Goal: Information Seeking & Learning: Learn about a topic

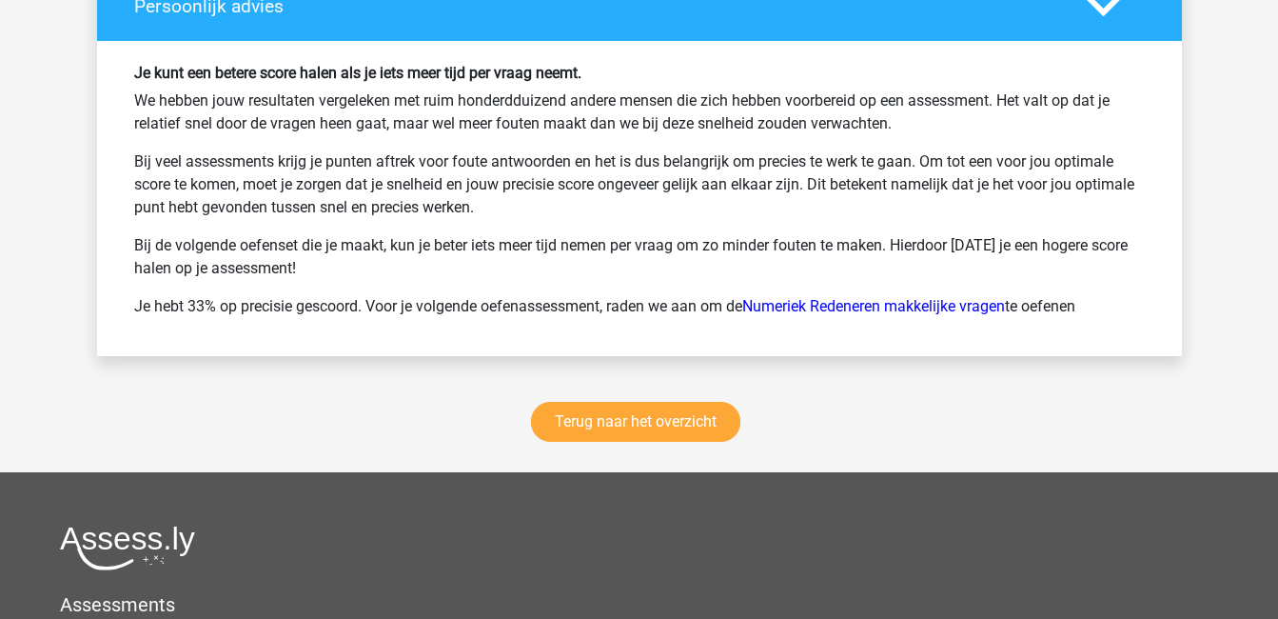
scroll to position [2517, 0]
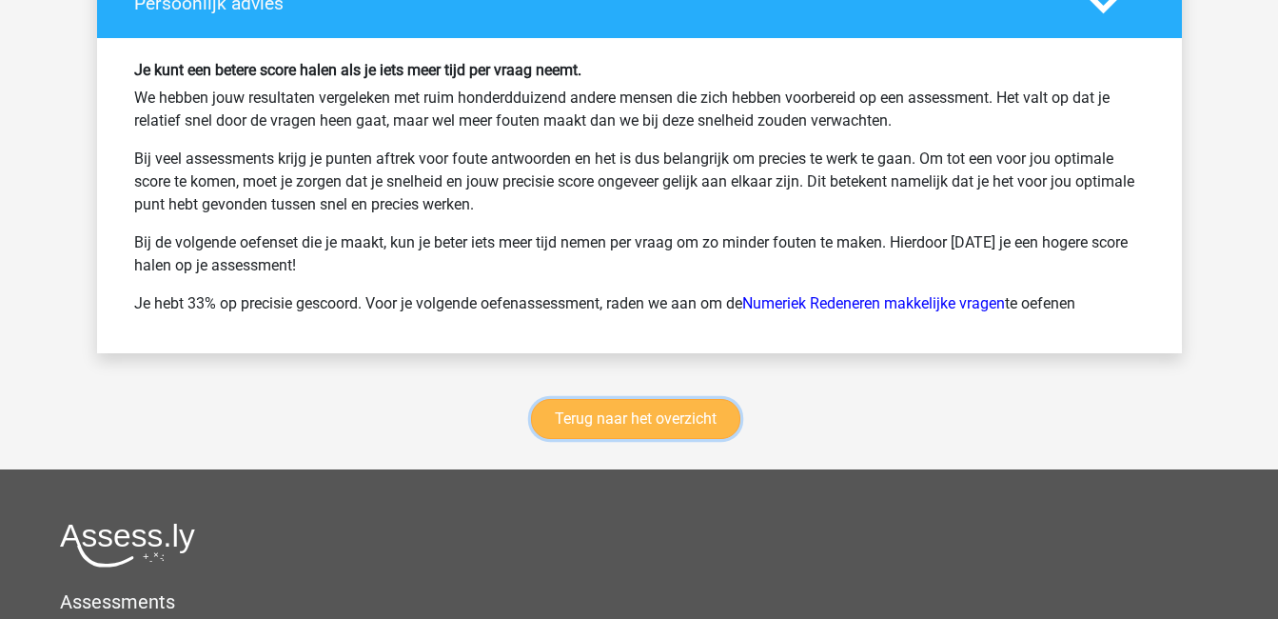
click at [674, 417] on link "Terug naar het overzicht" at bounding box center [635, 419] width 209 height 40
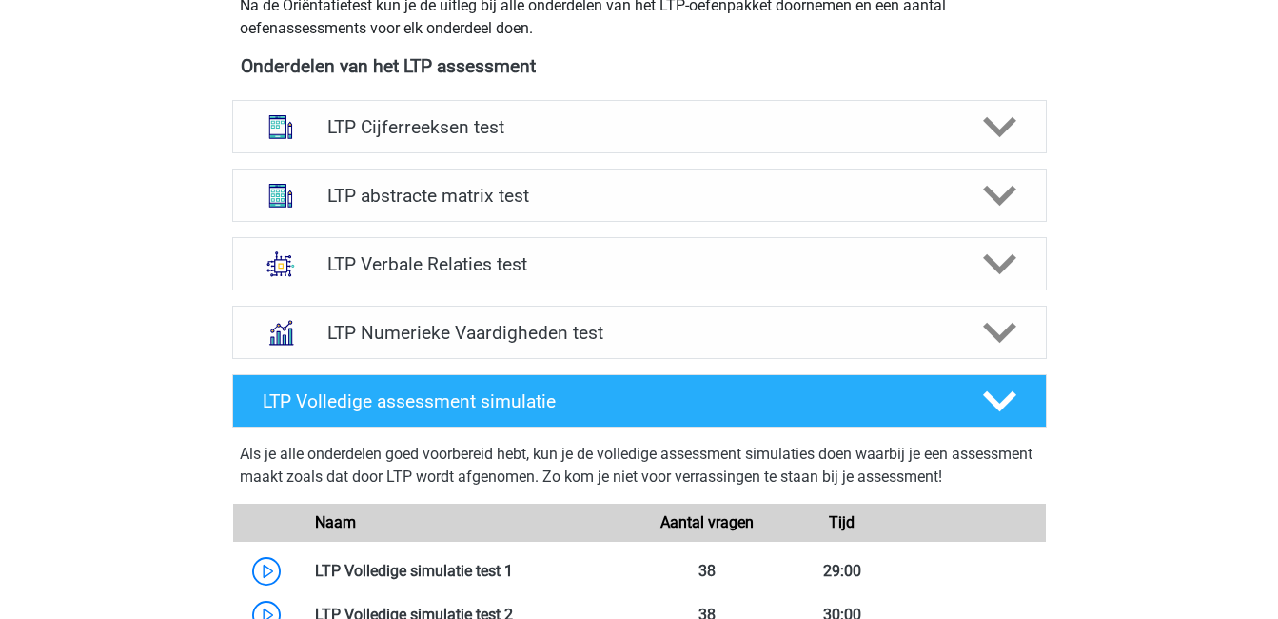
scroll to position [714, 0]
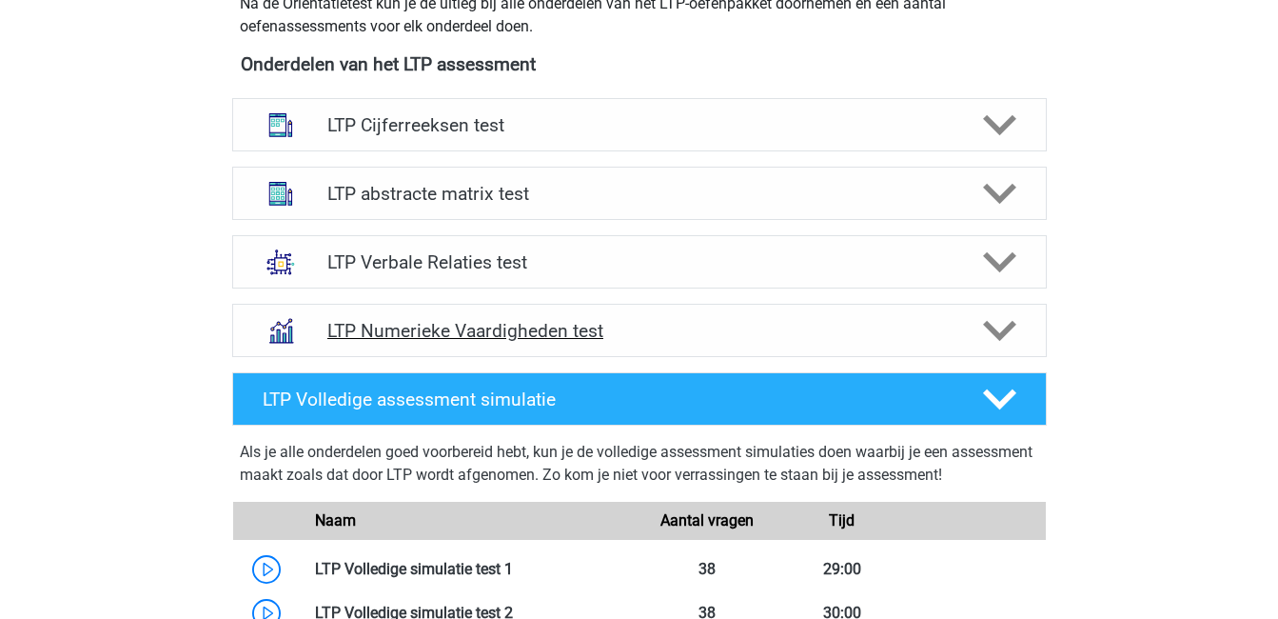
click at [685, 341] on h4 "LTP Numerieke Vaardigheden test" at bounding box center [638, 331] width 623 height 22
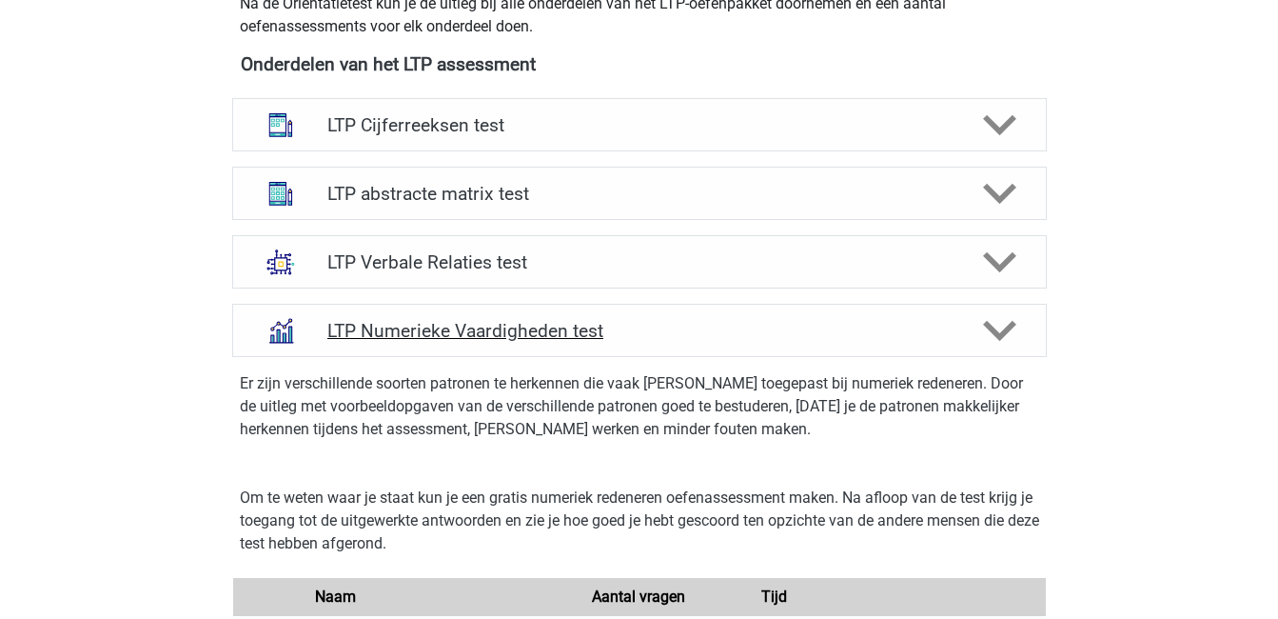
click at [613, 336] on h4 "LTP Numerieke Vaardigheden test" at bounding box center [638, 331] width 623 height 22
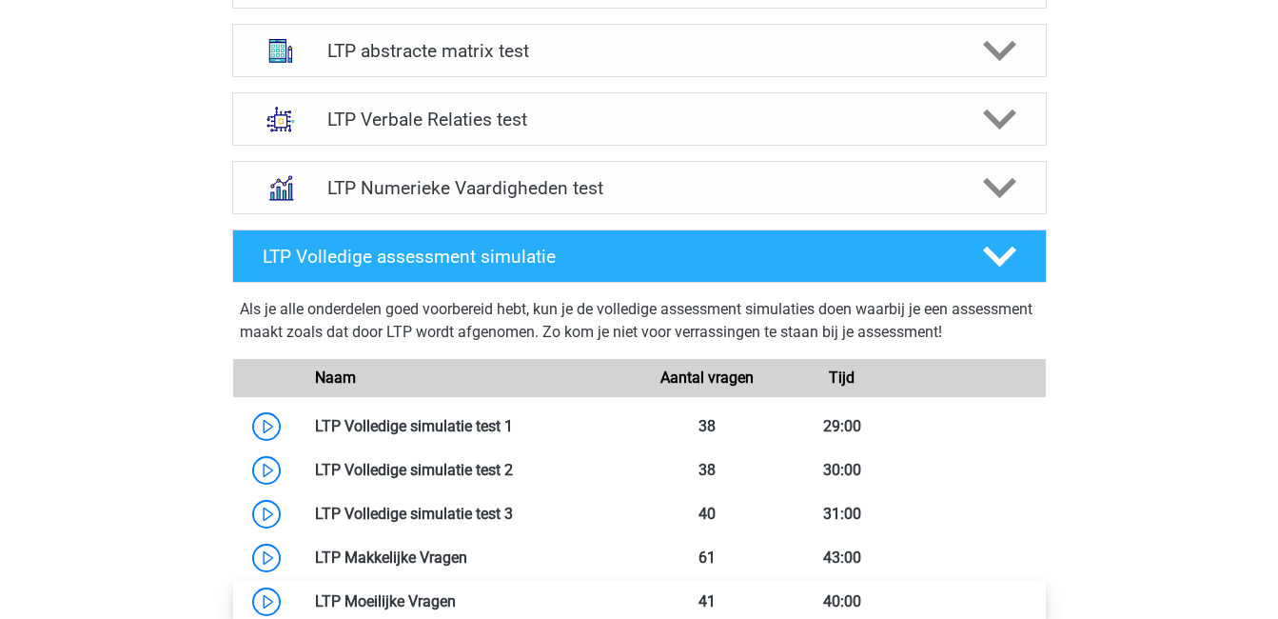
scroll to position [833, 0]
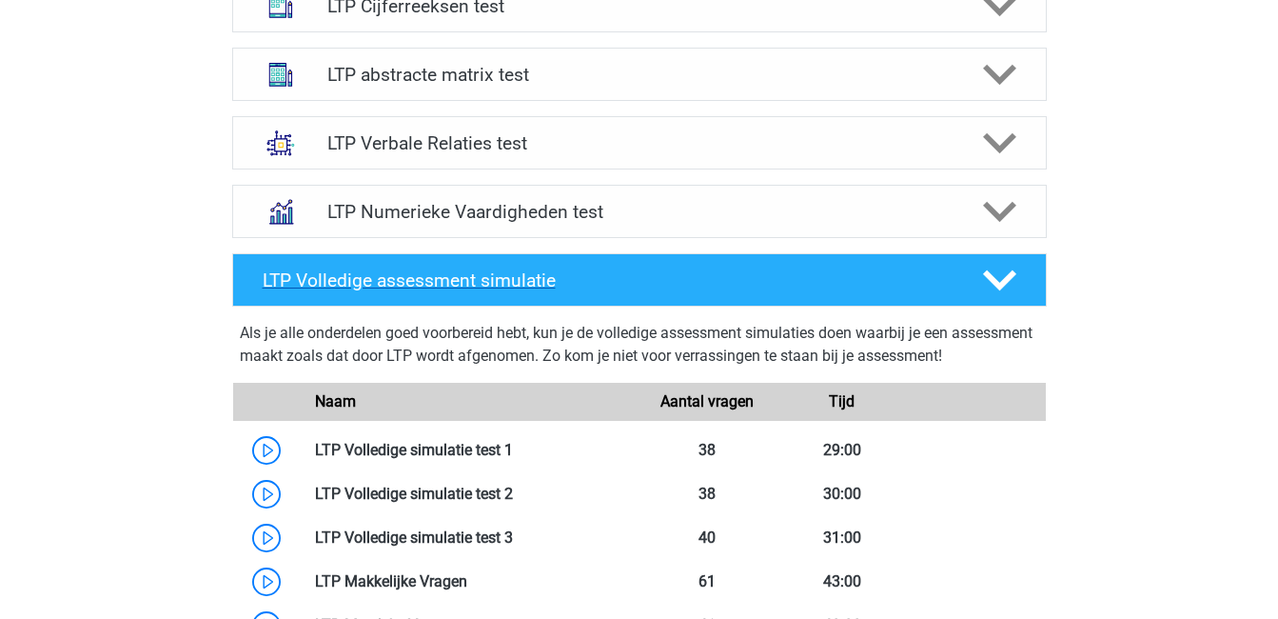
click at [871, 279] on h4 "LTP Volledige assessment simulatie" at bounding box center [607, 280] width 689 height 22
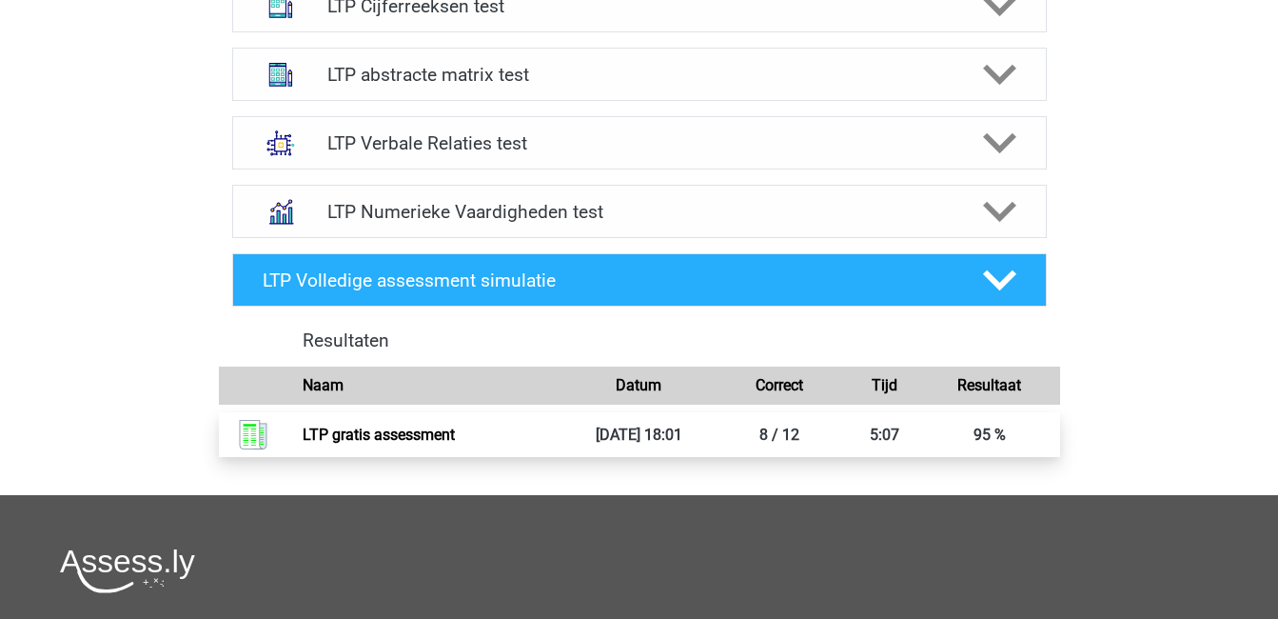
click at [455, 444] on link "LTP gratis assessment" at bounding box center [379, 434] width 152 height 18
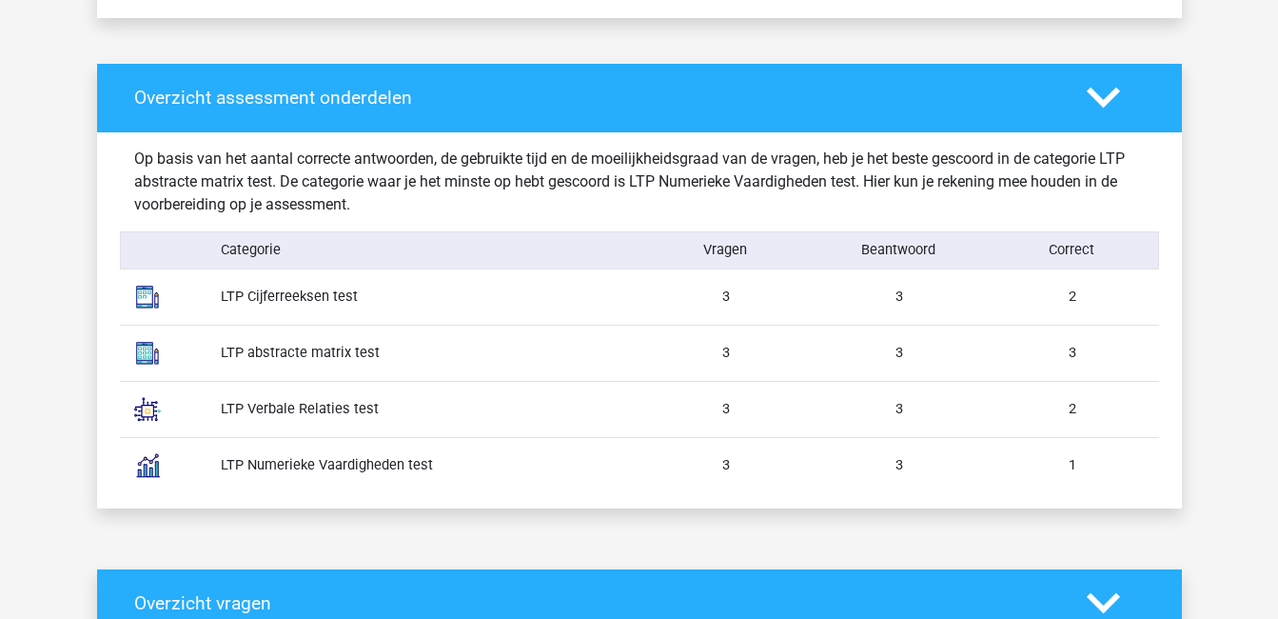
scroll to position [955, 0]
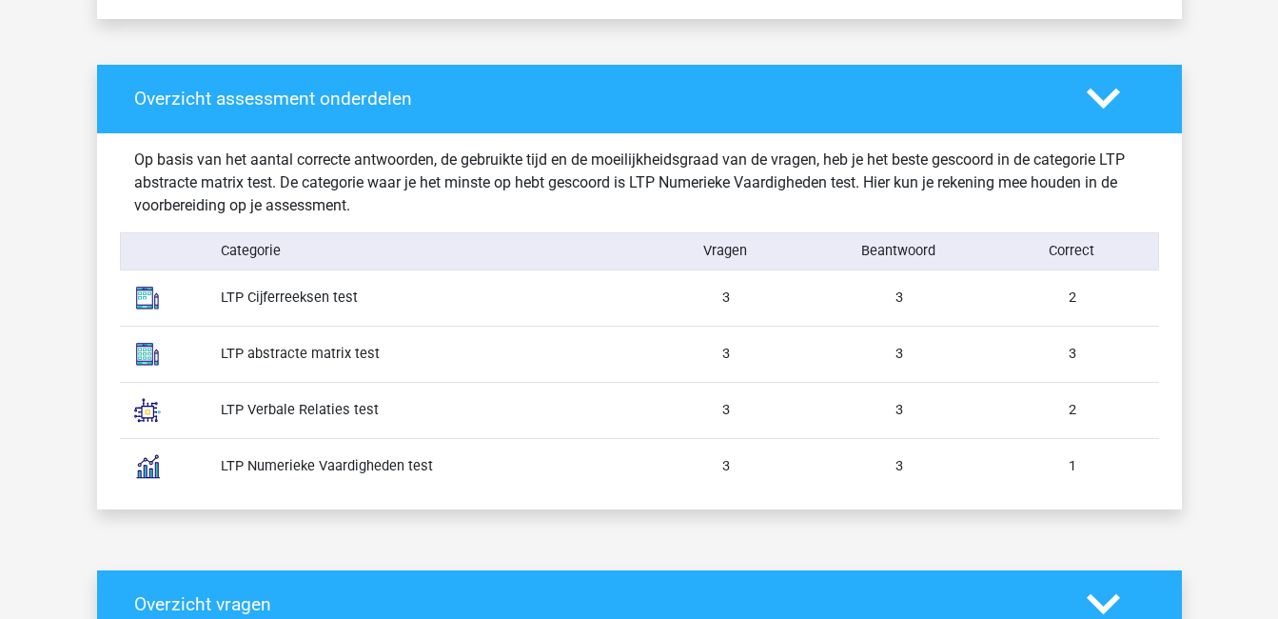
click at [1111, 113] on icon at bounding box center [1103, 98] width 33 height 33
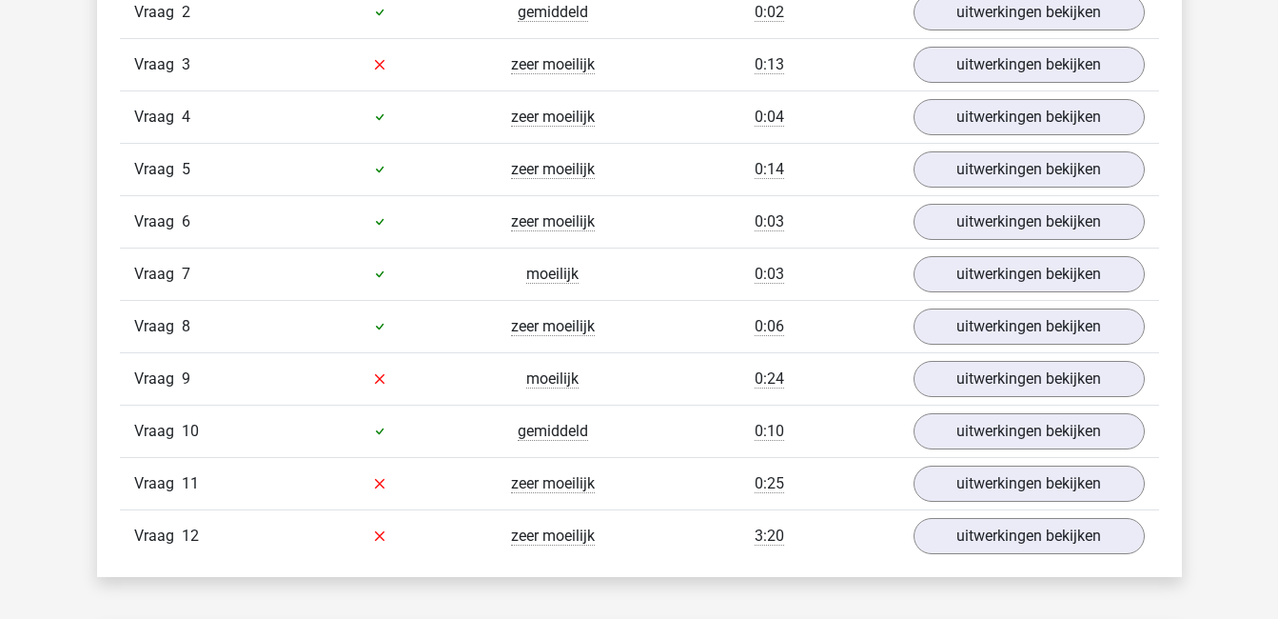
scroll to position [1427, 0]
click at [1078, 533] on link "uitwerkingen bekijken" at bounding box center [1029, 537] width 266 height 42
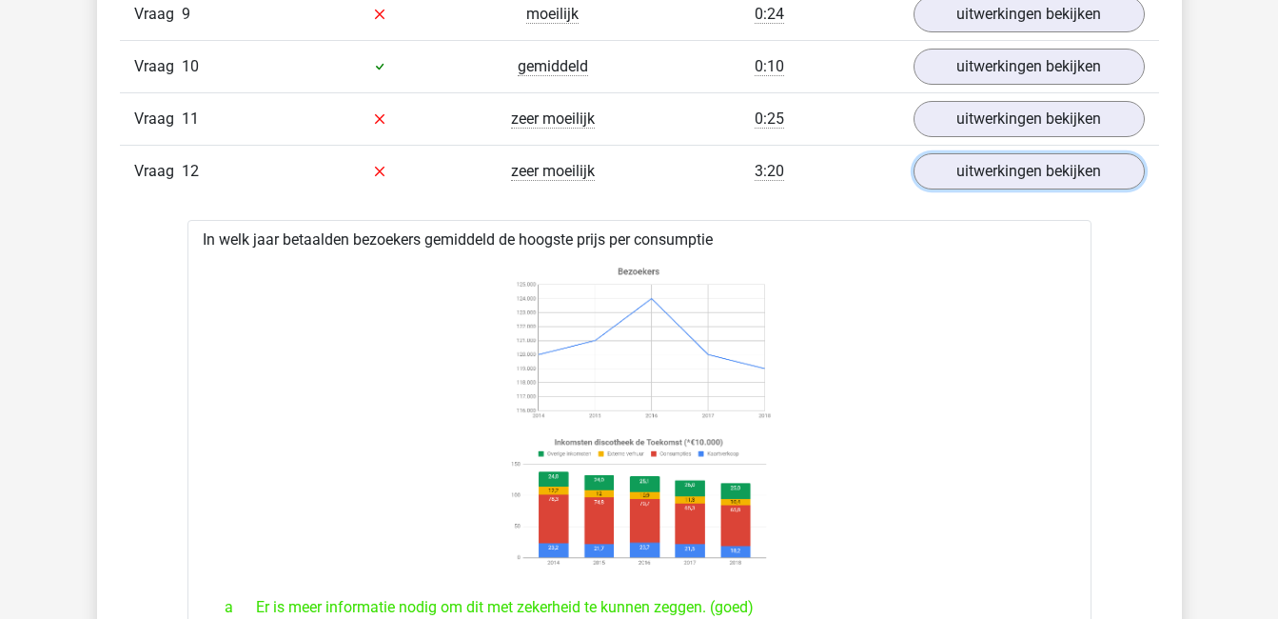
scroll to position [1793, 0]
click at [987, 171] on link "uitwerkingen bekijken" at bounding box center [1029, 170] width 266 height 42
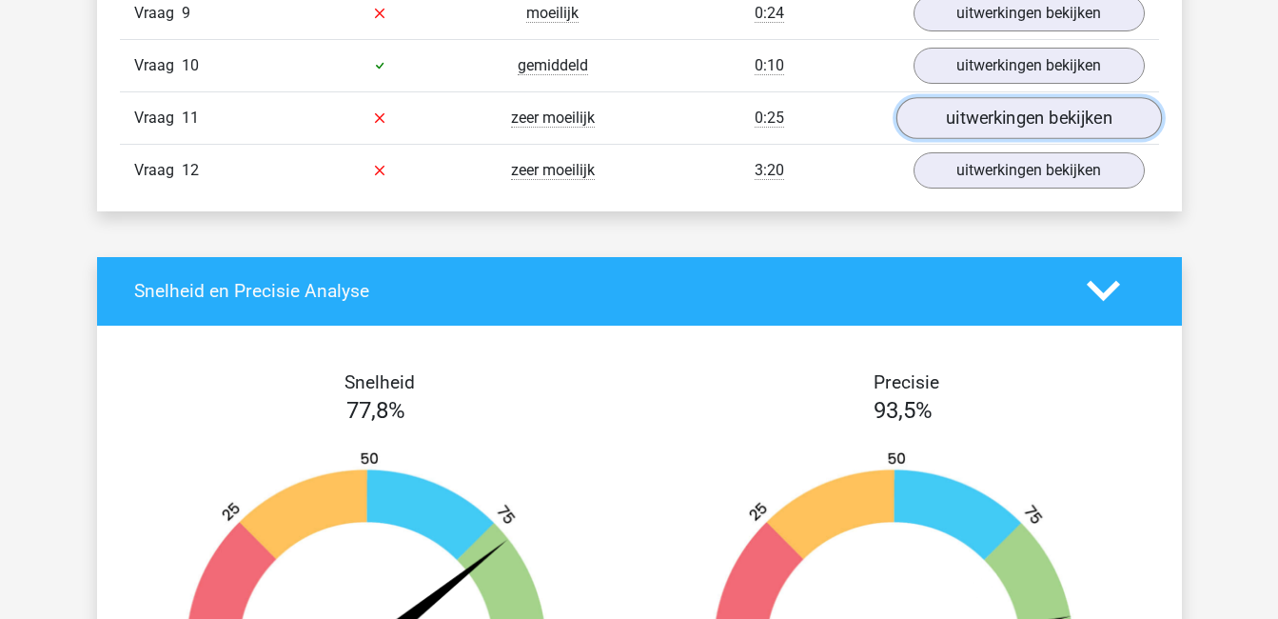
click at [983, 129] on link "uitwerkingen bekijken" at bounding box center [1029, 118] width 266 height 42
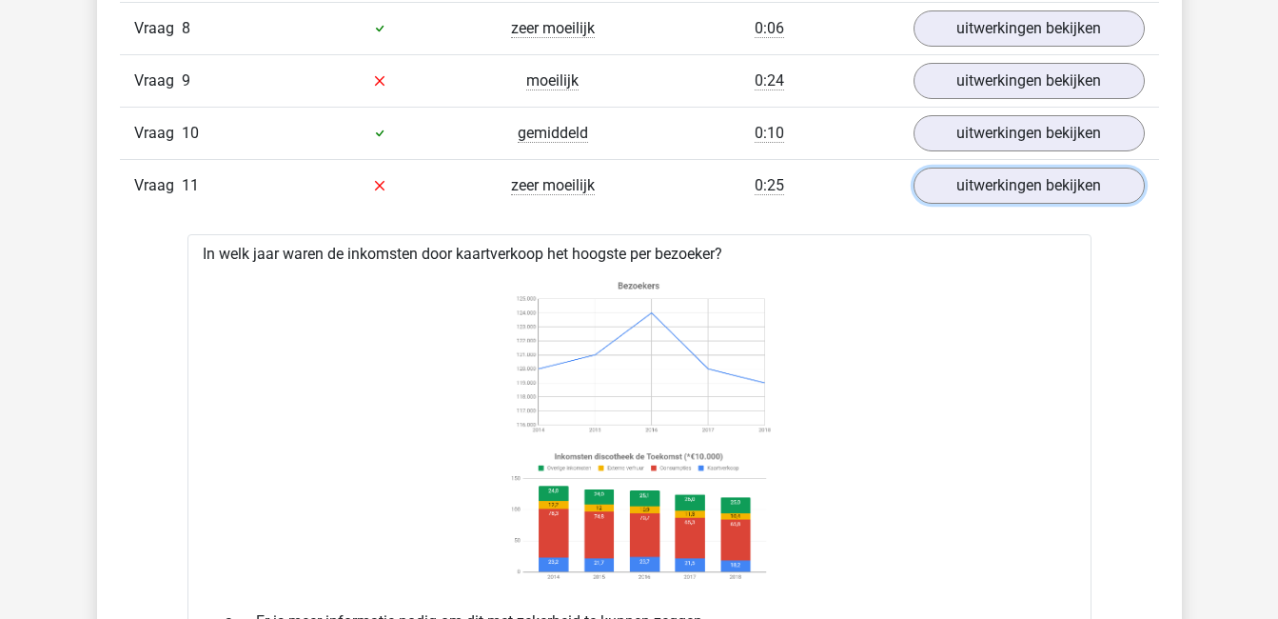
scroll to position [1722, 0]
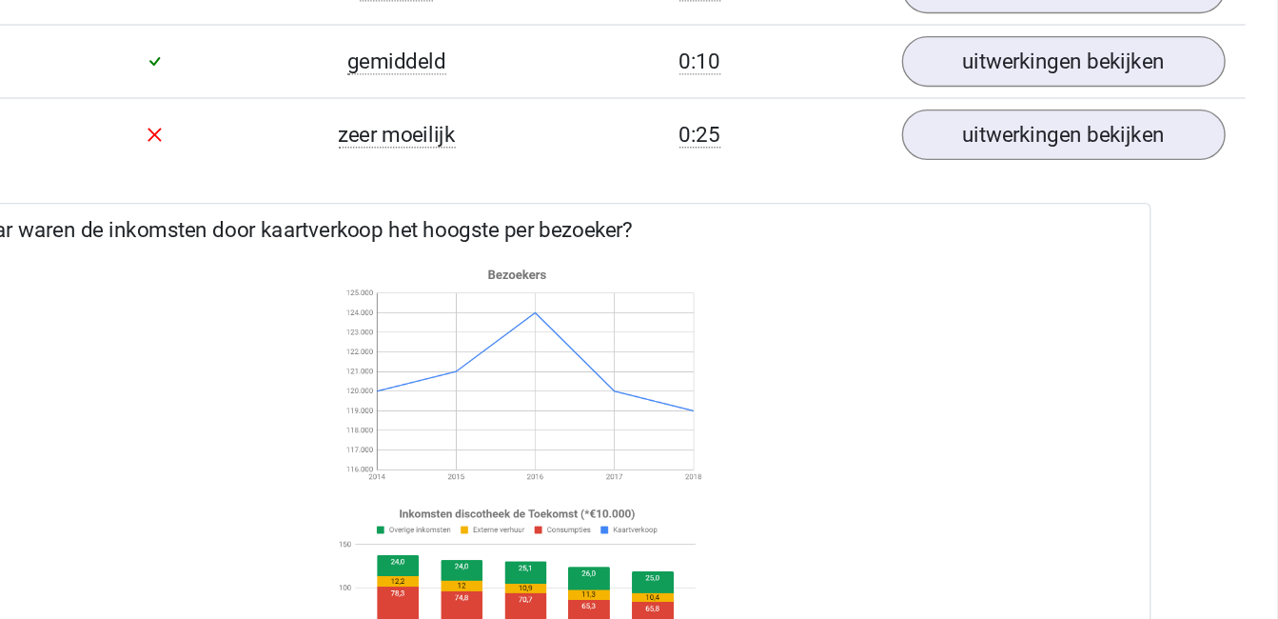
drag, startPoint x: 512, startPoint y: 347, endPoint x: 623, endPoint y: 346, distance: 111.4
click at [623, 346] on image at bounding box center [638, 361] width 269 height 168
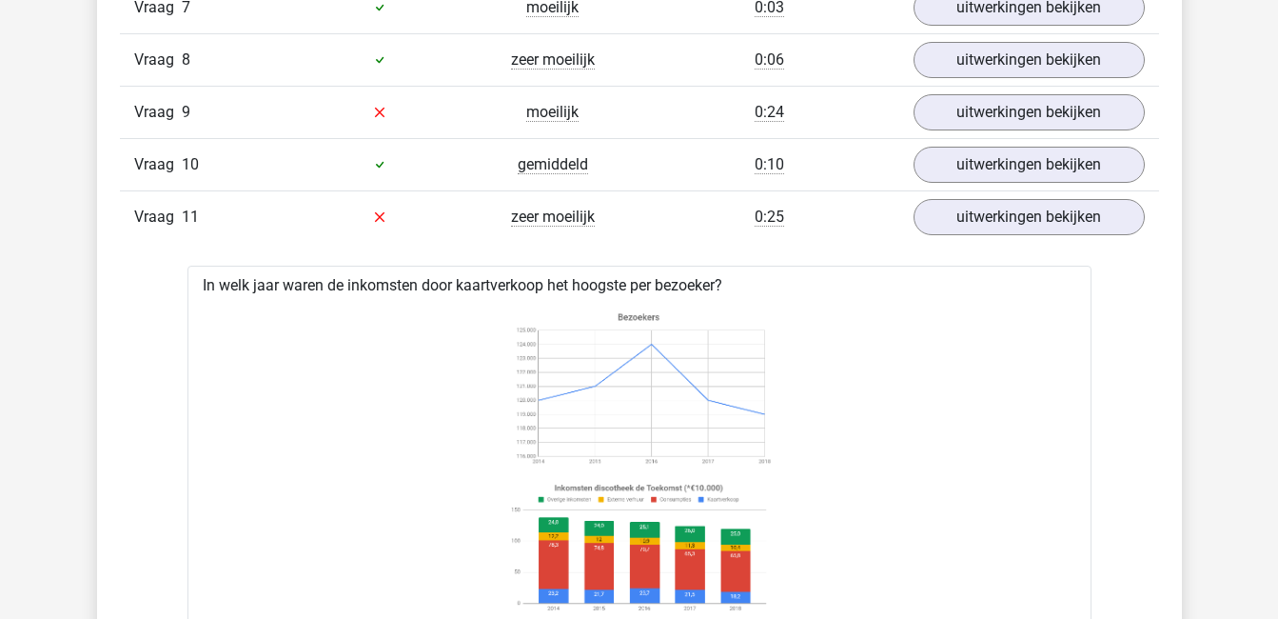
scroll to position [1692, 0]
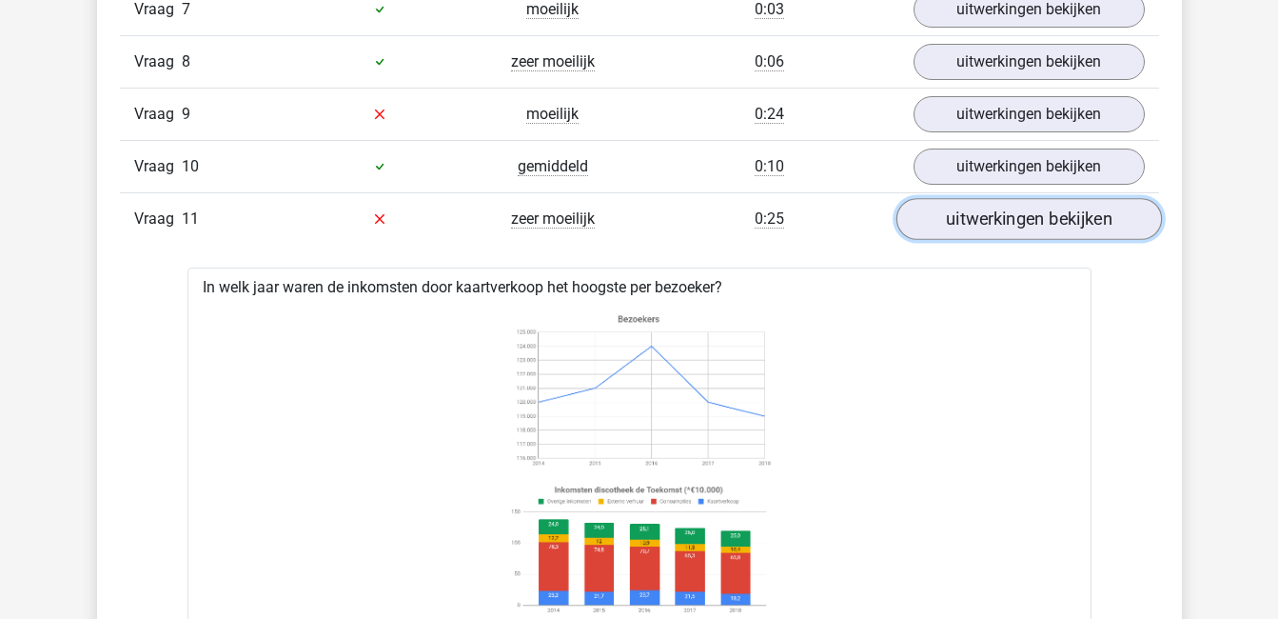
click at [988, 226] on link "uitwerkingen bekijken" at bounding box center [1029, 219] width 266 height 42
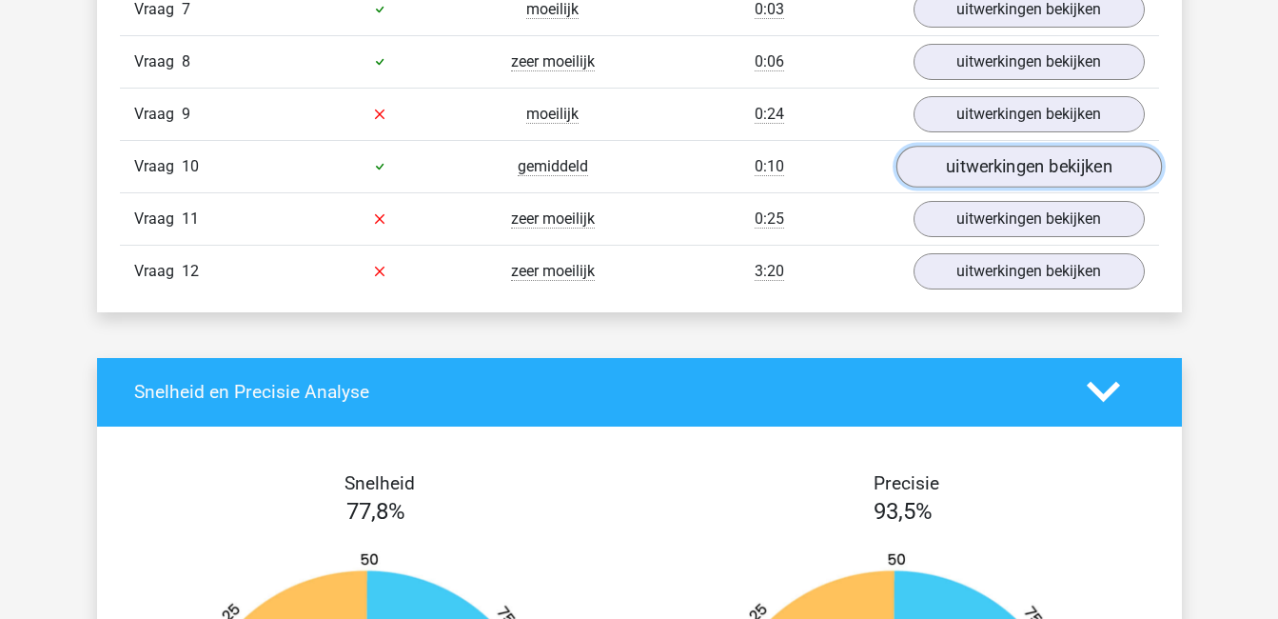
click at [986, 176] on link "uitwerkingen bekijken" at bounding box center [1029, 167] width 266 height 42
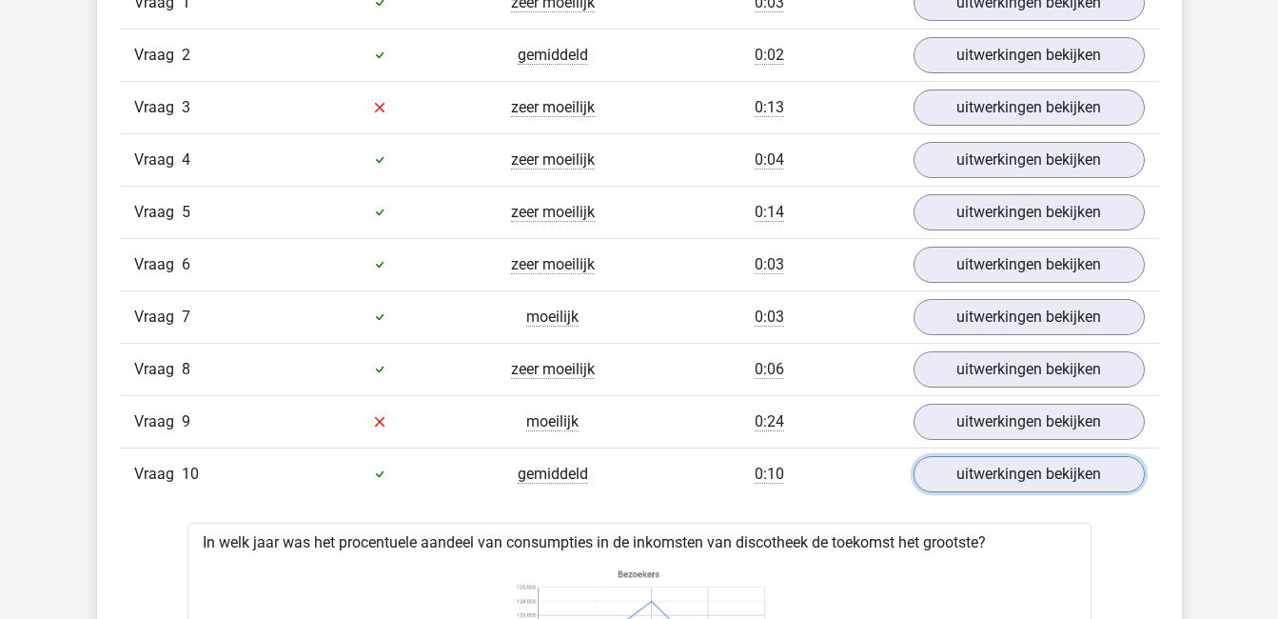
scroll to position [1387, 0]
click at [1039, 479] on link "uitwerkingen bekijken" at bounding box center [1029, 472] width 266 height 42
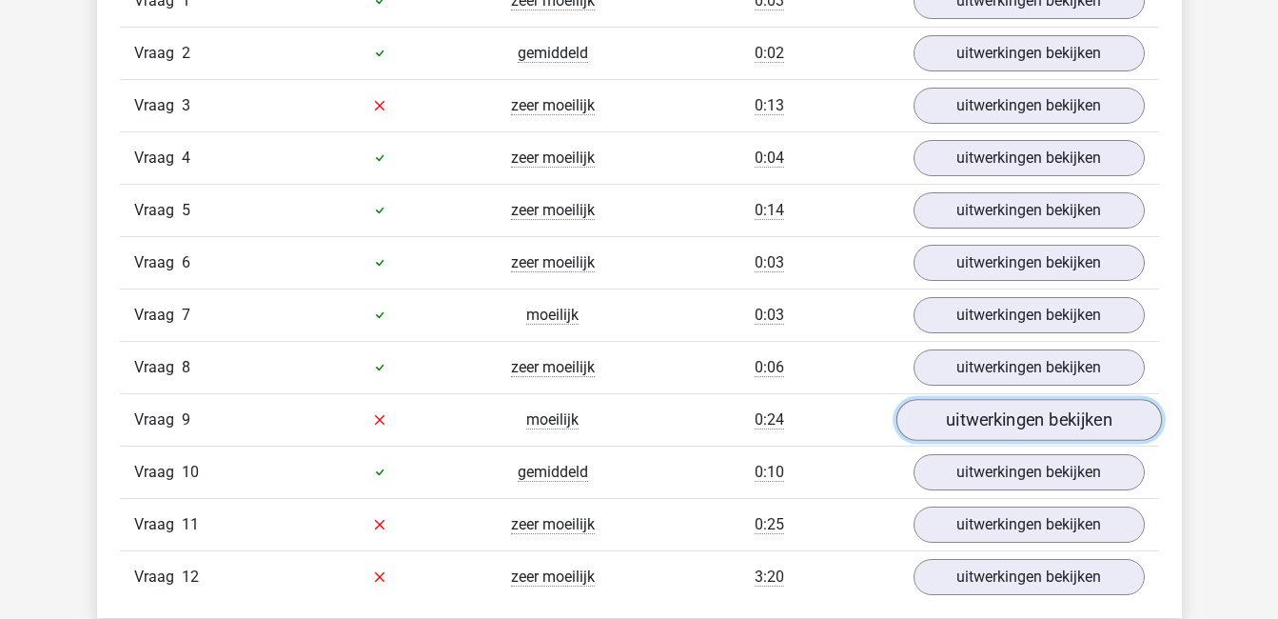
click at [1039, 427] on link "uitwerkingen bekijken" at bounding box center [1029, 420] width 266 height 42
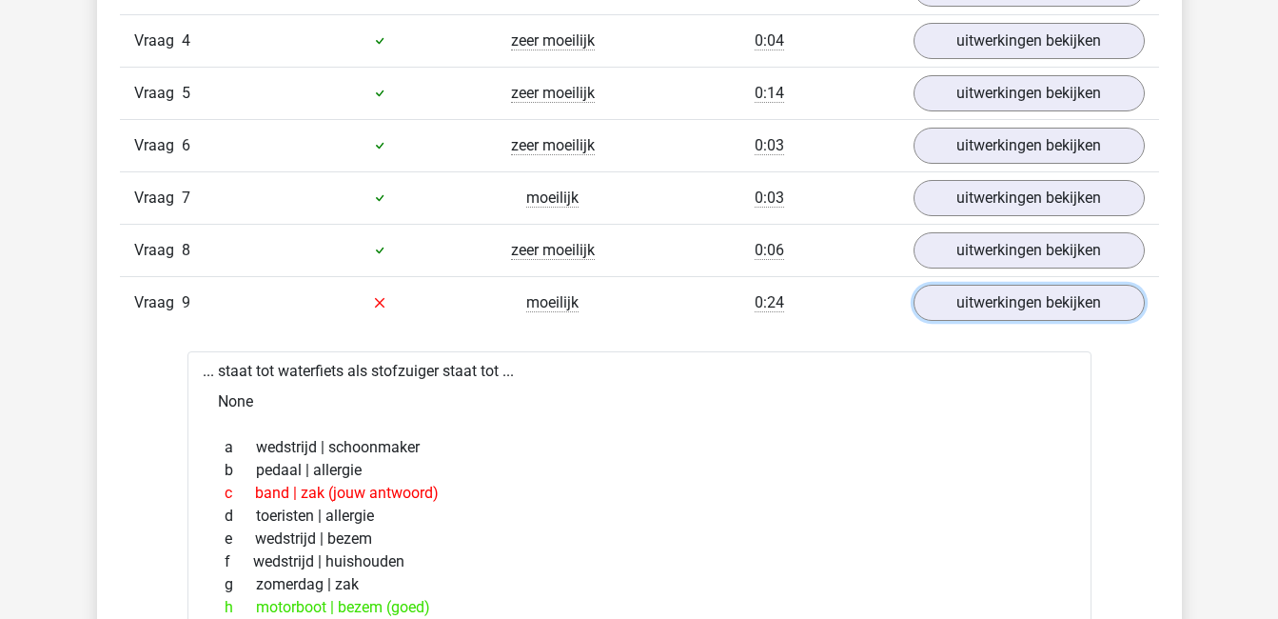
scroll to position [1505, 0]
click at [1030, 304] on link "uitwerkingen bekijken" at bounding box center [1029, 302] width 266 height 42
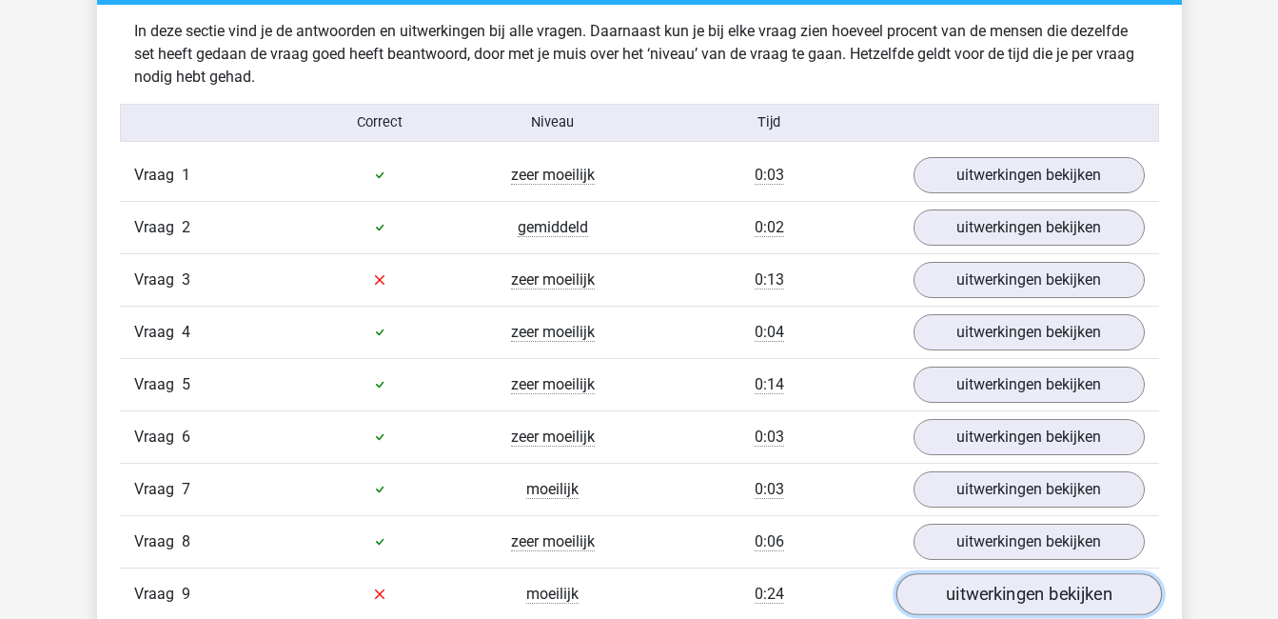
scroll to position [1212, 0]
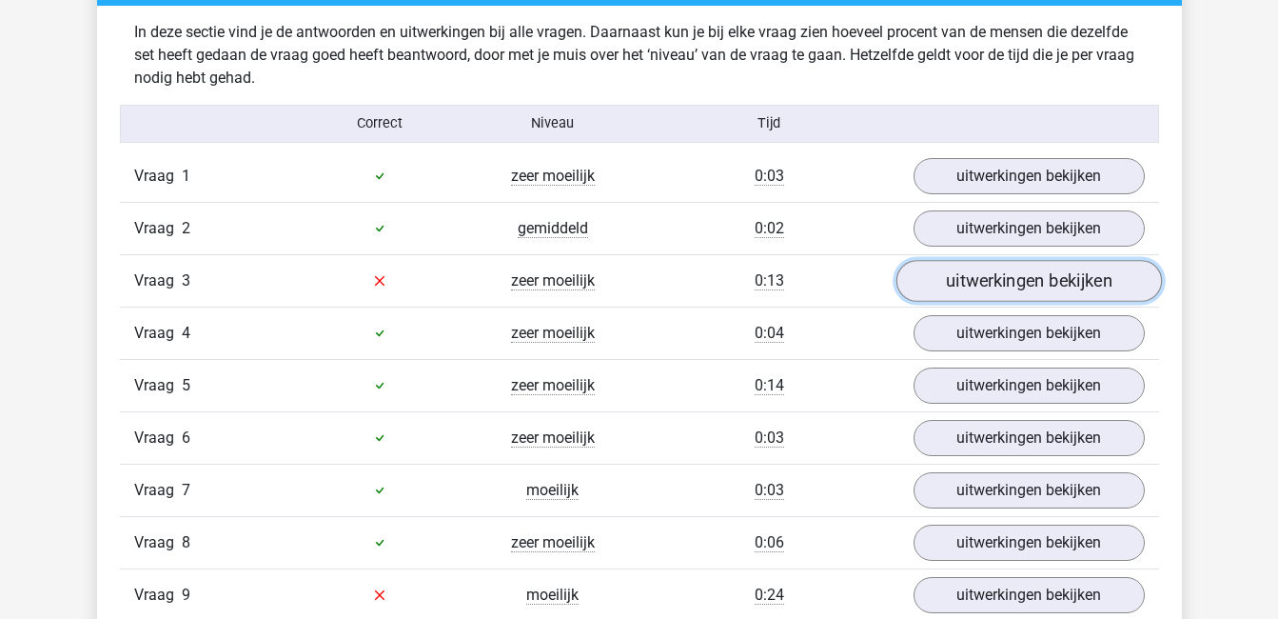
click at [1039, 283] on link "uitwerkingen bekijken" at bounding box center [1029, 281] width 266 height 42
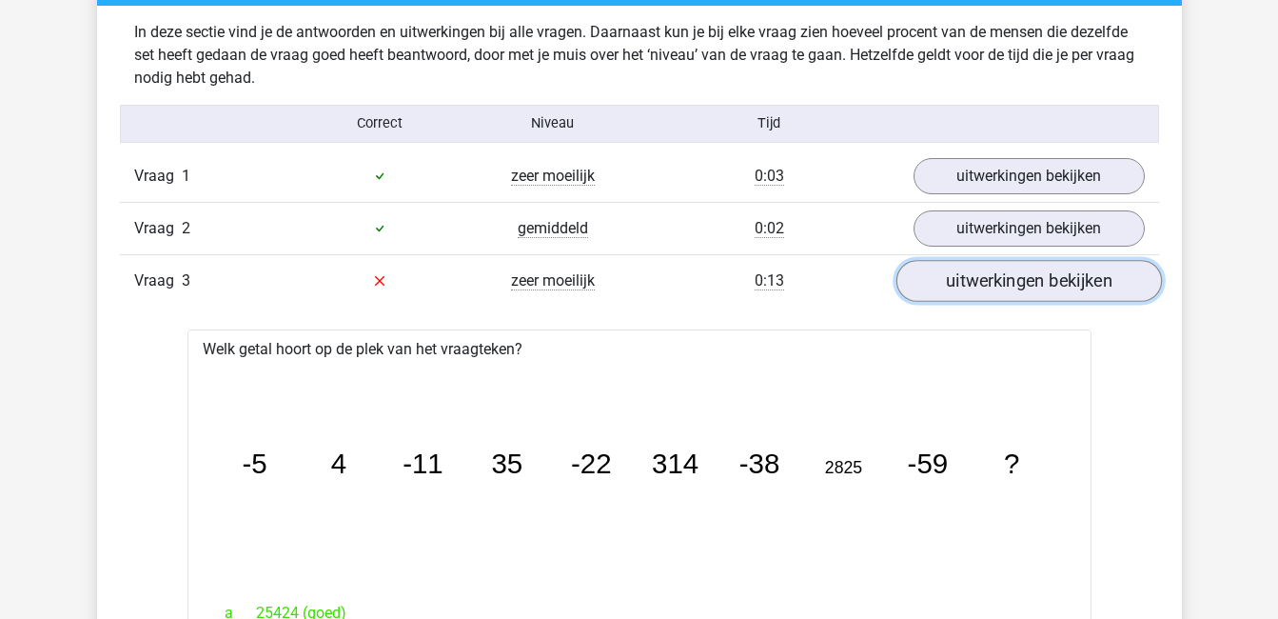
click at [1058, 286] on link "uitwerkingen bekijken" at bounding box center [1029, 281] width 266 height 42
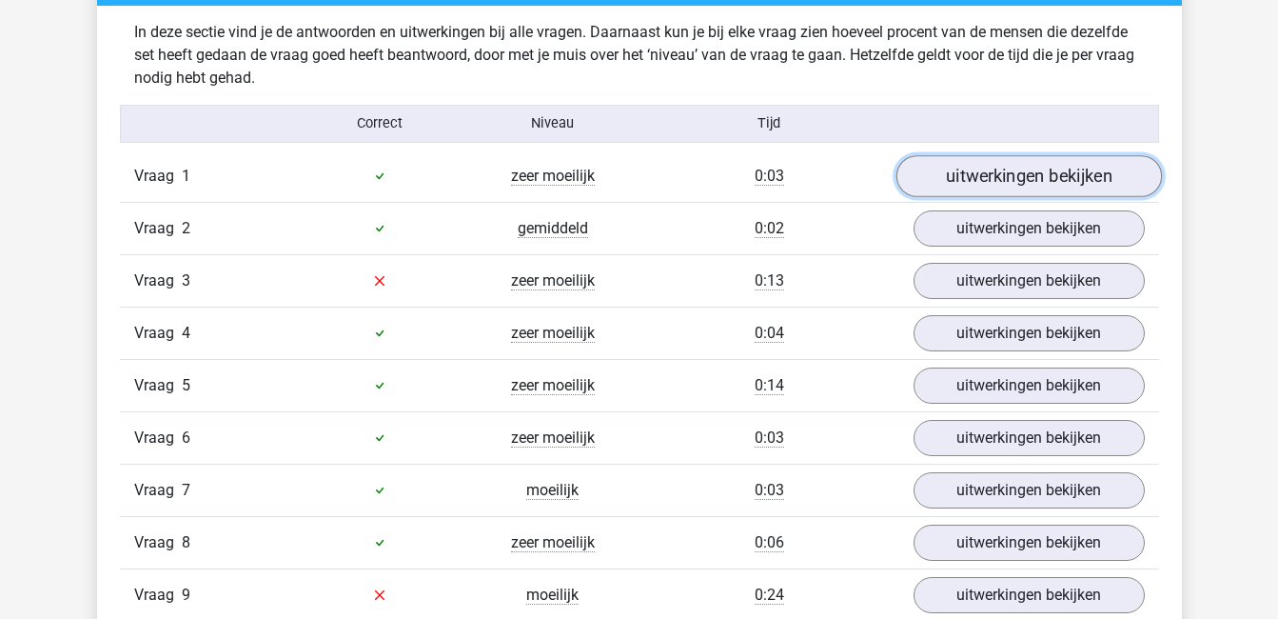
click at [1040, 179] on link "uitwerkingen bekijken" at bounding box center [1029, 176] width 266 height 42
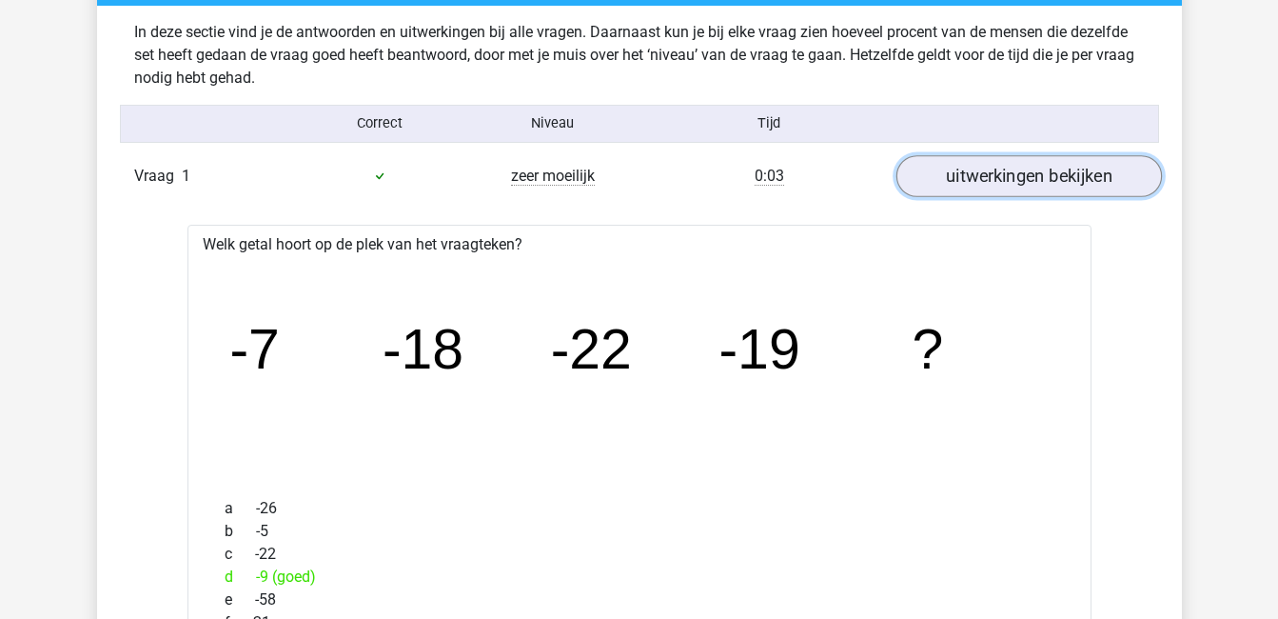
click at [1040, 179] on link "uitwerkingen bekijken" at bounding box center [1029, 176] width 266 height 42
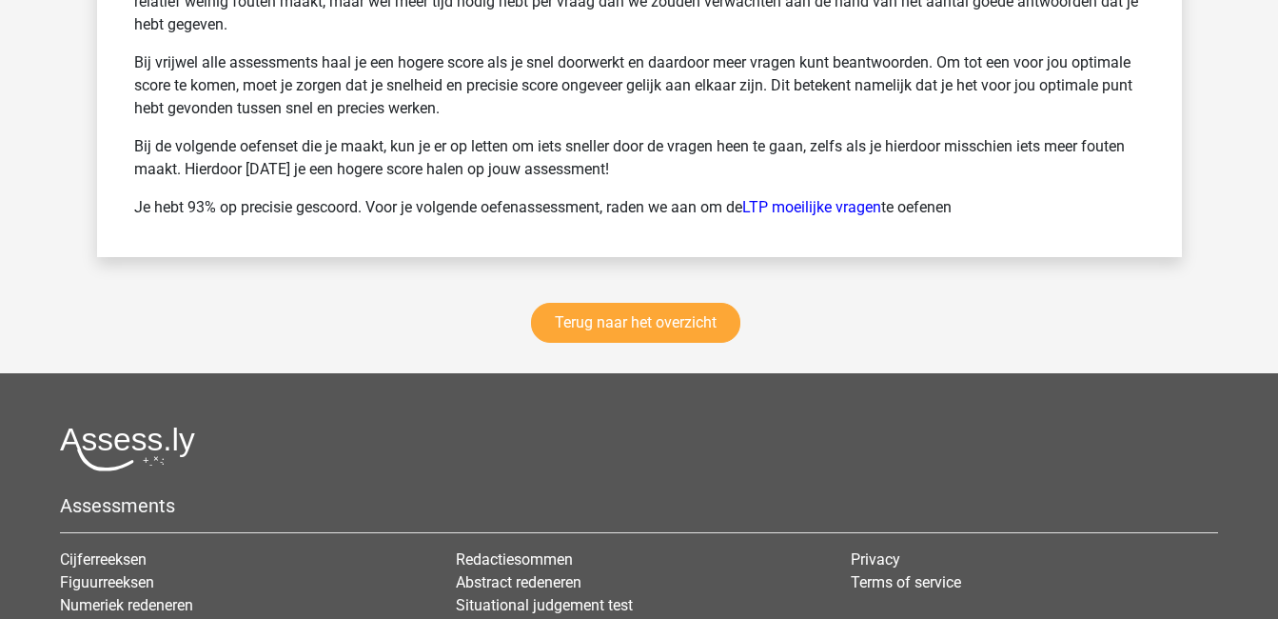
scroll to position [2818, 0]
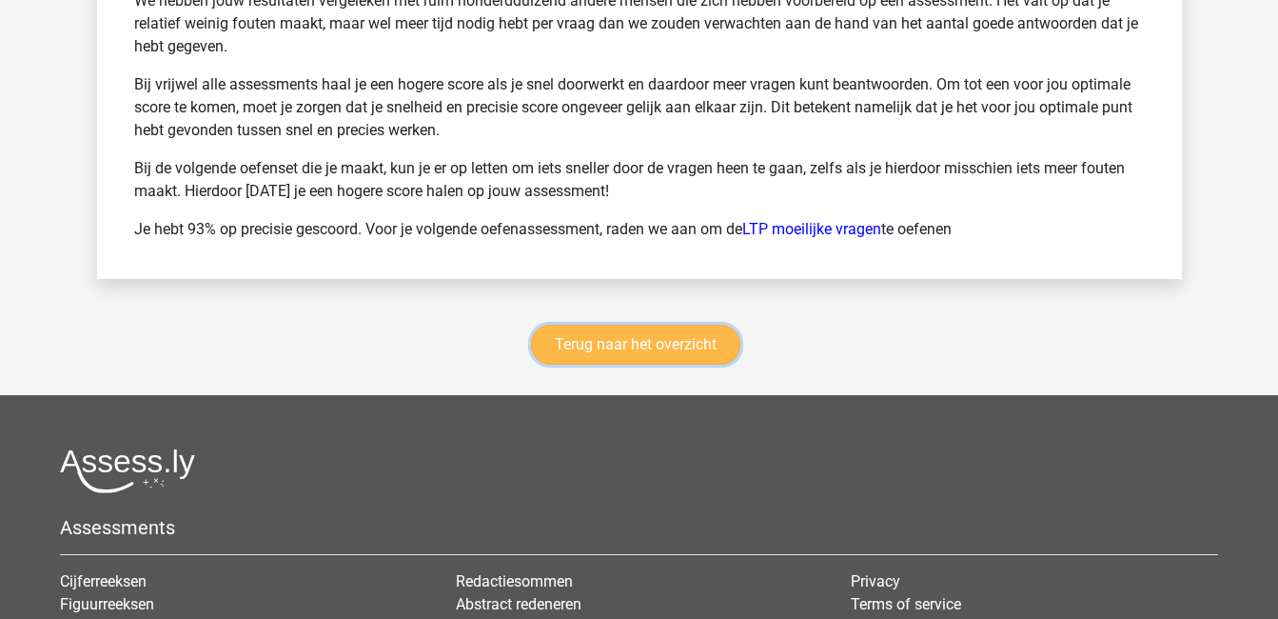
click at [623, 337] on link "Terug naar het overzicht" at bounding box center [635, 345] width 209 height 40
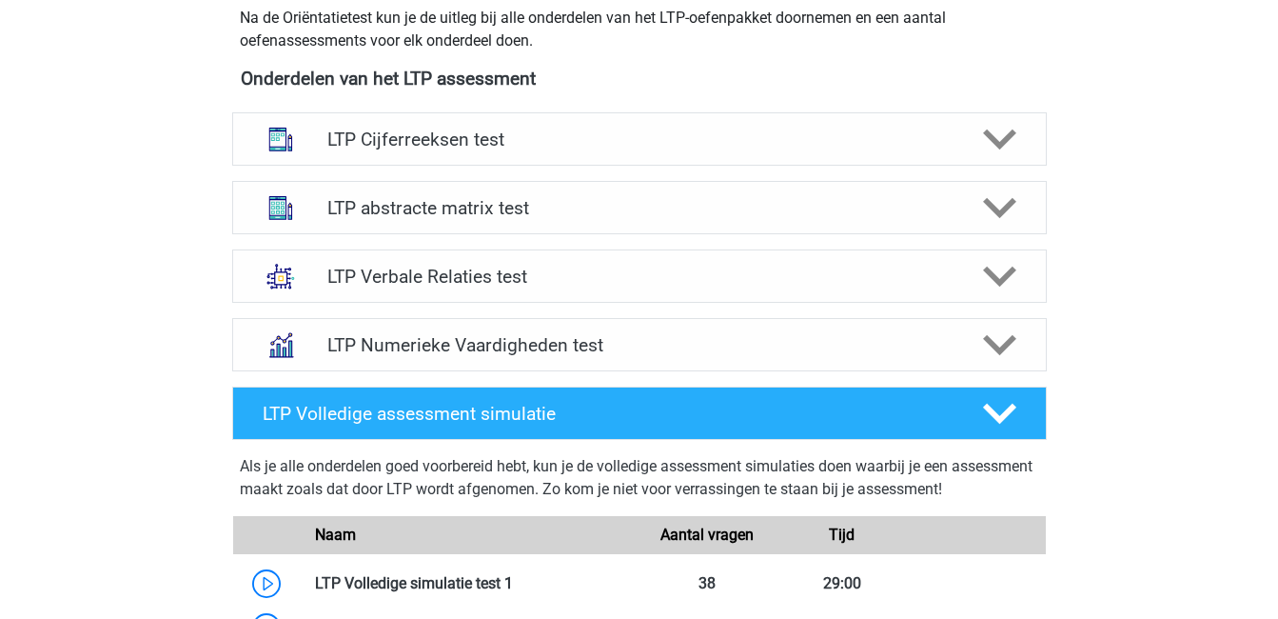
scroll to position [699, 0]
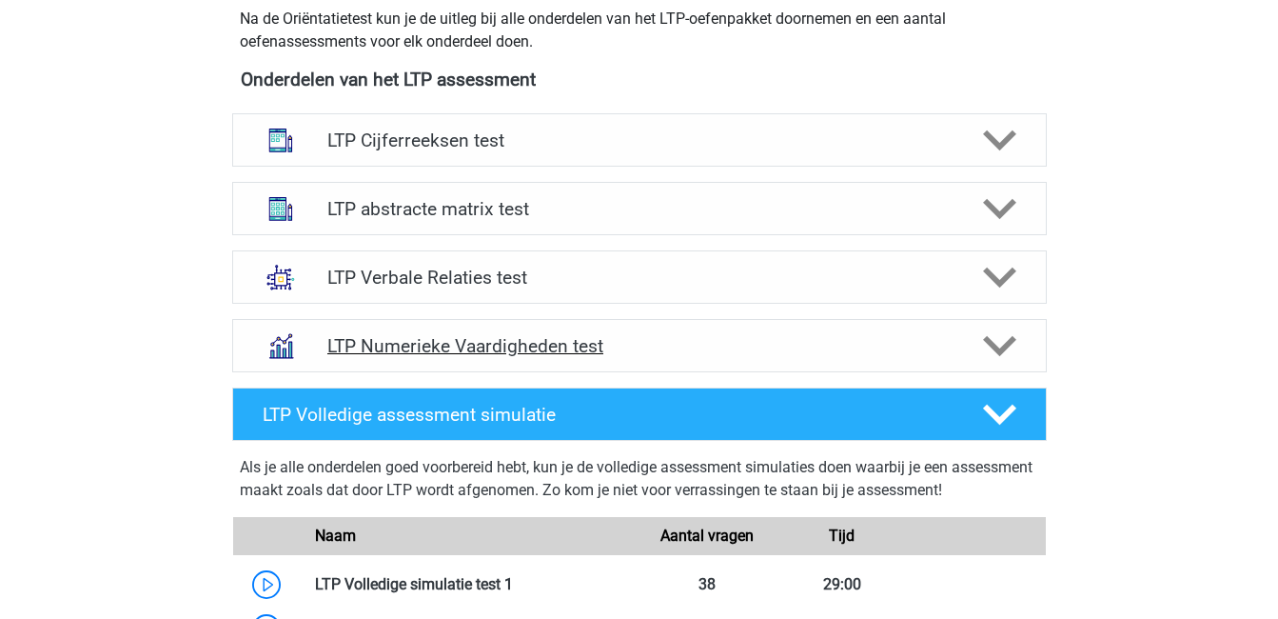
click at [1000, 340] on icon at bounding box center [999, 345] width 33 height 33
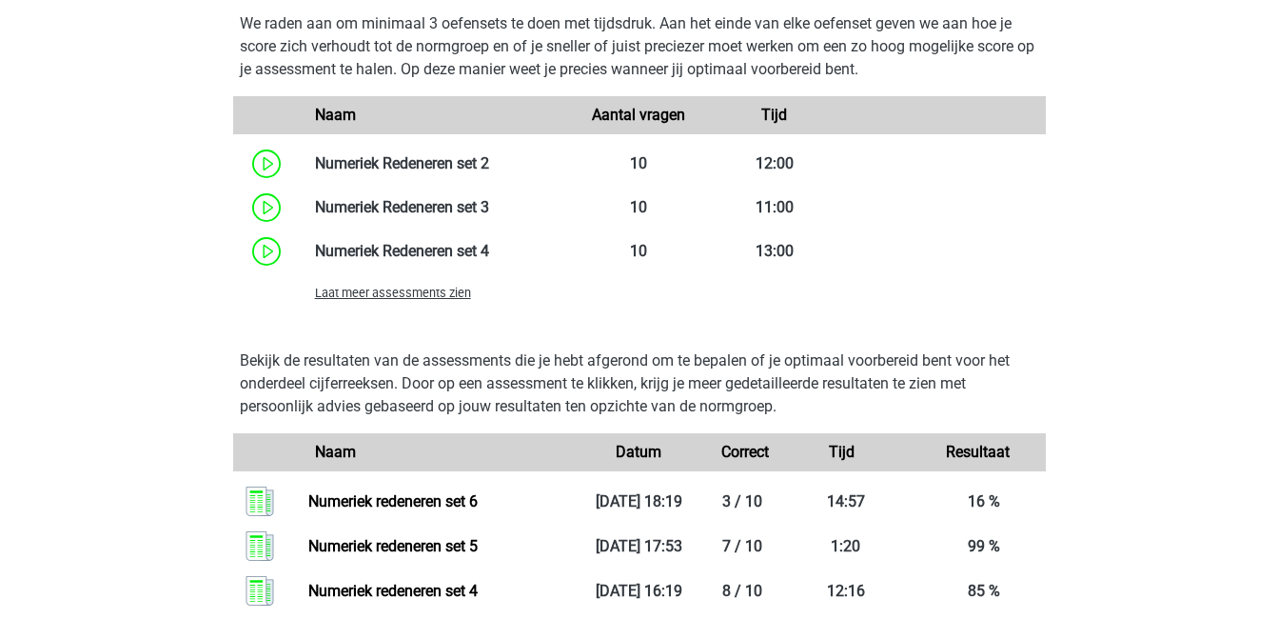
scroll to position [1425, 0]
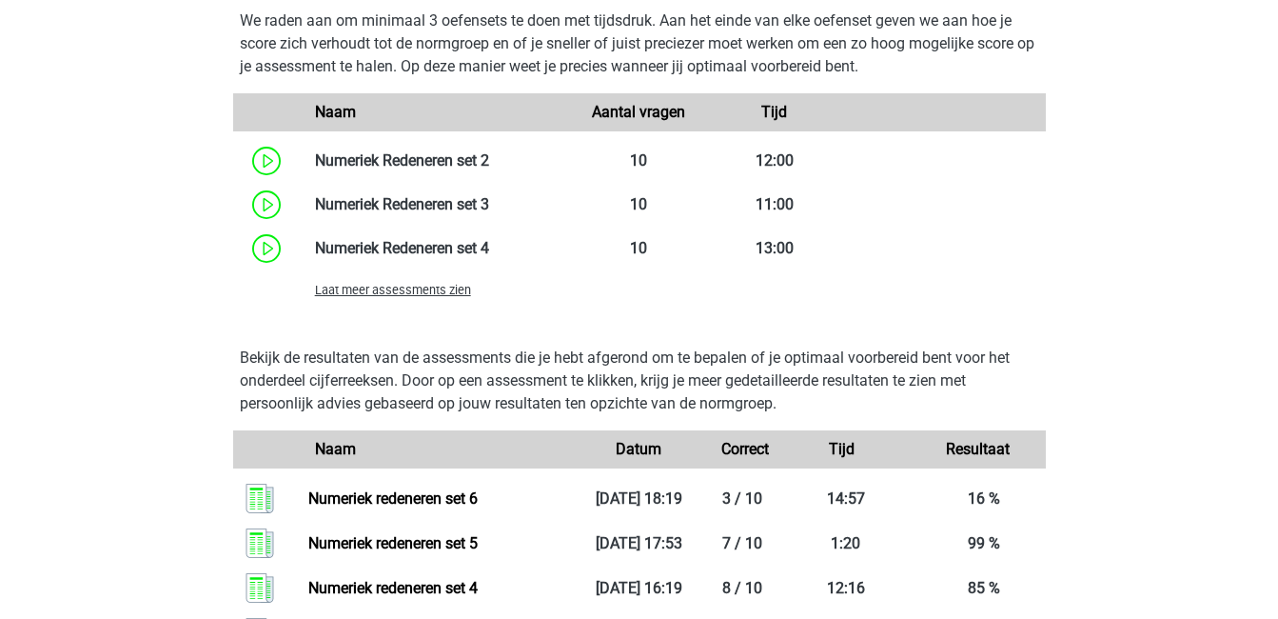
click at [367, 286] on span "Laat meer assessments zien" at bounding box center [393, 290] width 156 height 14
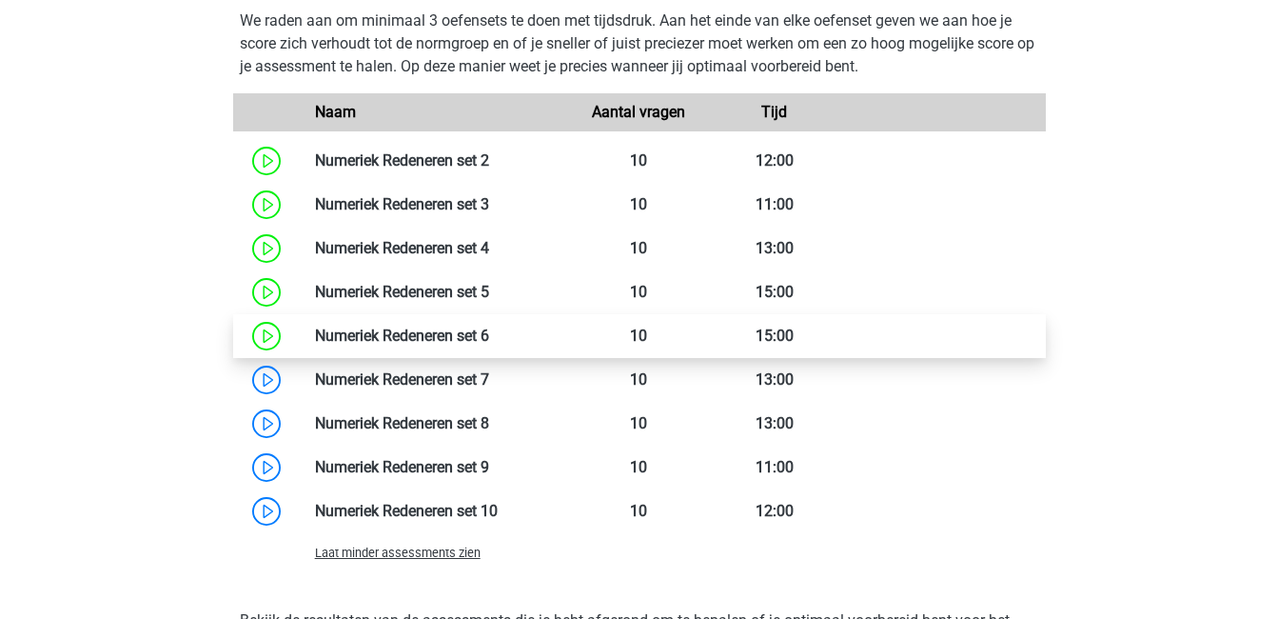
click at [489, 328] on link at bounding box center [489, 335] width 0 height 18
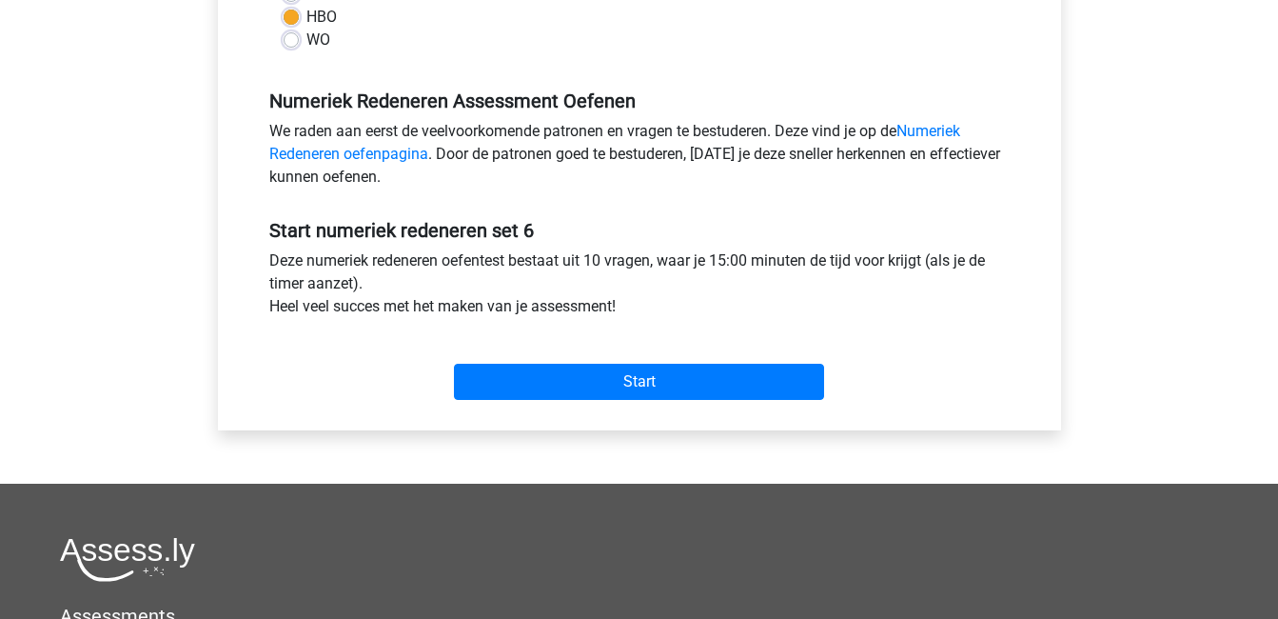
scroll to position [519, 0]
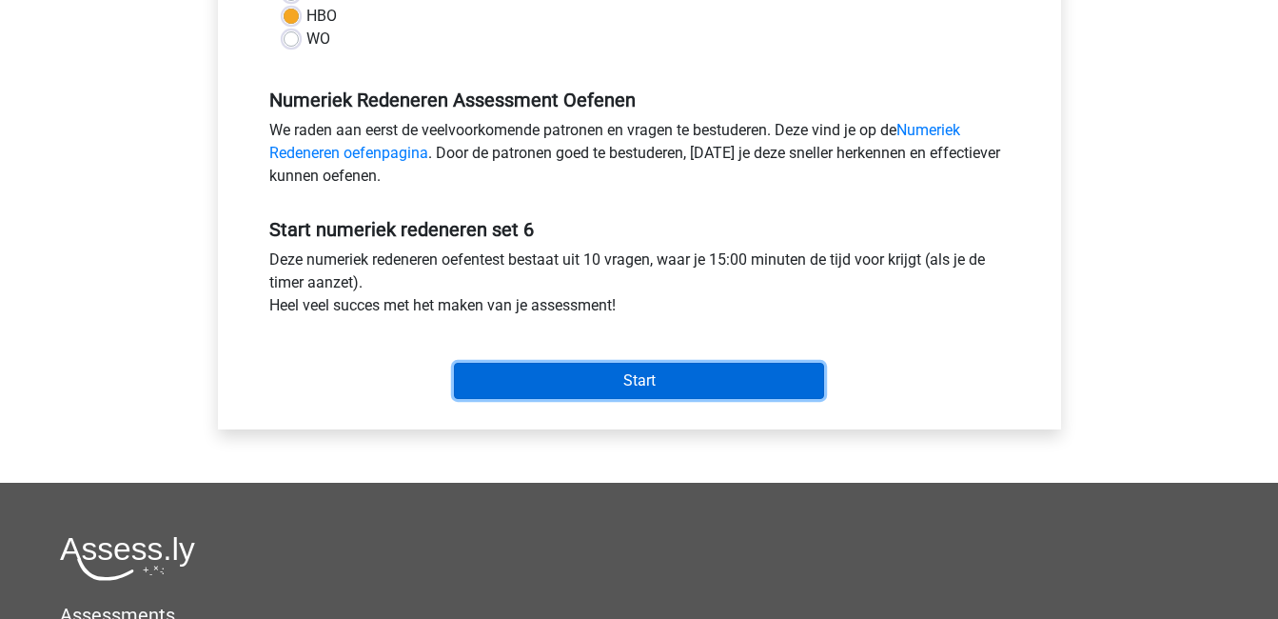
click at [612, 370] on input "Start" at bounding box center [639, 381] width 370 height 36
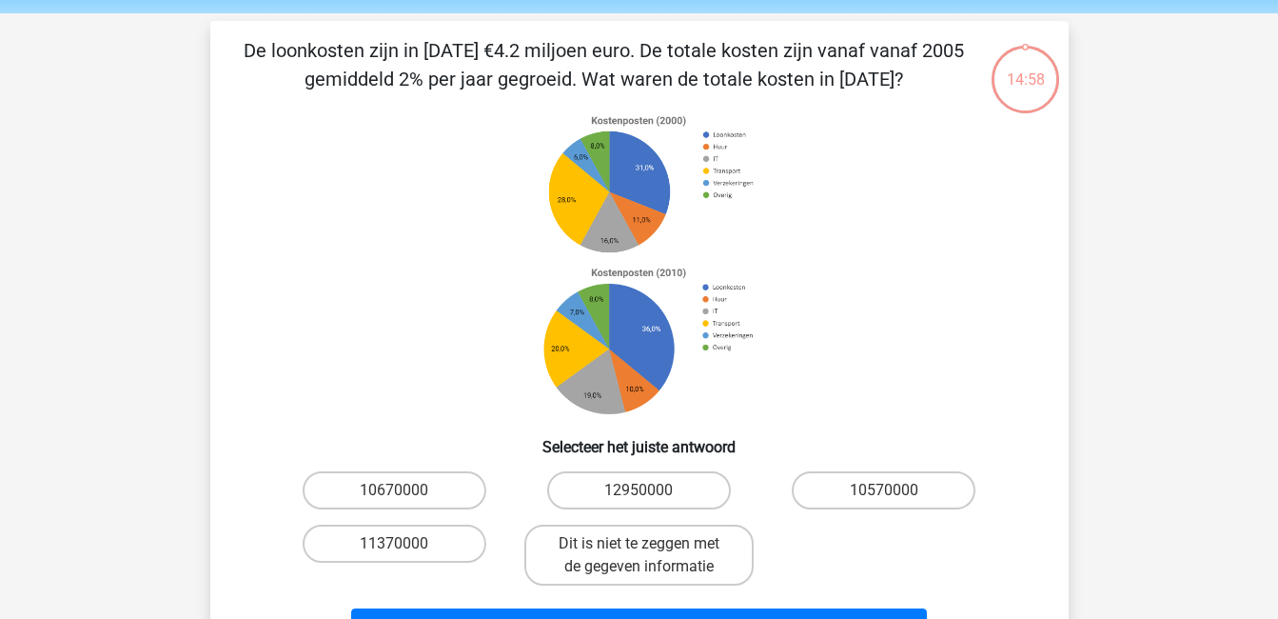
scroll to position [68, 0]
click at [839, 489] on label "10570000" at bounding box center [884, 489] width 184 height 38
click at [884, 489] on input "10570000" at bounding box center [890, 495] width 12 height 12
radio input "true"
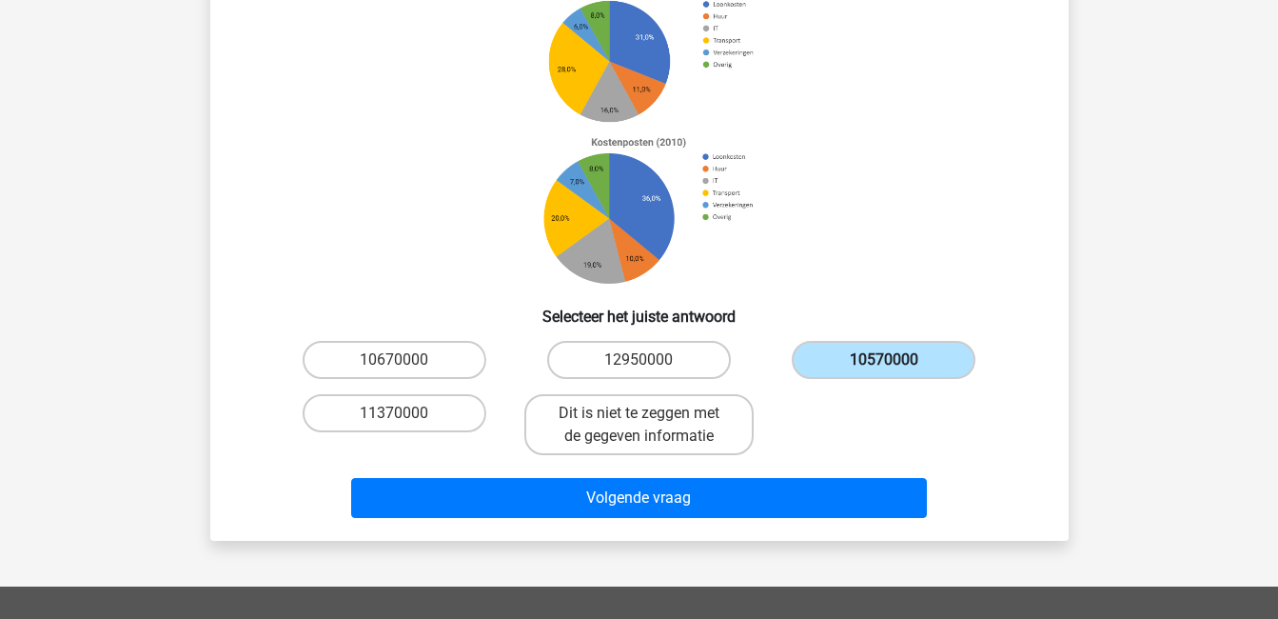
scroll to position [198, 0]
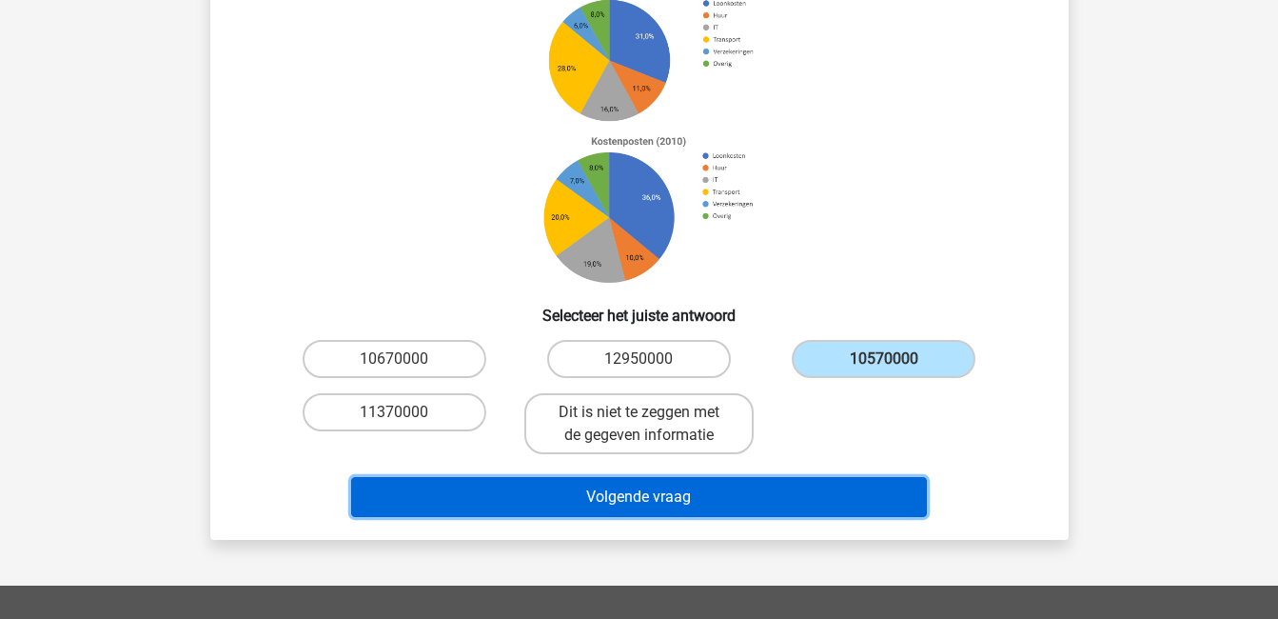
click at [806, 499] on button "Volgende vraag" at bounding box center [639, 497] width 576 height 40
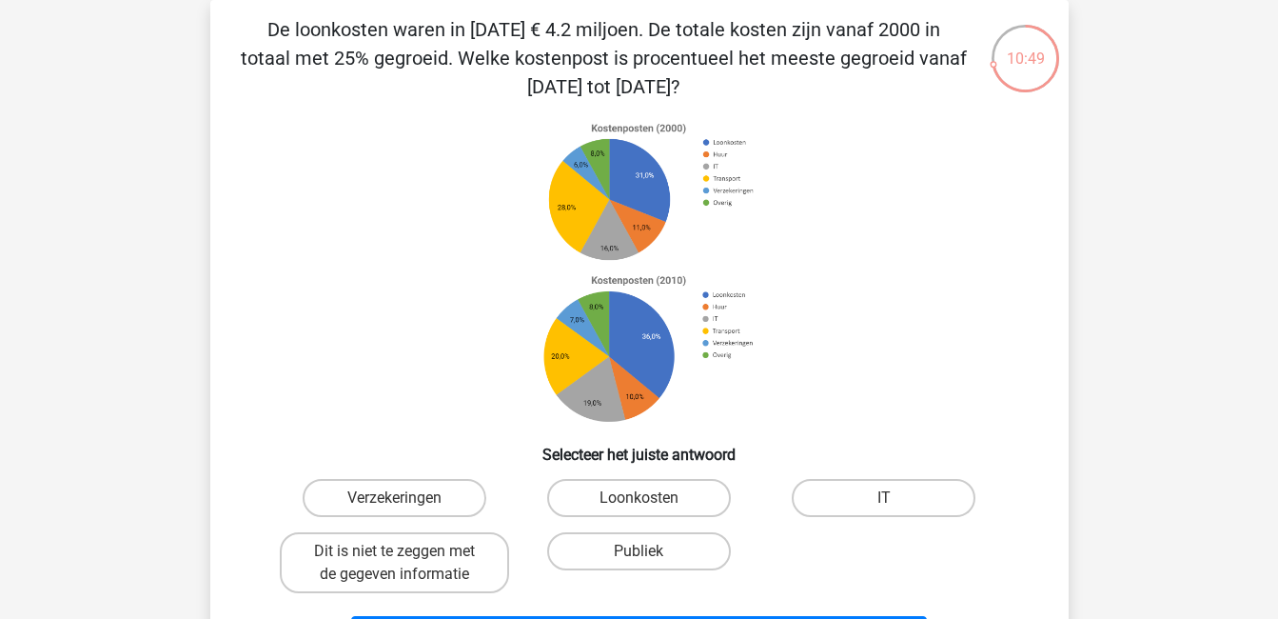
scroll to position [100, 0]
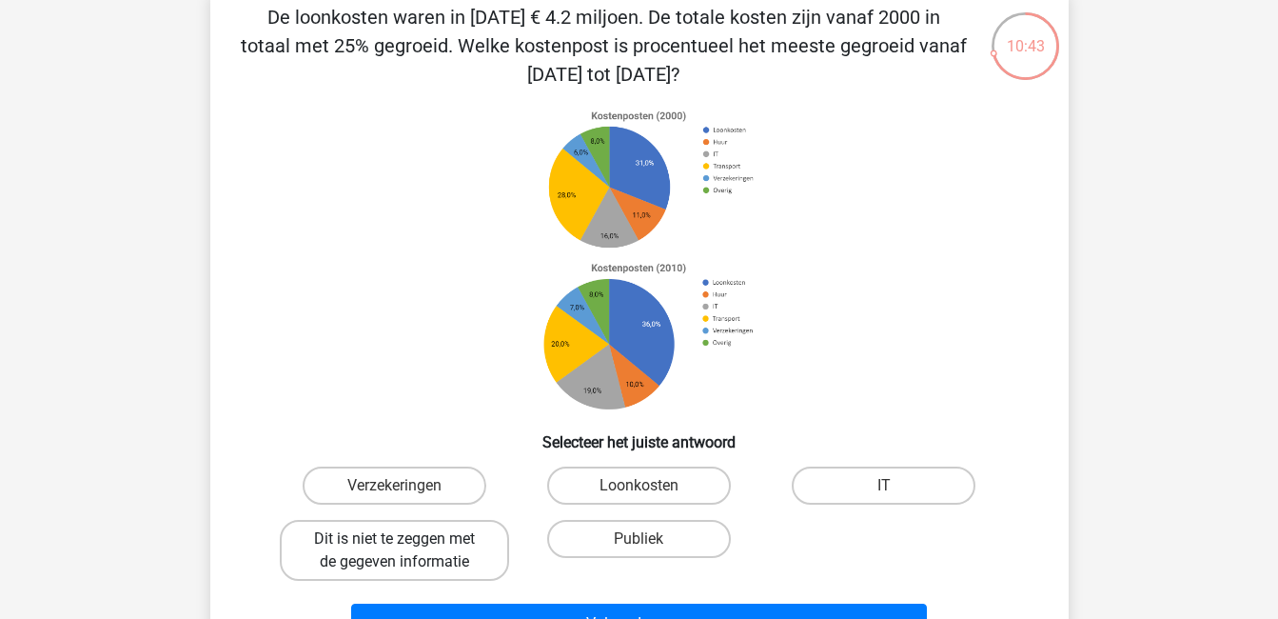
click at [434, 551] on label "Dit is niet te zeggen met de gegeven informatie" at bounding box center [394, 550] width 229 height 61
click at [406, 551] on input "Dit is niet te zeggen met de gegeven informatie" at bounding box center [400, 545] width 12 height 12
radio input "true"
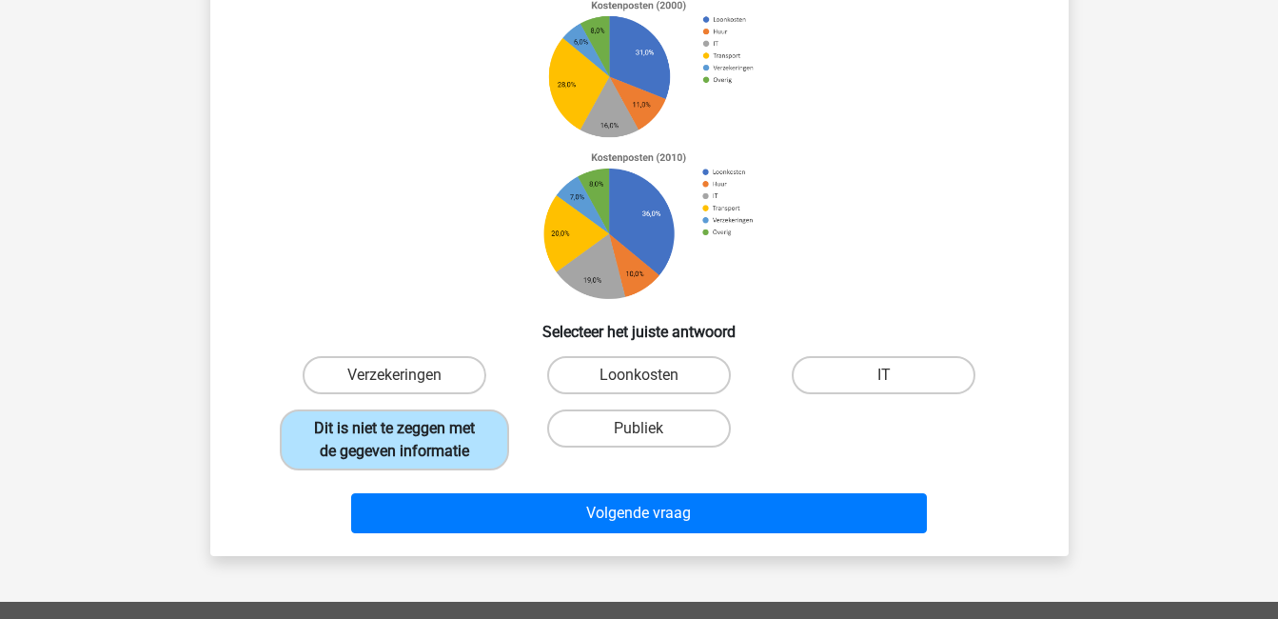
scroll to position [211, 0]
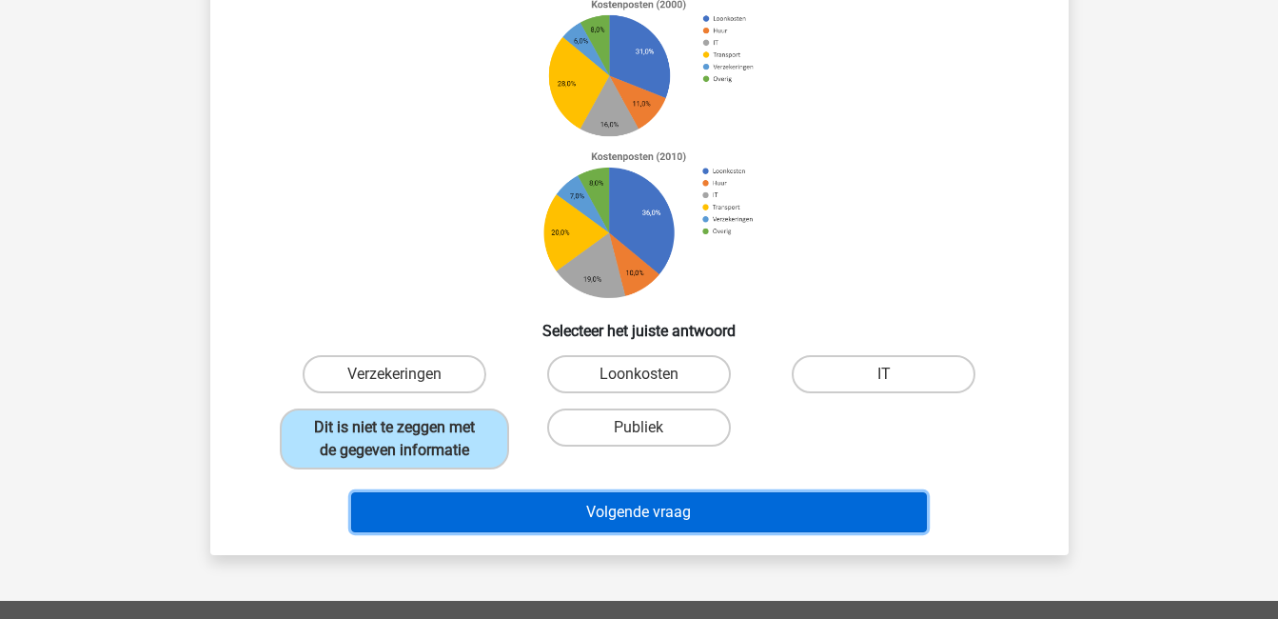
click at [612, 513] on button "Volgende vraag" at bounding box center [639, 512] width 576 height 40
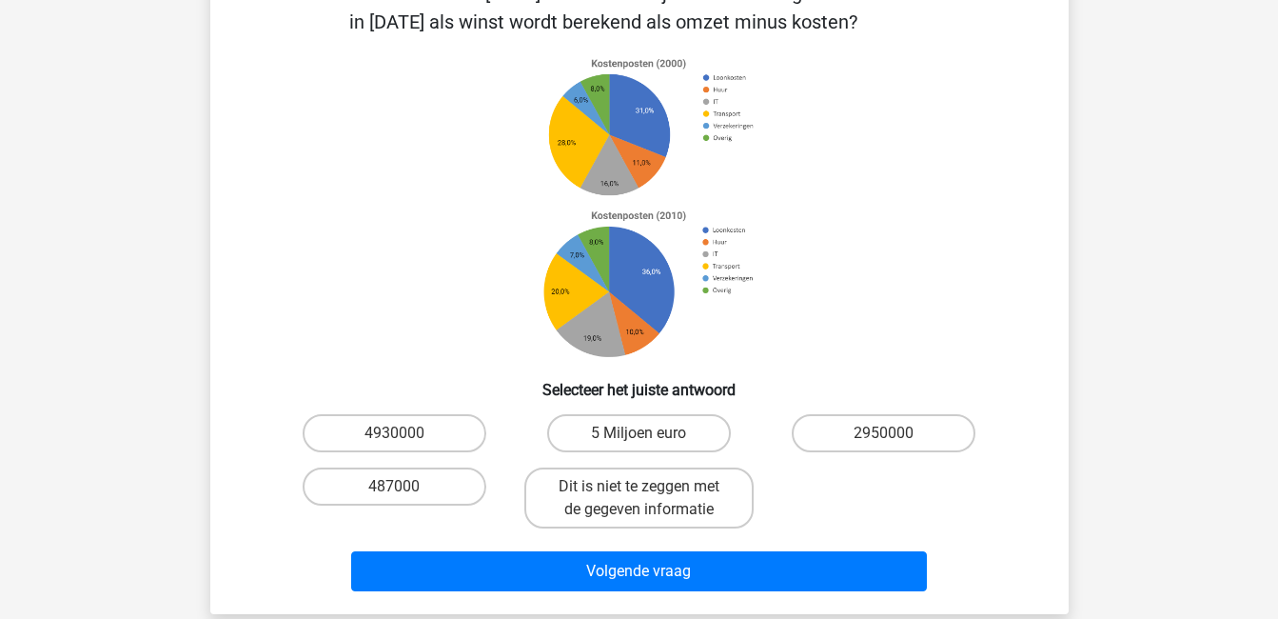
scroll to position [184, 0]
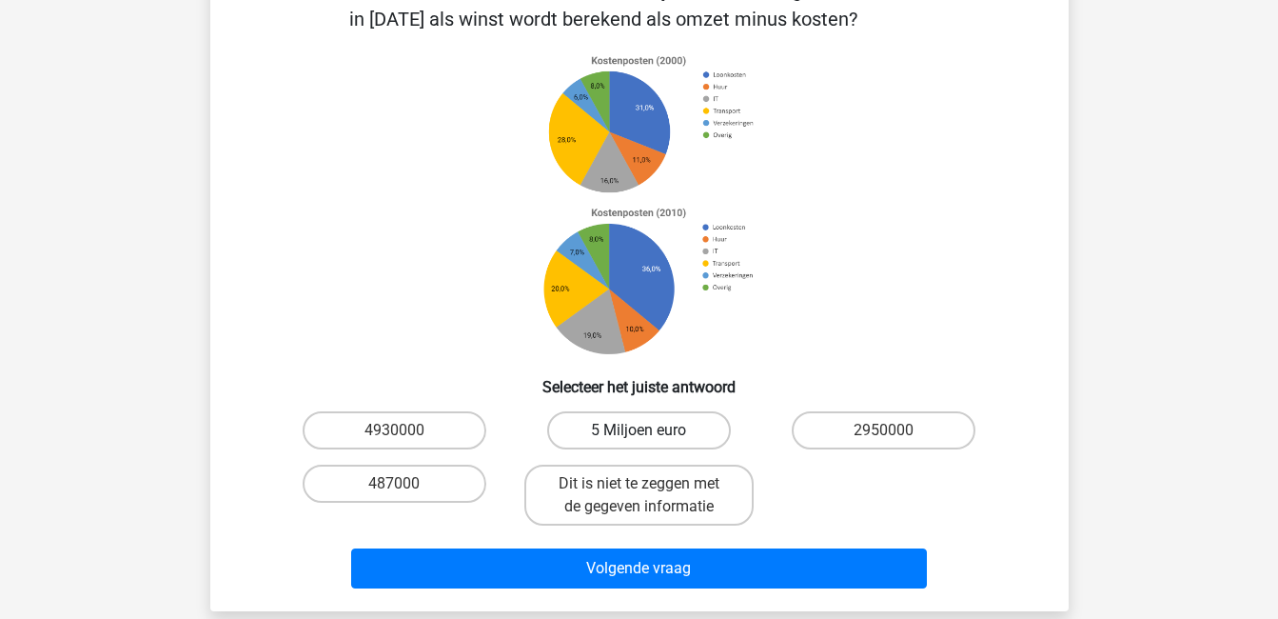
click at [592, 433] on label "5 Miljoen euro" at bounding box center [639, 430] width 184 height 38
click at [639, 433] on input "5 Miljoen euro" at bounding box center [645, 436] width 12 height 12
radio input "true"
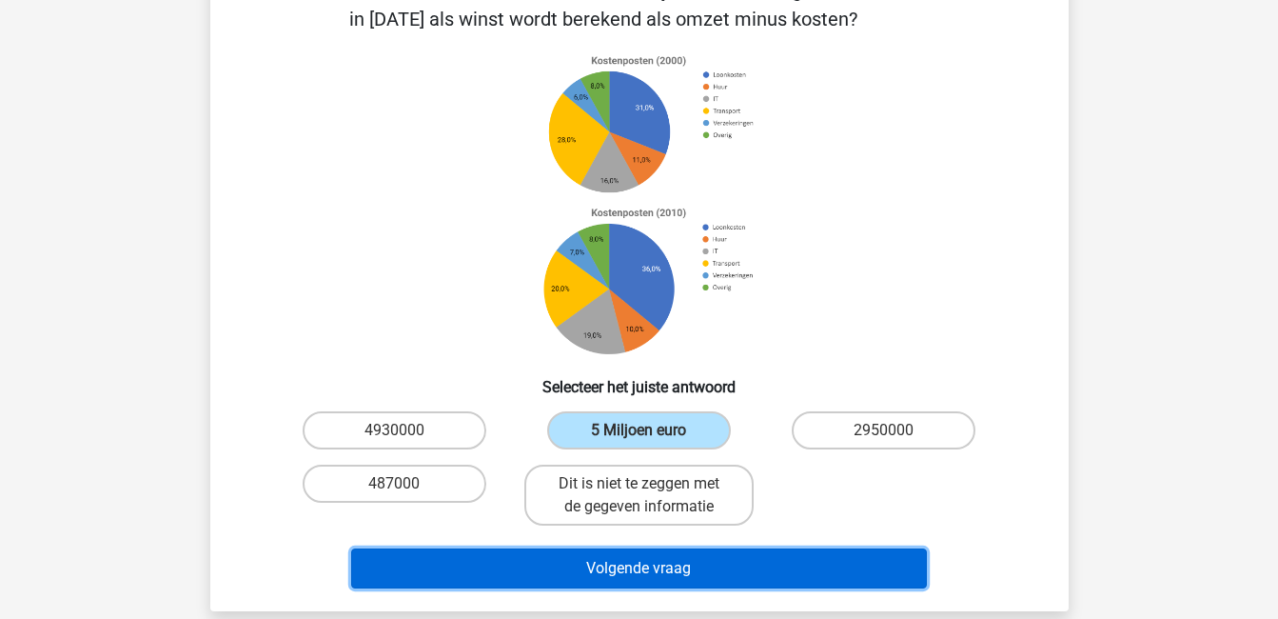
click at [815, 579] on button "Volgende vraag" at bounding box center [639, 568] width 576 height 40
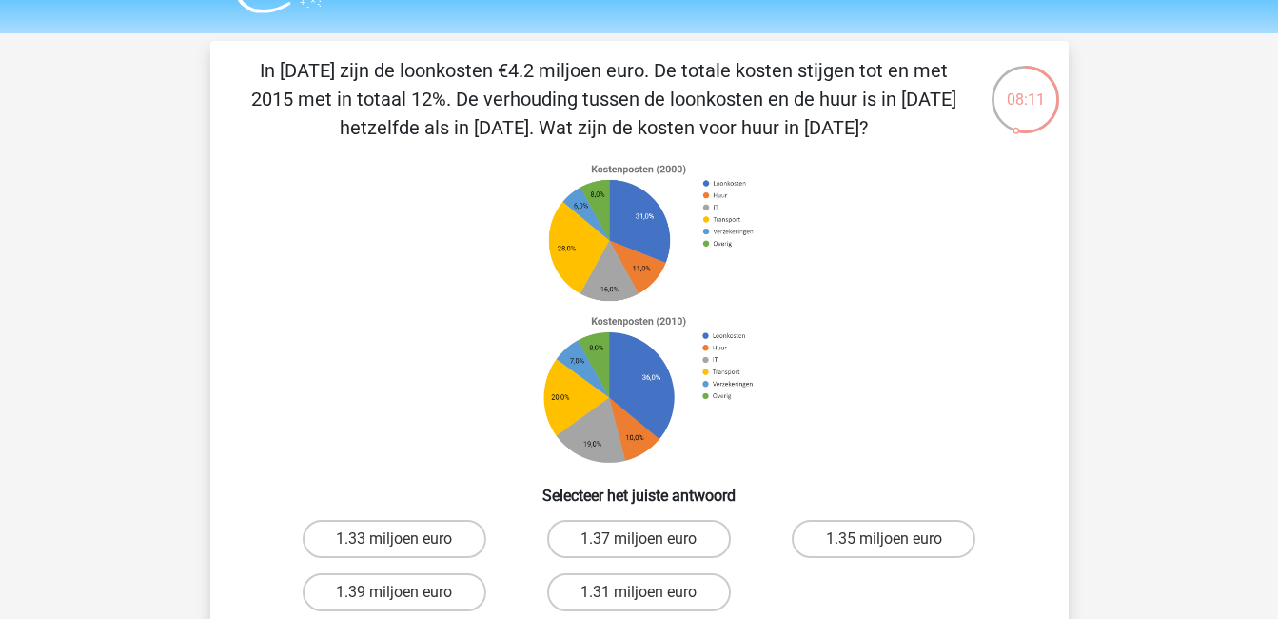
scroll to position [49, 0]
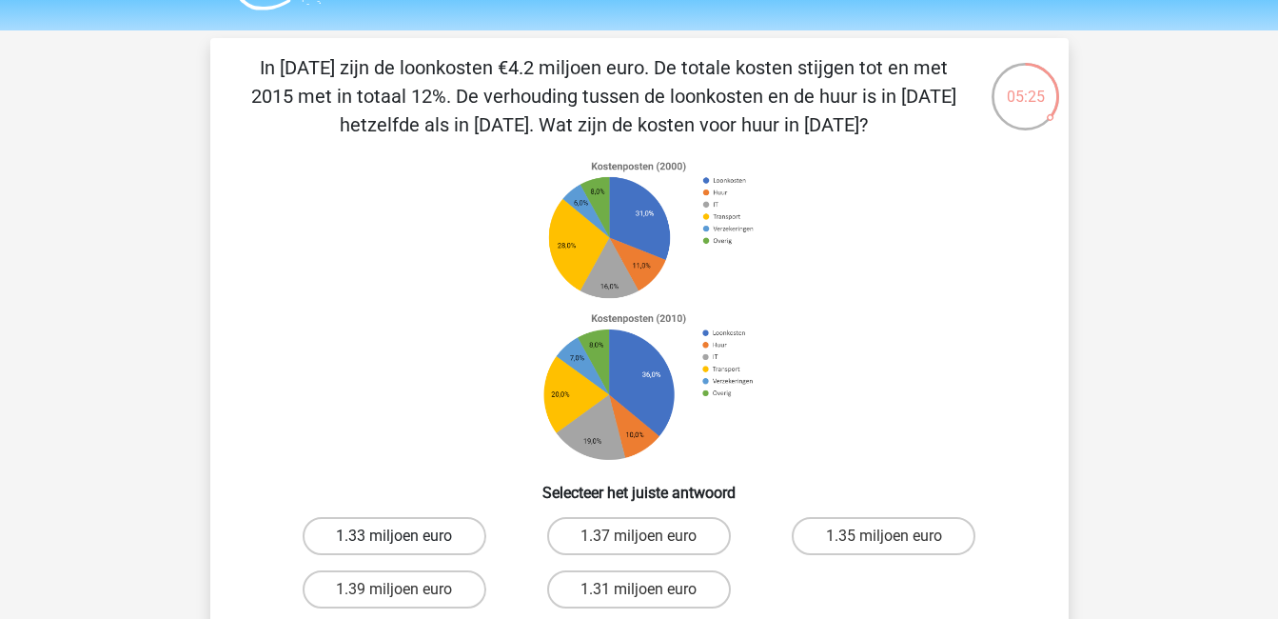
click at [424, 532] on label "1.33 miljoen euro" at bounding box center [395, 536] width 184 height 38
click at [406, 536] on input "1.33 miljoen euro" at bounding box center [400, 542] width 12 height 12
radio input "true"
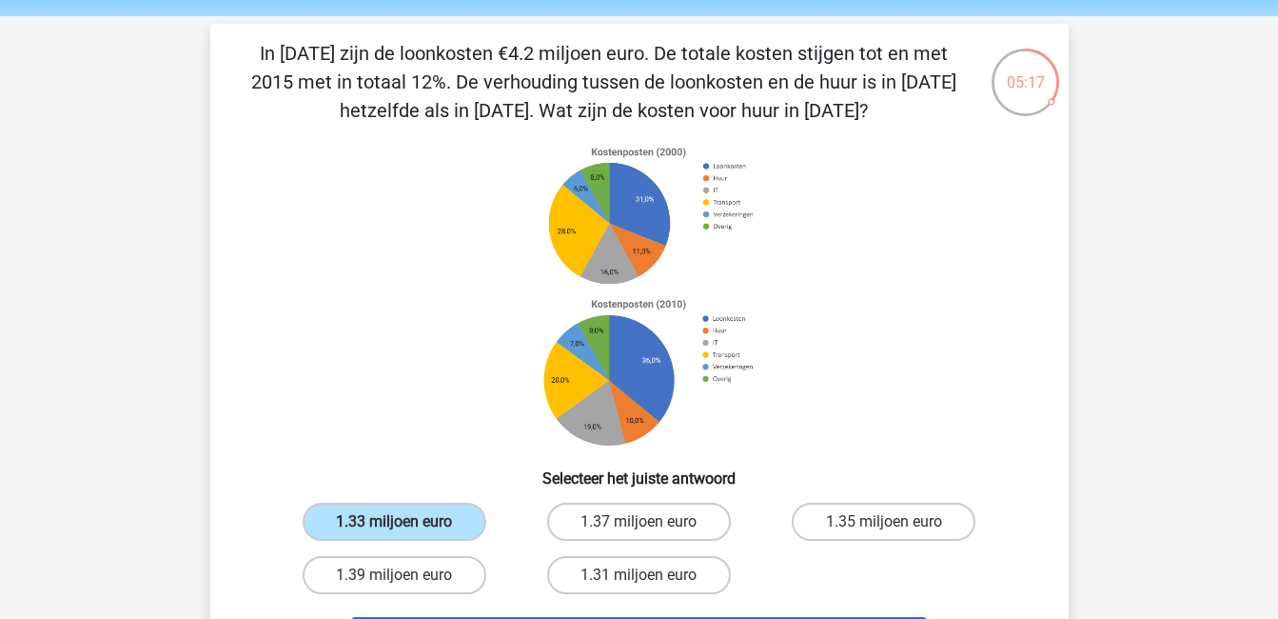
scroll to position [63, 0]
click at [613, 580] on label "1.31 miljoen euro" at bounding box center [639, 576] width 184 height 38
click at [639, 580] on input "1.31 miljoen euro" at bounding box center [645, 582] width 12 height 12
radio input "true"
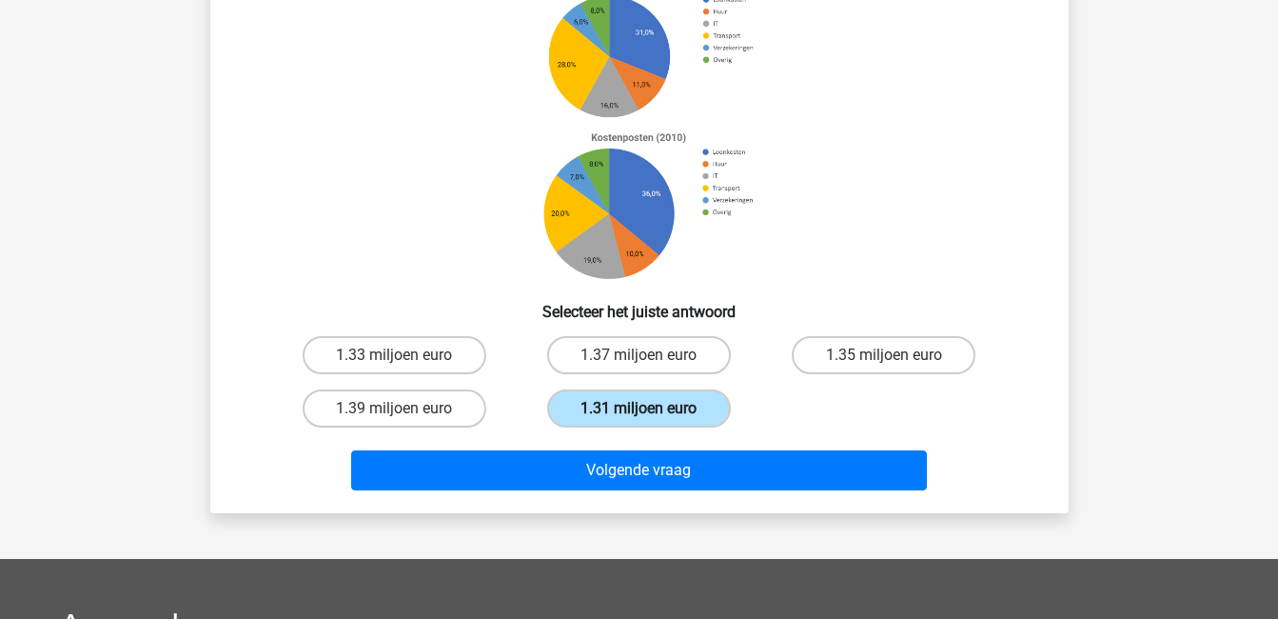
scroll to position [247, 0]
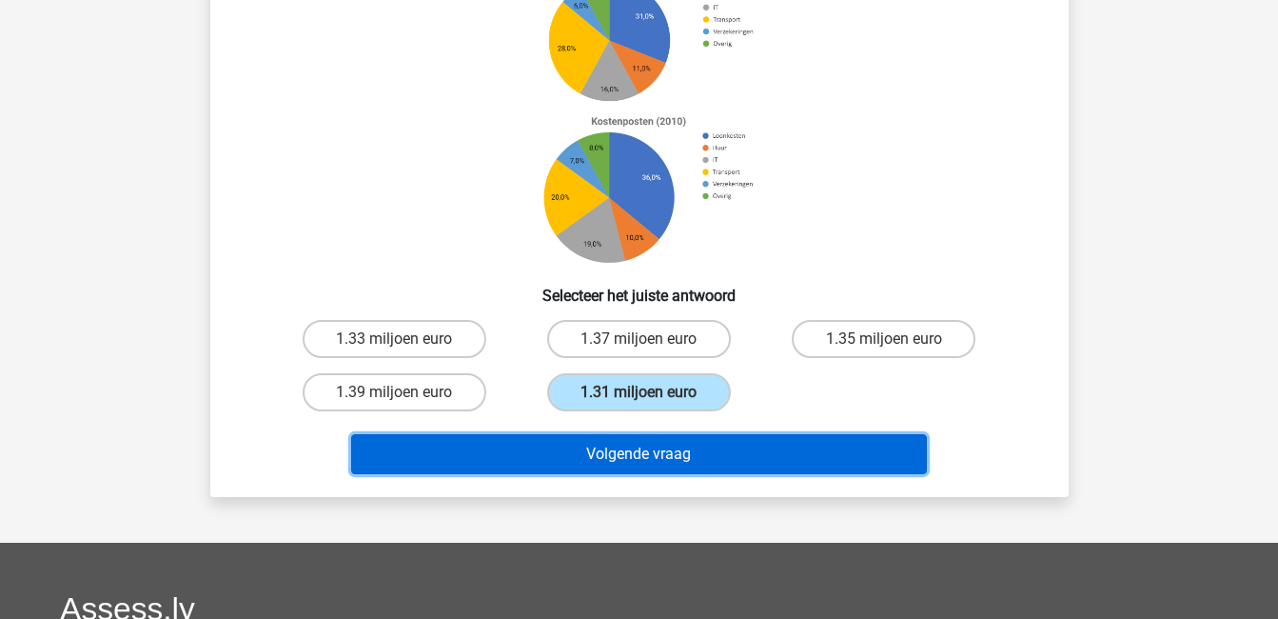
click at [623, 445] on button "Volgende vraag" at bounding box center [639, 454] width 576 height 40
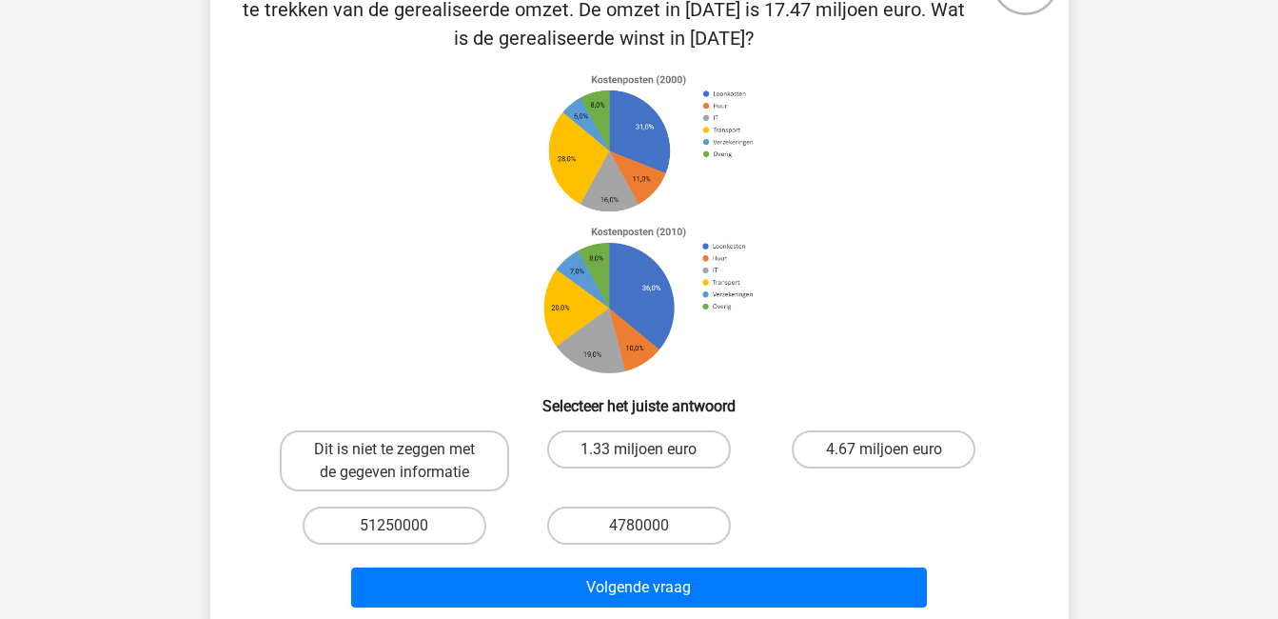
scroll to position [168, 0]
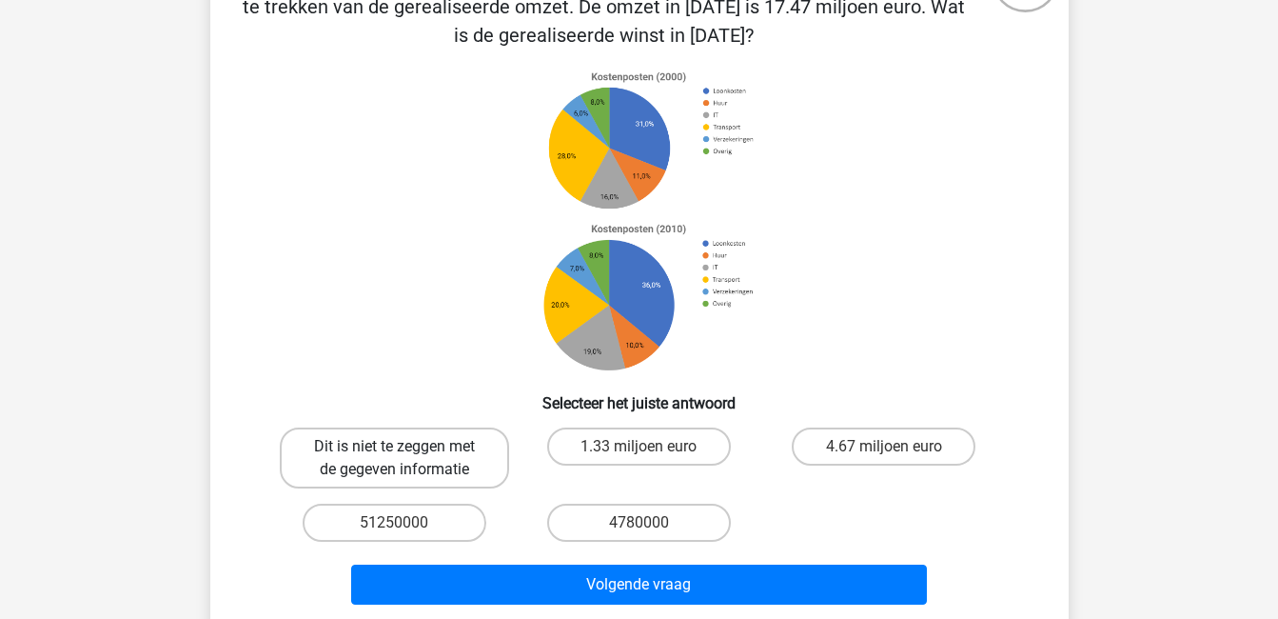
click at [438, 452] on label "Dit is niet te zeggen met de gegeven informatie" at bounding box center [394, 457] width 229 height 61
click at [406, 452] on input "Dit is niet te zeggen met de gegeven informatie" at bounding box center [400, 452] width 12 height 12
radio input "true"
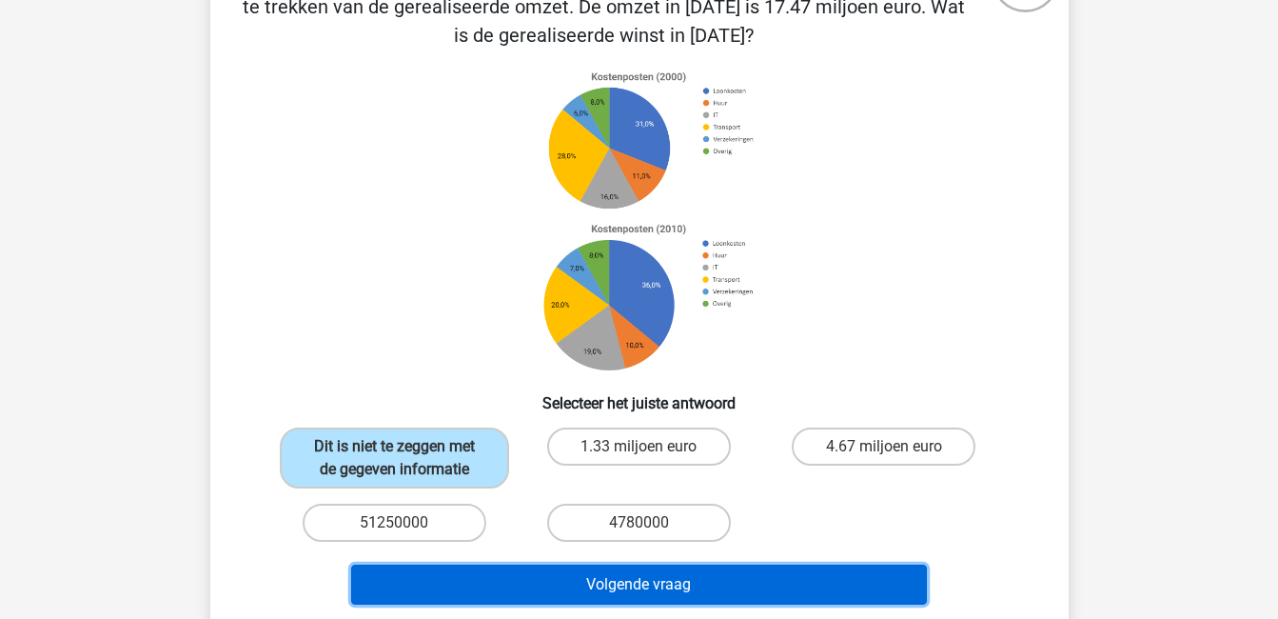
click at [861, 577] on button "Volgende vraag" at bounding box center [639, 584] width 576 height 40
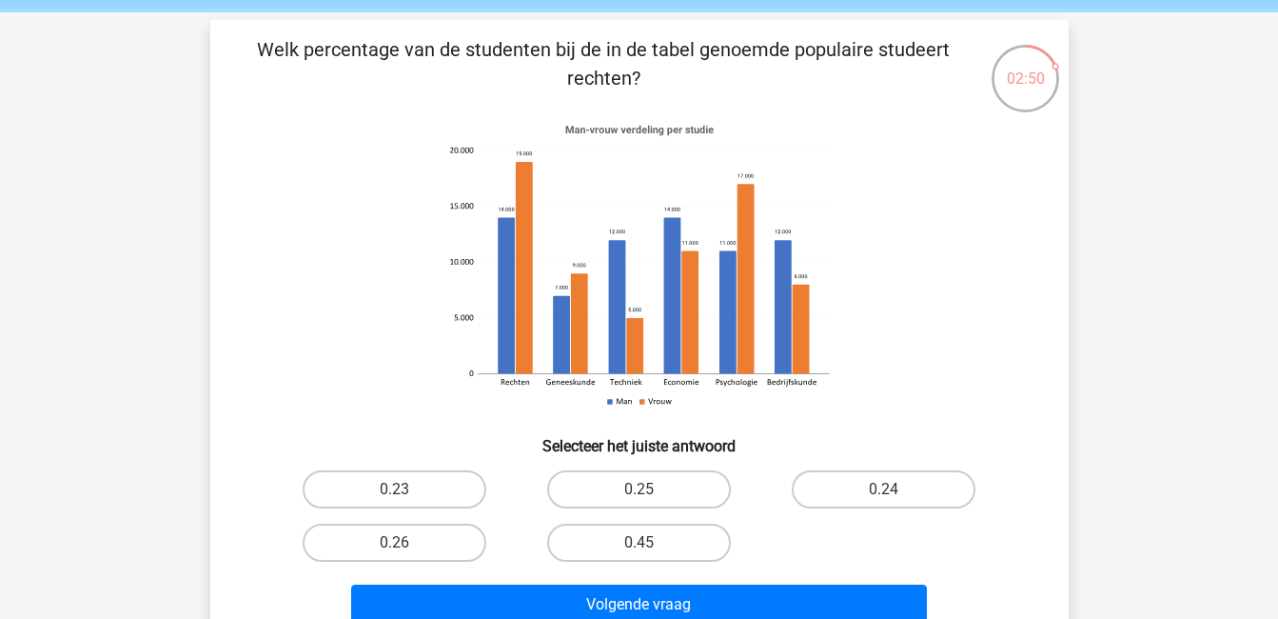
scroll to position [67, 0]
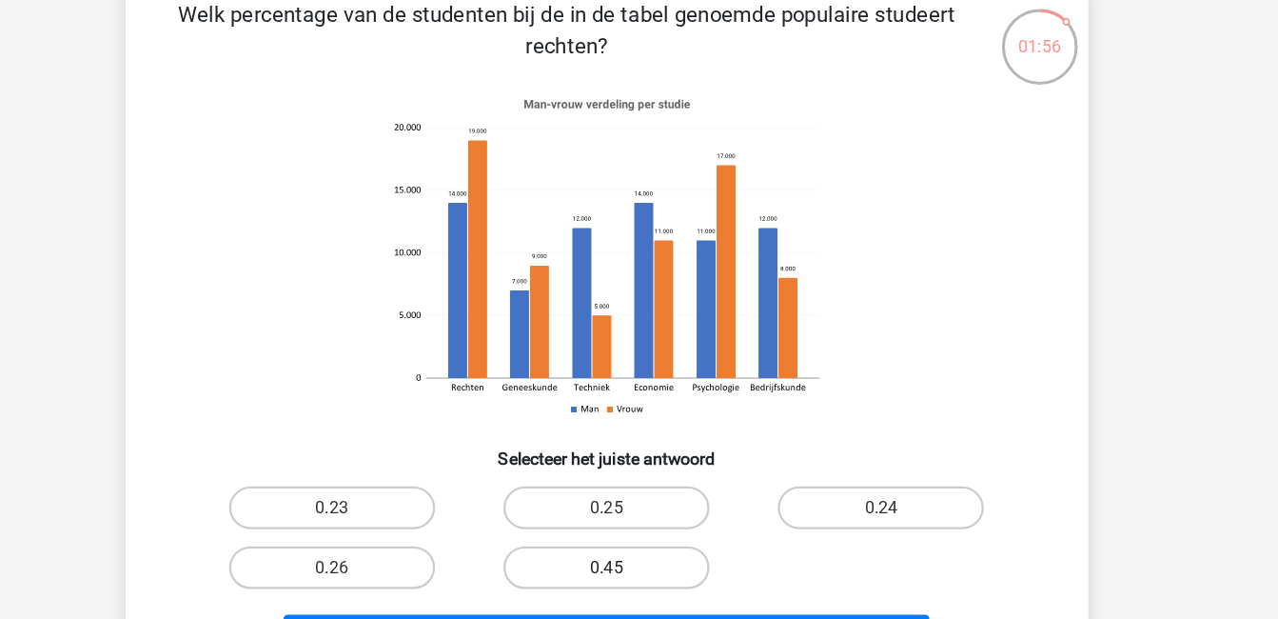
click at [676, 539] on label "0.45" at bounding box center [639, 543] width 184 height 38
click at [651, 544] on input "0.45" at bounding box center [645, 550] width 12 height 12
radio input "true"
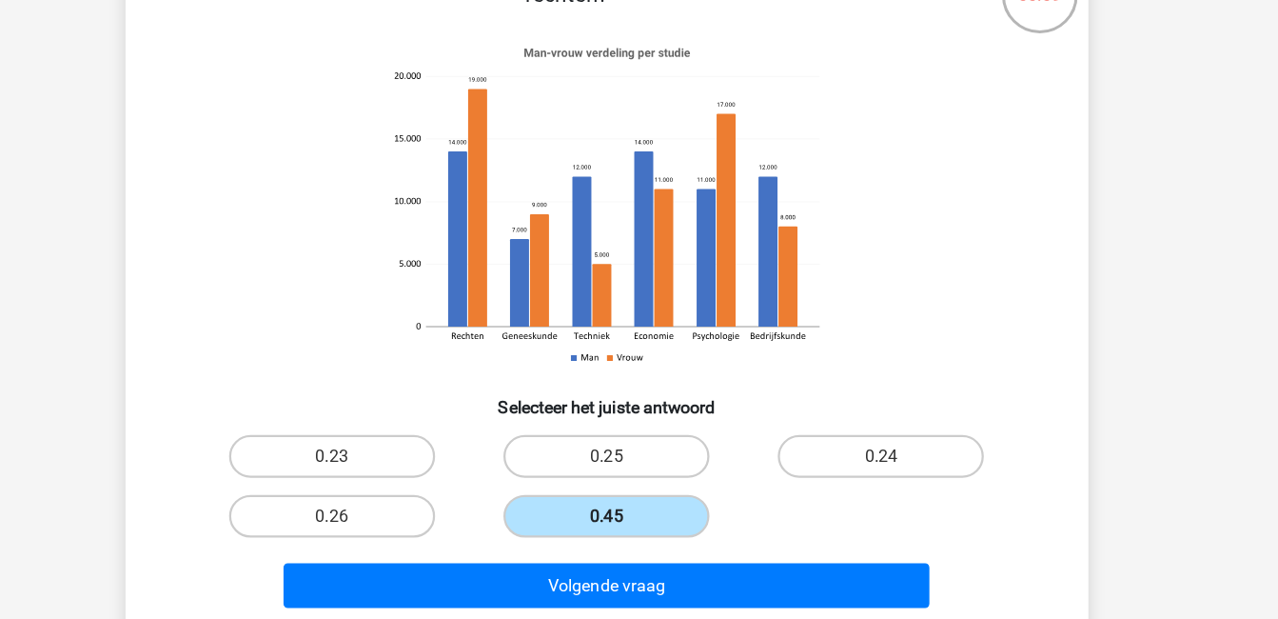
scroll to position [89, 0]
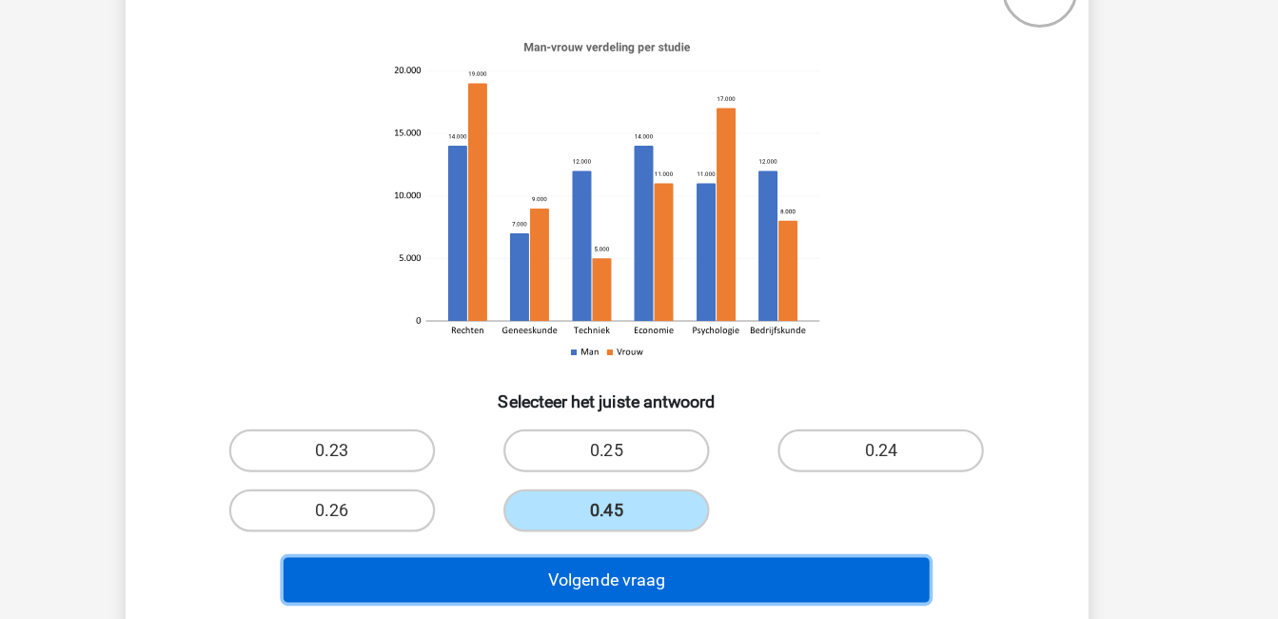
click at [700, 575] on button "Volgende vraag" at bounding box center [639, 584] width 576 height 40
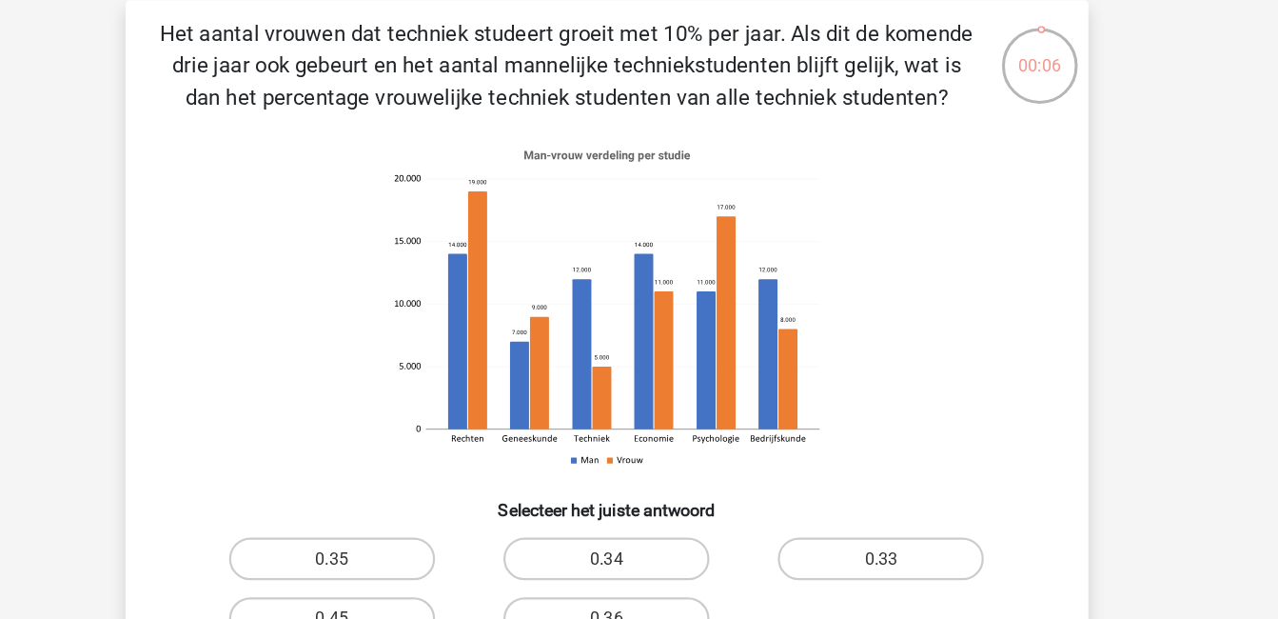
scroll to position [69, 0]
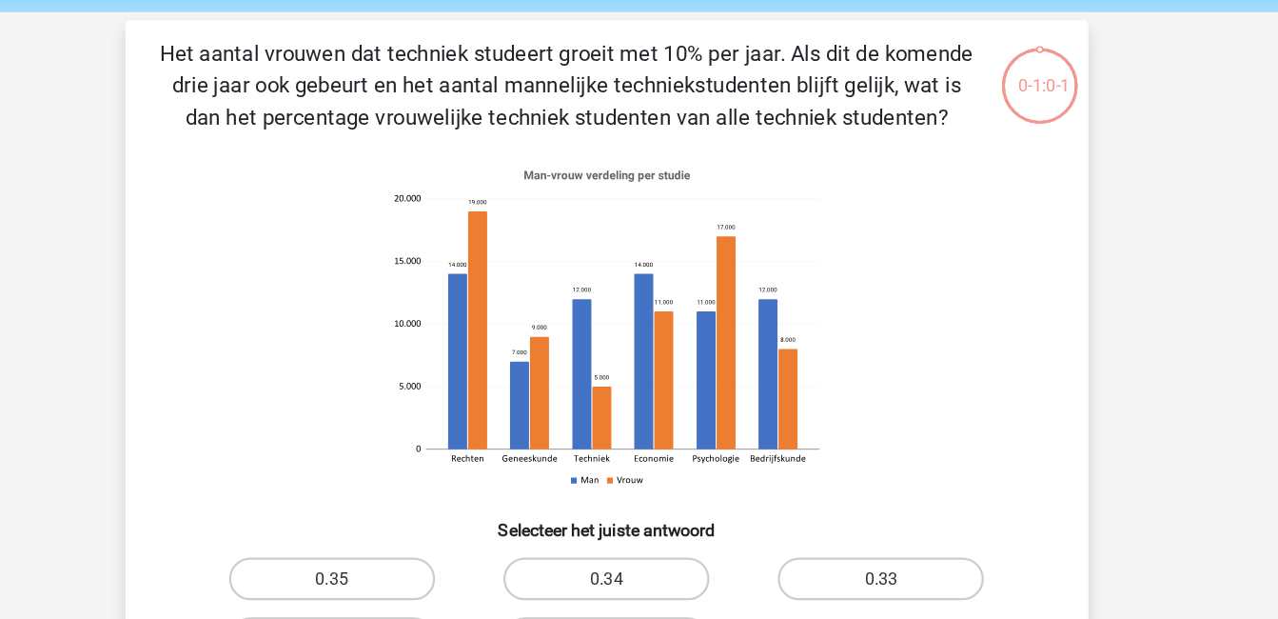
scroll to position [69, 0]
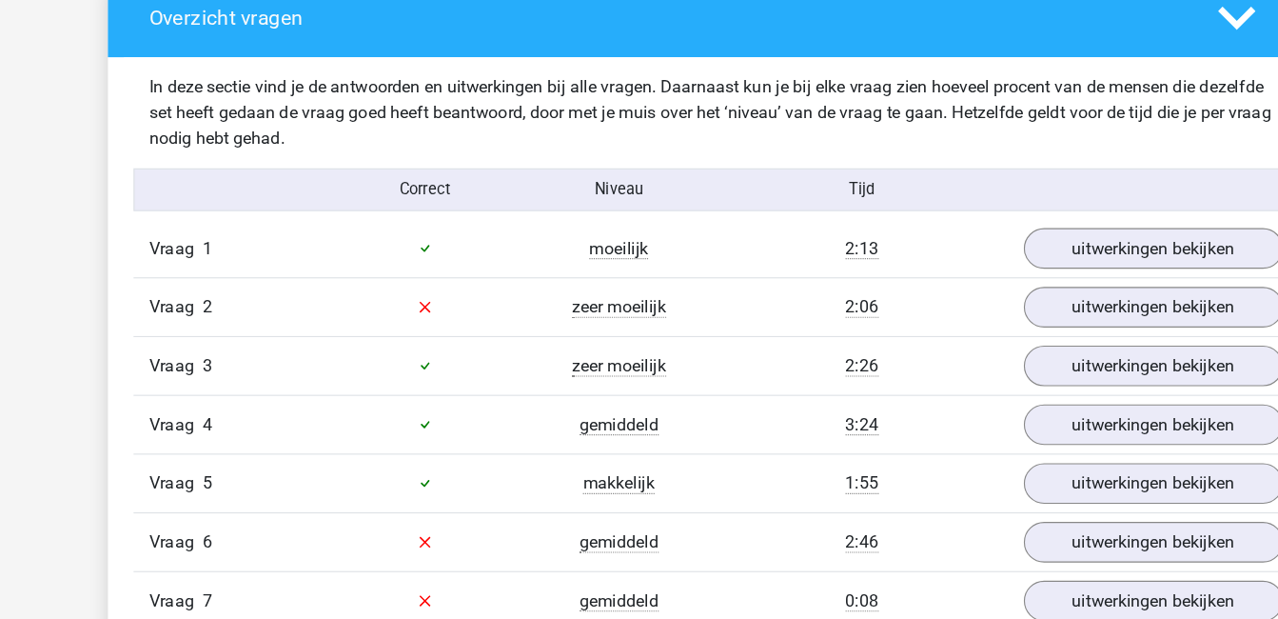
scroll to position [1062, 0]
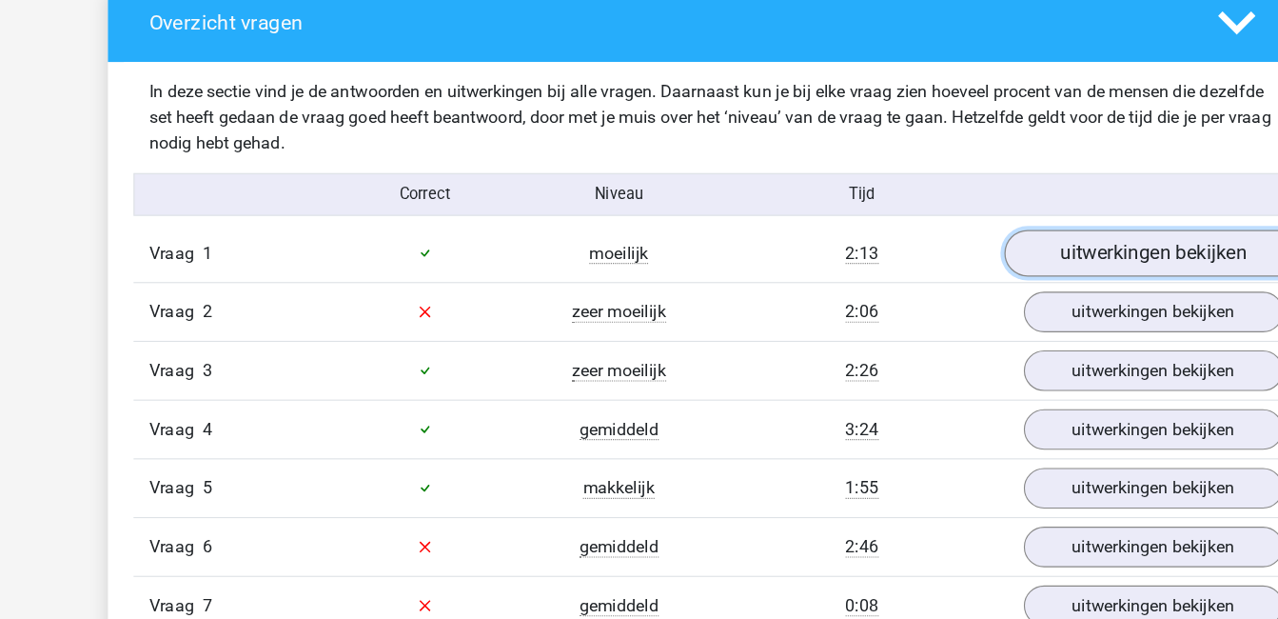
click at [984, 208] on link "uitwerkingen bekijken" at bounding box center [1029, 227] width 266 height 42
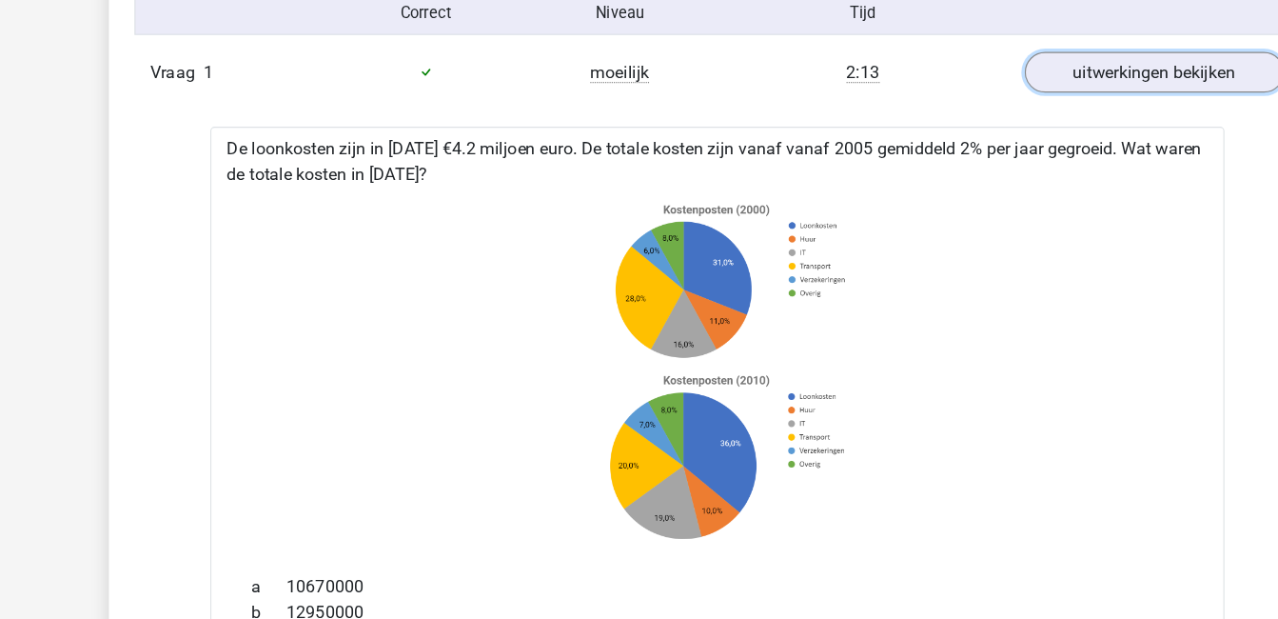
scroll to position [1222, 0]
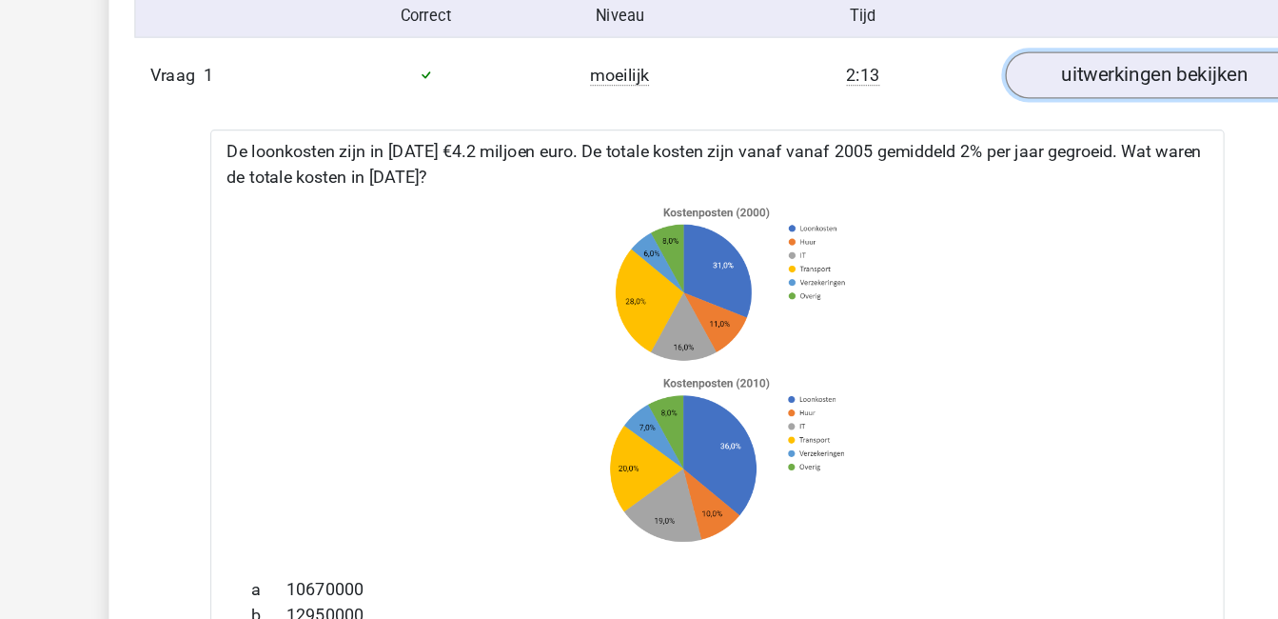
click at [993, 58] on link "uitwerkingen bekijken" at bounding box center [1029, 67] width 266 height 42
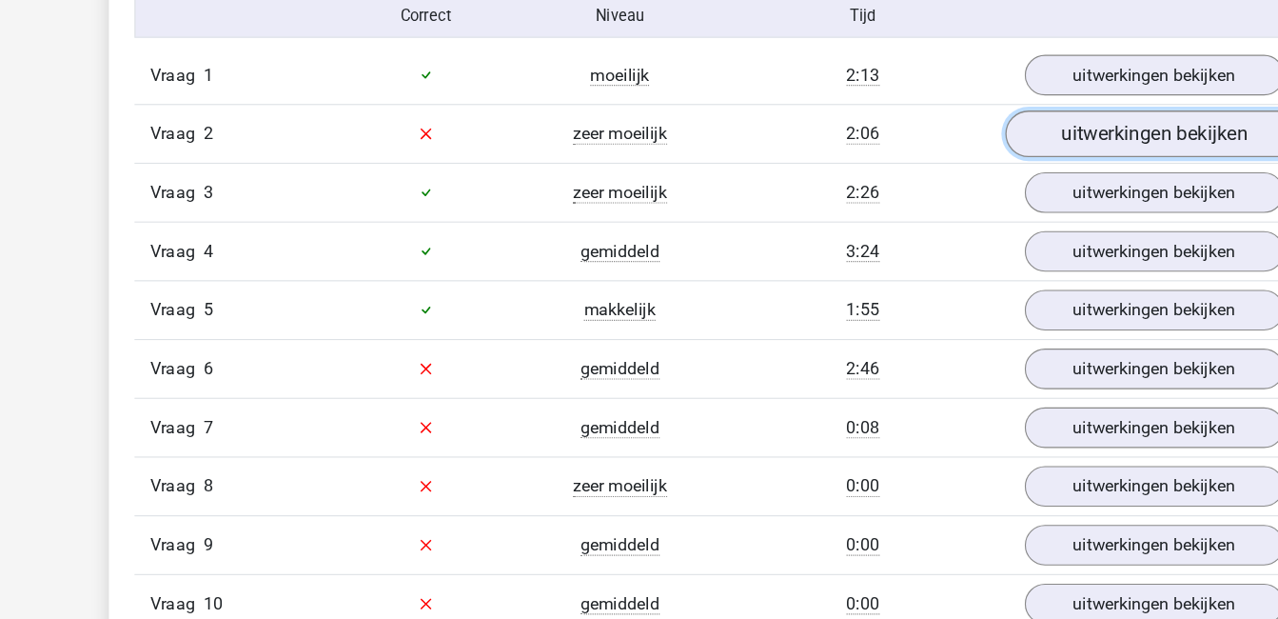
click at [990, 103] on link "uitwerkingen bekijken" at bounding box center [1029, 119] width 266 height 42
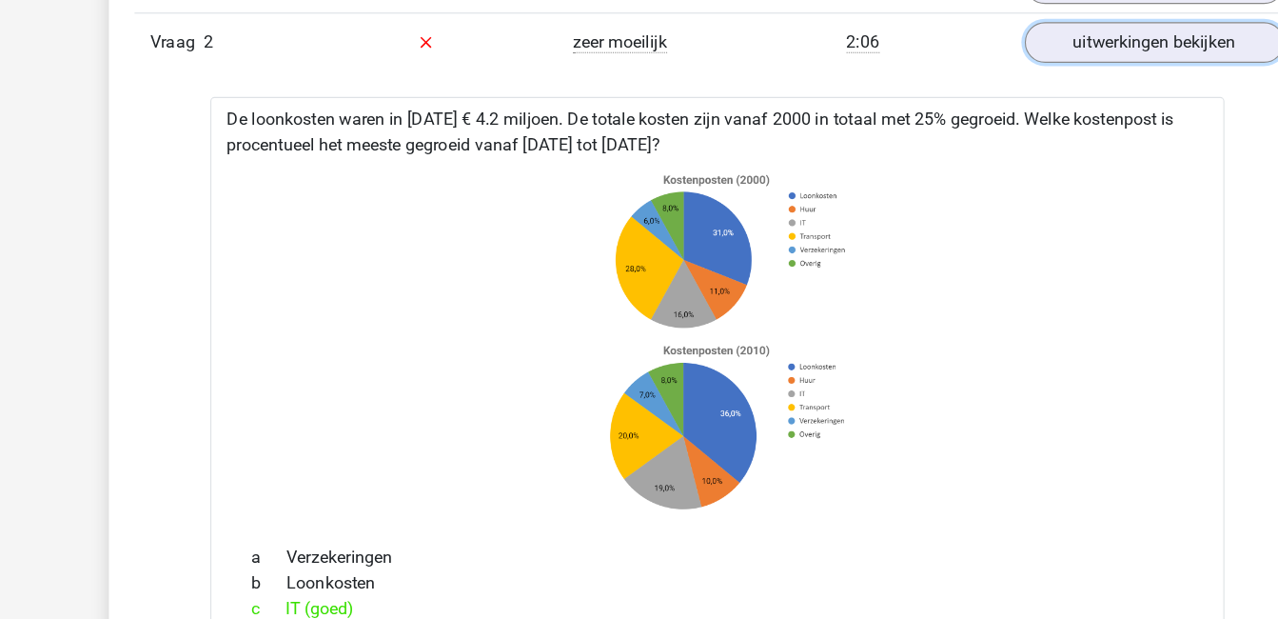
scroll to position [1300, 0]
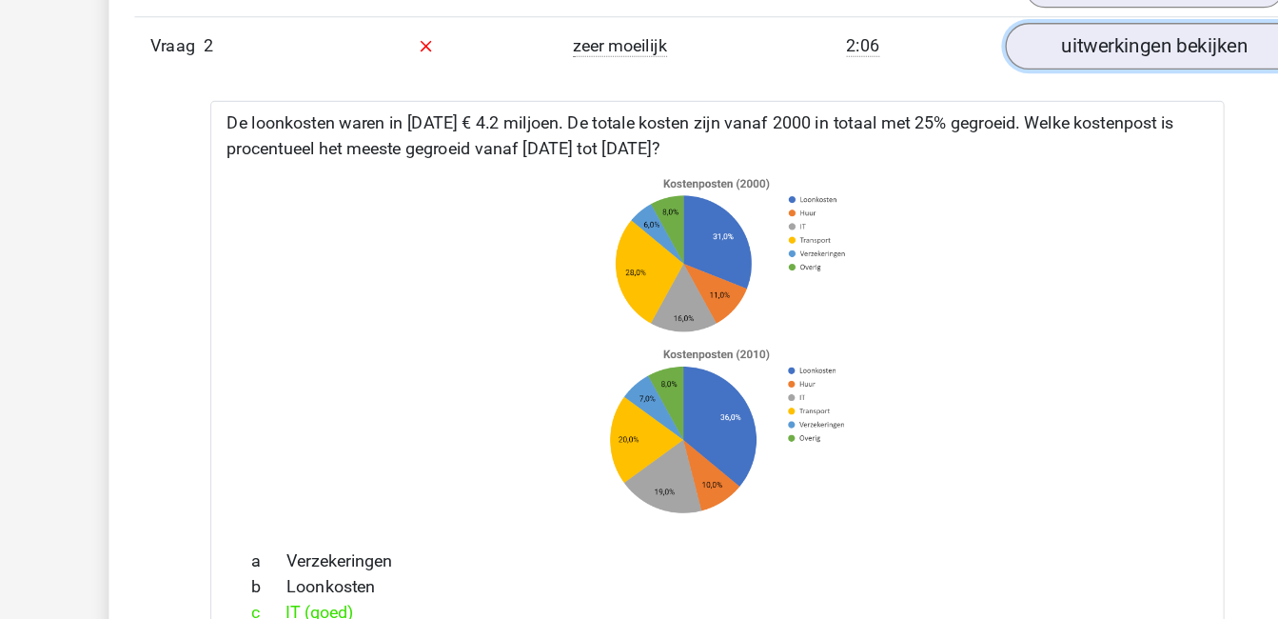
click at [989, 48] on link "uitwerkingen bekijken" at bounding box center [1029, 41] width 266 height 42
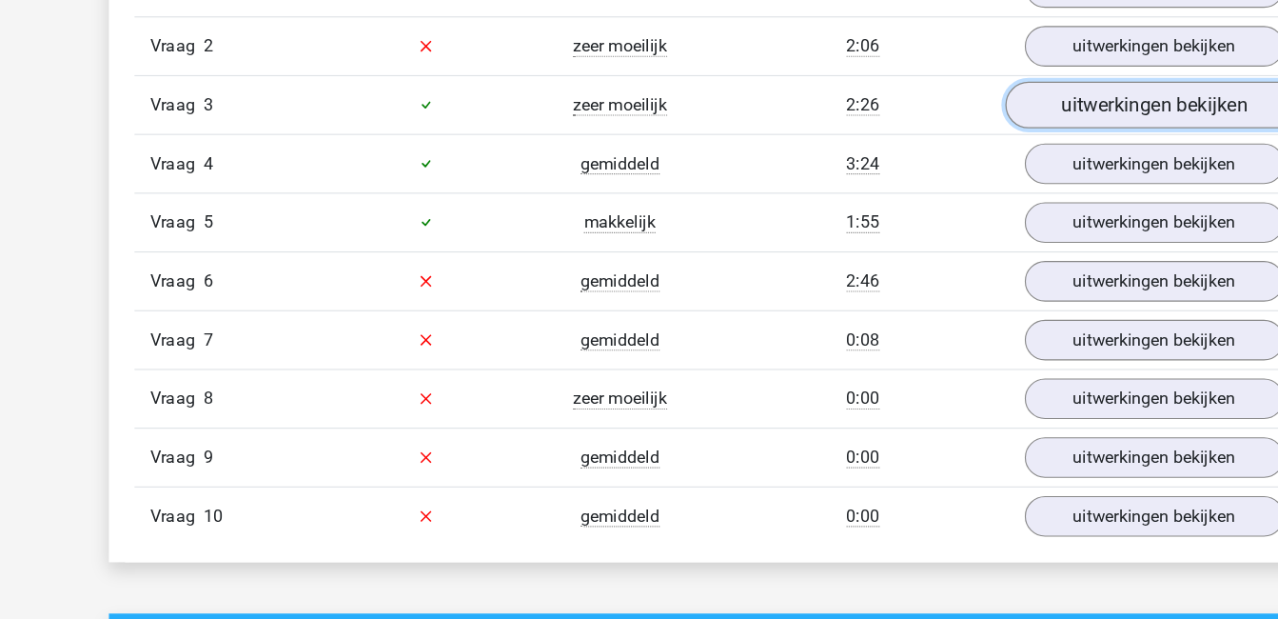
click at [994, 91] on link "uitwerkingen bekijken" at bounding box center [1029, 93] width 266 height 42
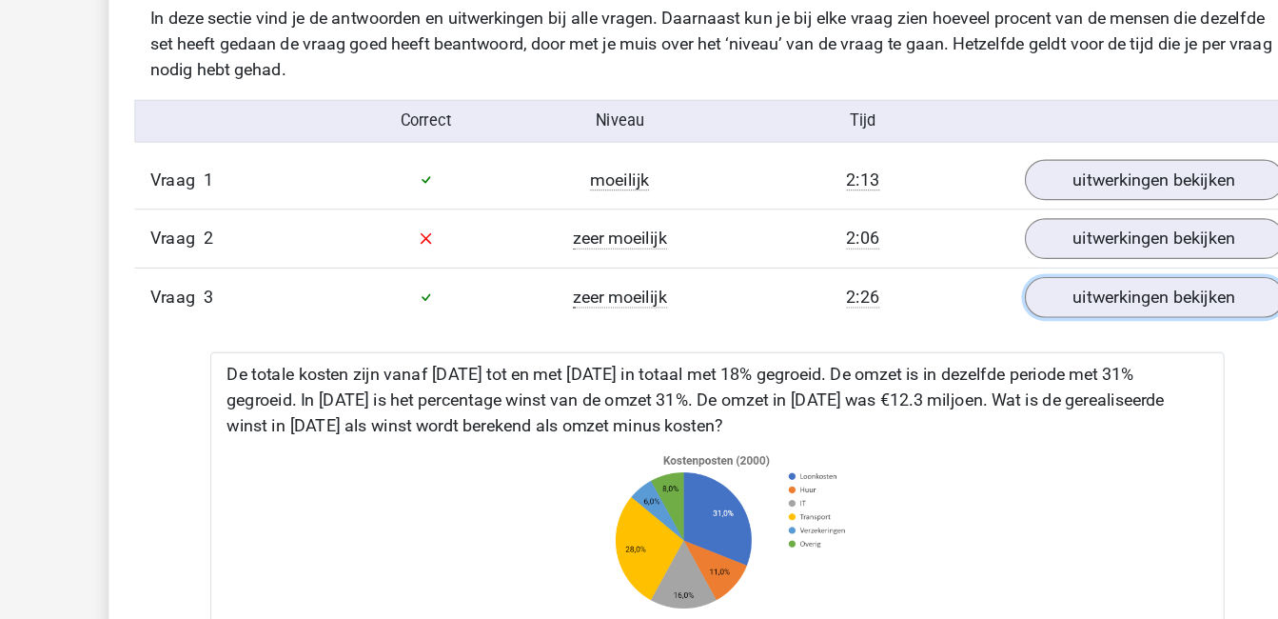
scroll to position [1122, 0]
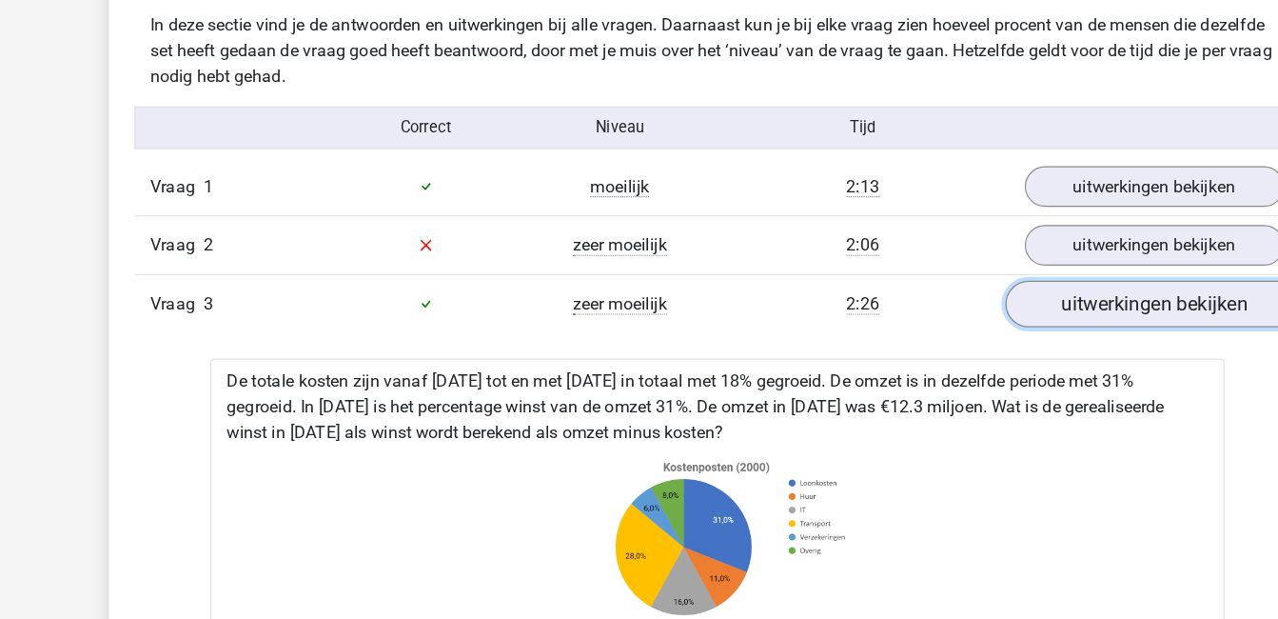
click at [1062, 267] on link "uitwerkingen bekijken" at bounding box center [1029, 271] width 266 height 42
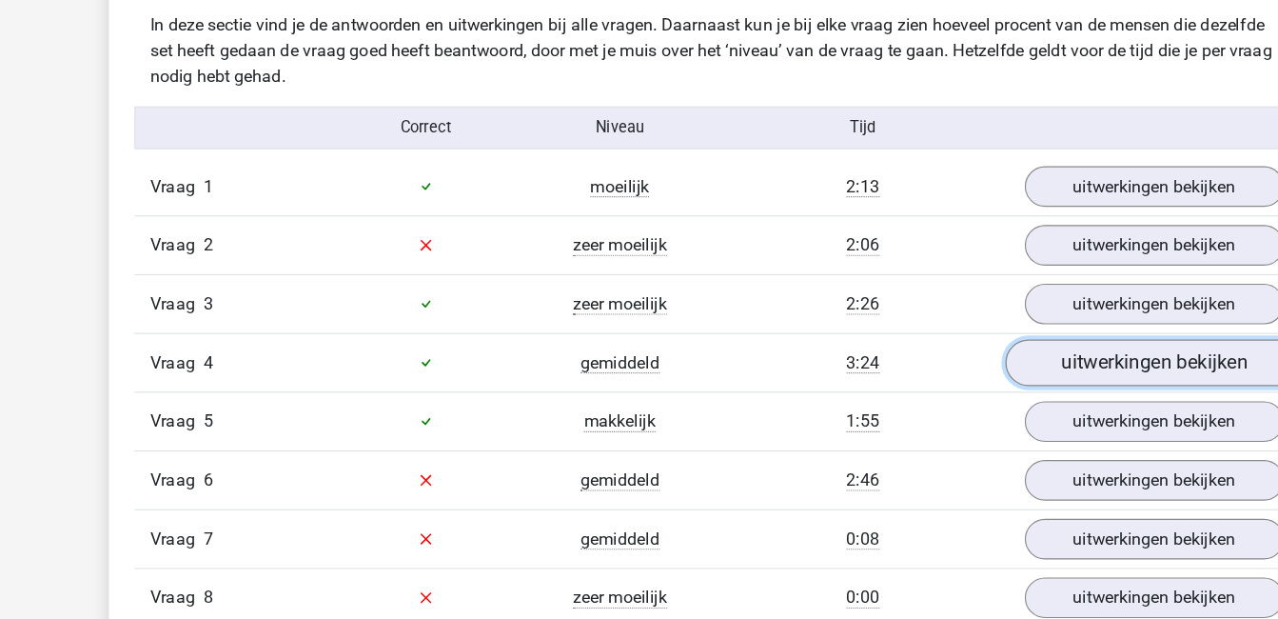
click at [1042, 325] on link "uitwerkingen bekijken" at bounding box center [1029, 324] width 266 height 42
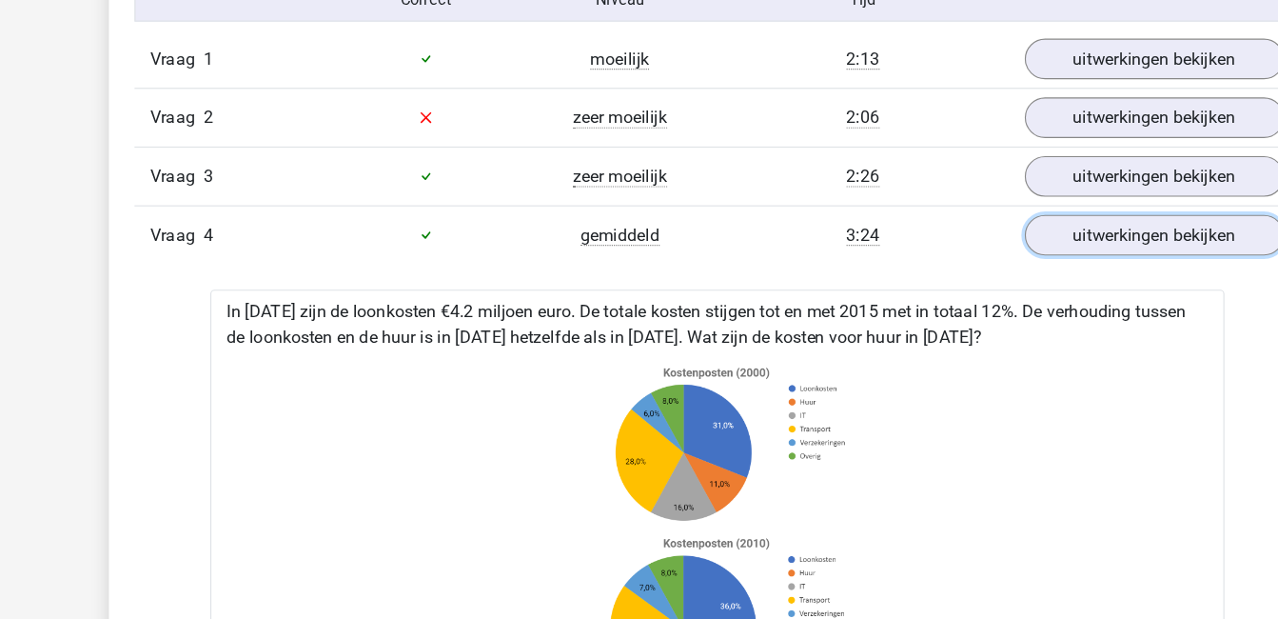
scroll to position [1230, 0]
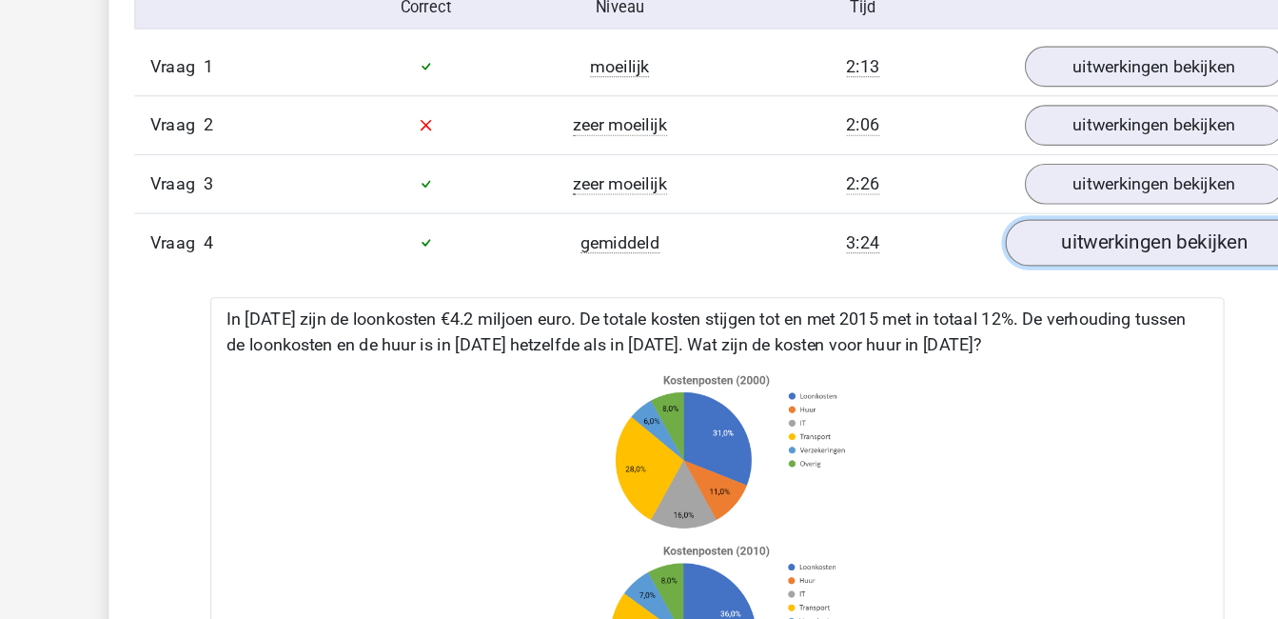
click at [1045, 221] on link "uitwerkingen bekijken" at bounding box center [1029, 216] width 266 height 42
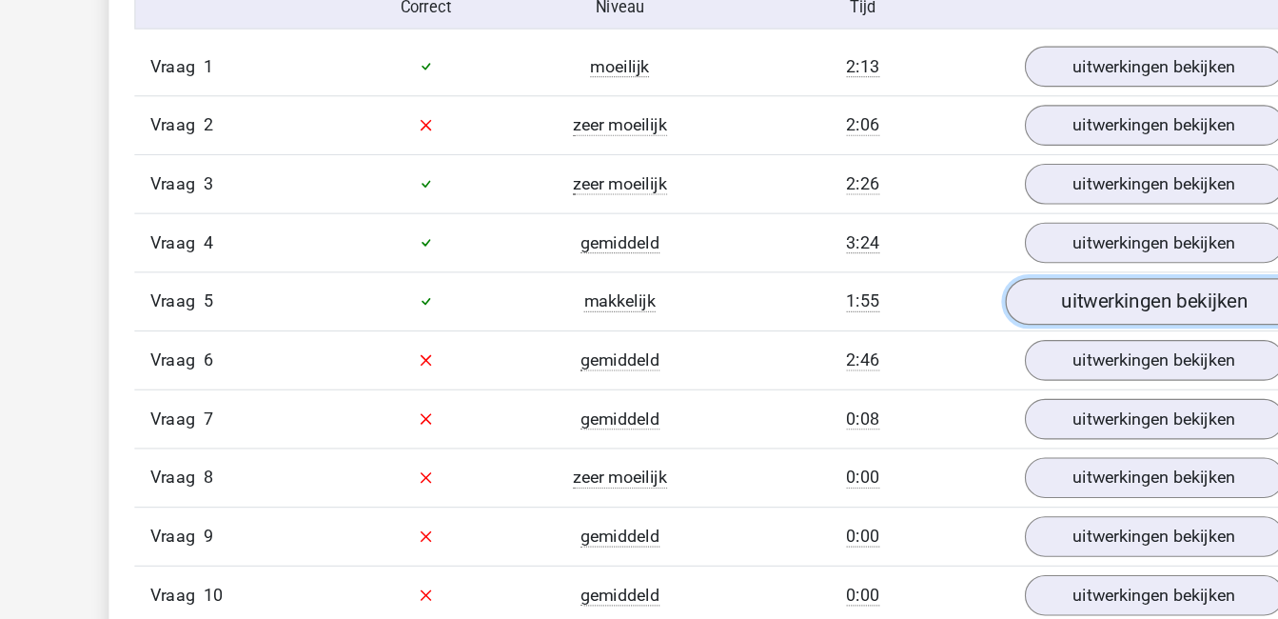
click at [1041, 272] on link "uitwerkingen bekijken" at bounding box center [1029, 268] width 266 height 42
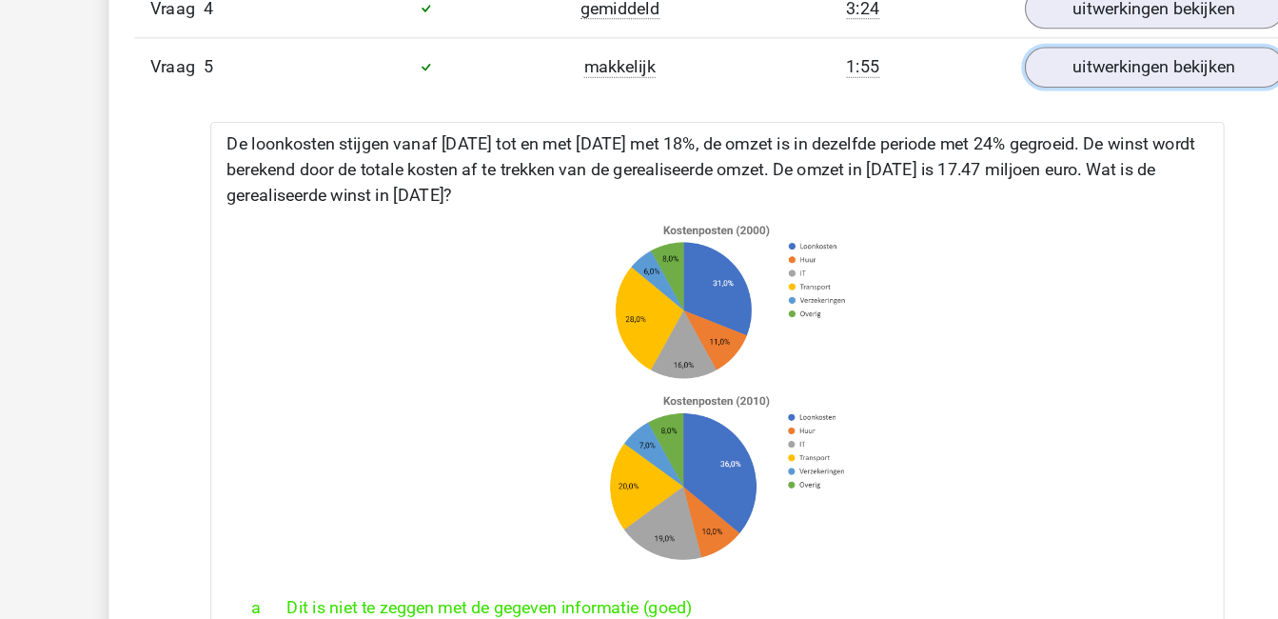
scroll to position [1371, 0]
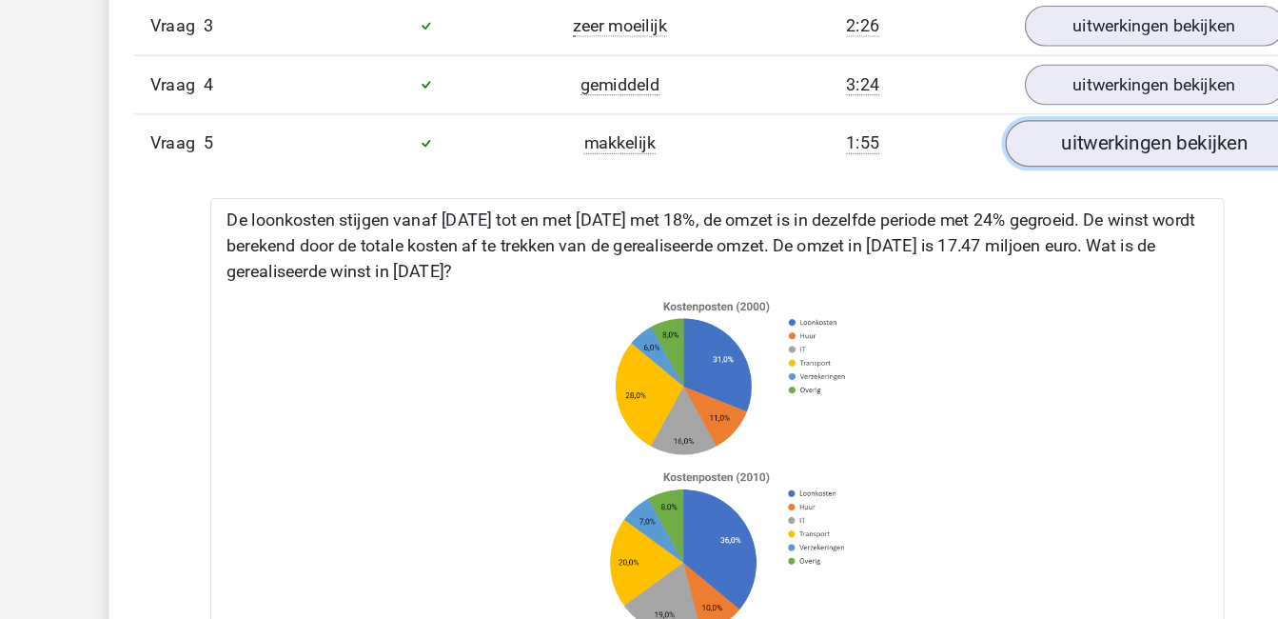
click at [1014, 125] on link "uitwerkingen bekijken" at bounding box center [1029, 128] width 266 height 42
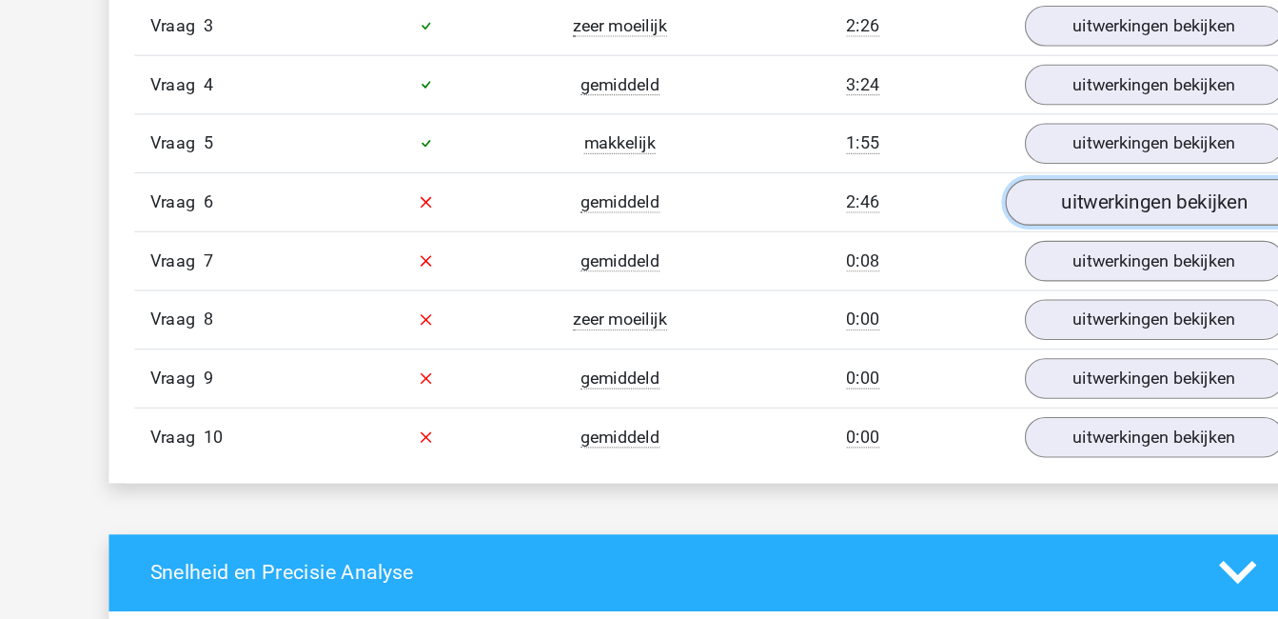
click at [1024, 177] on link "uitwerkingen bekijken" at bounding box center [1029, 180] width 266 height 42
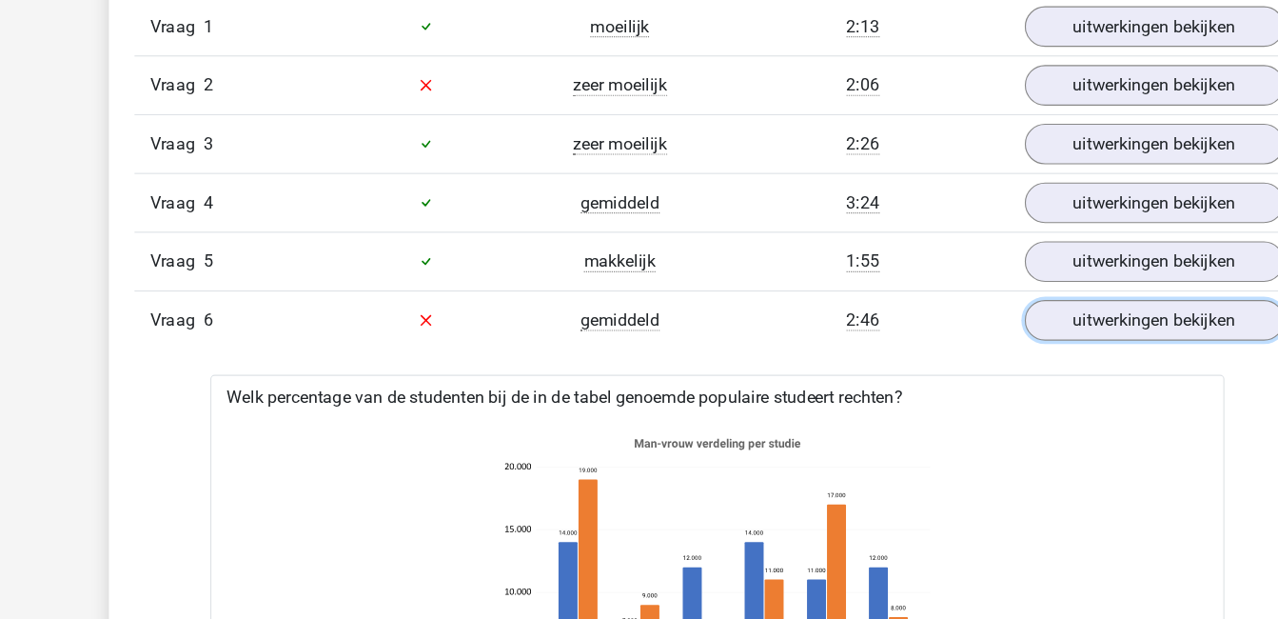
scroll to position [1263, 0]
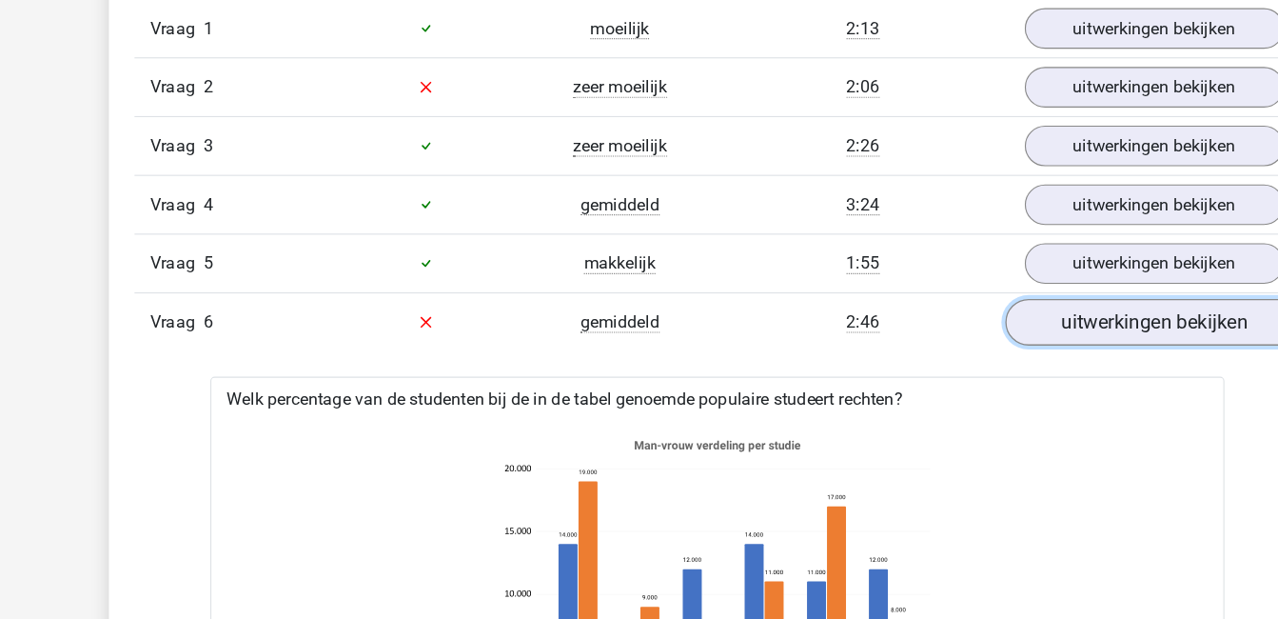
click at [953, 290] on link "uitwerkingen bekijken" at bounding box center [1029, 288] width 266 height 42
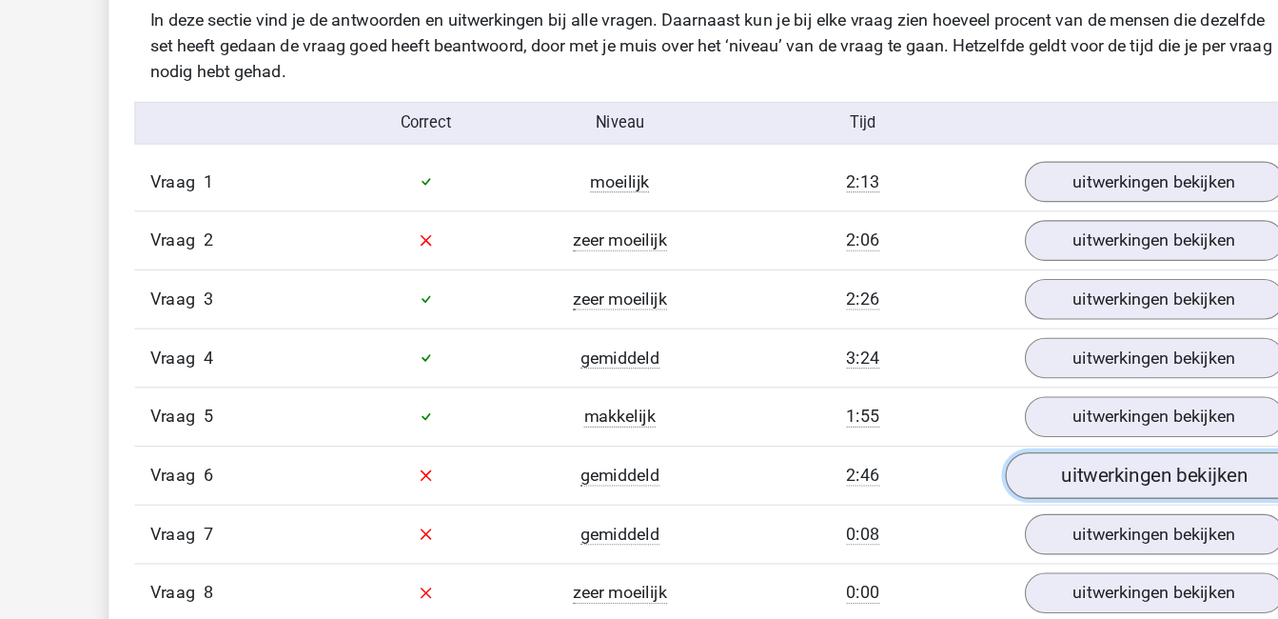
scroll to position [1125, 0]
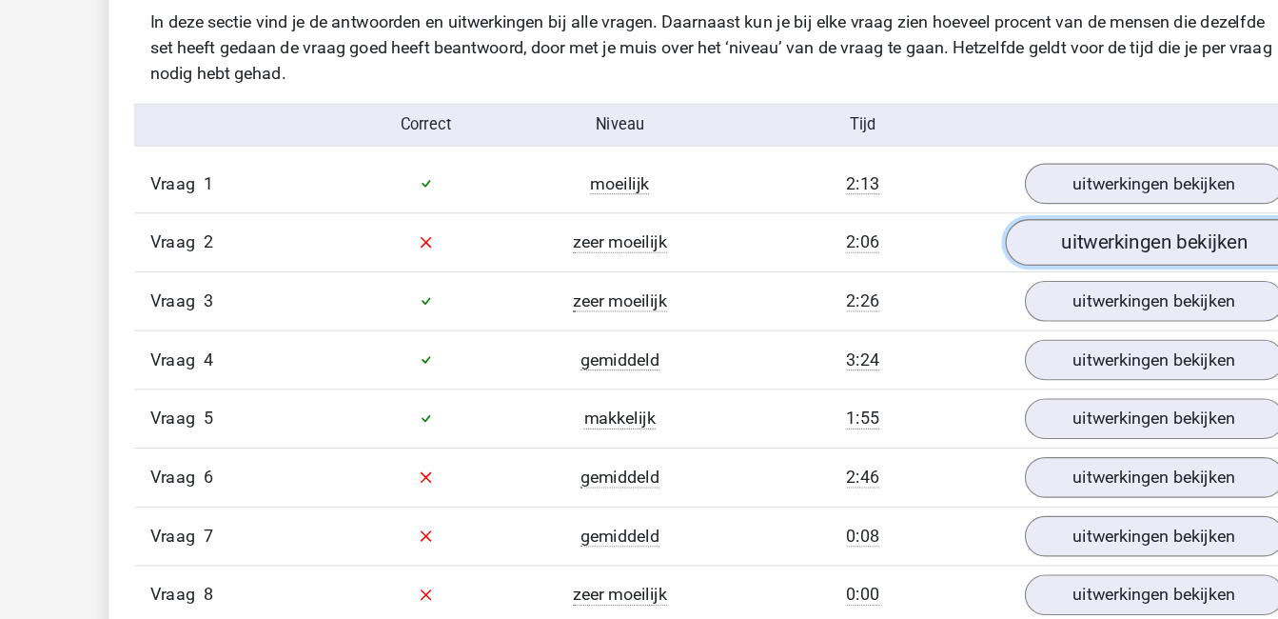
click at [947, 209] on link "uitwerkingen bekijken" at bounding box center [1029, 216] width 266 height 42
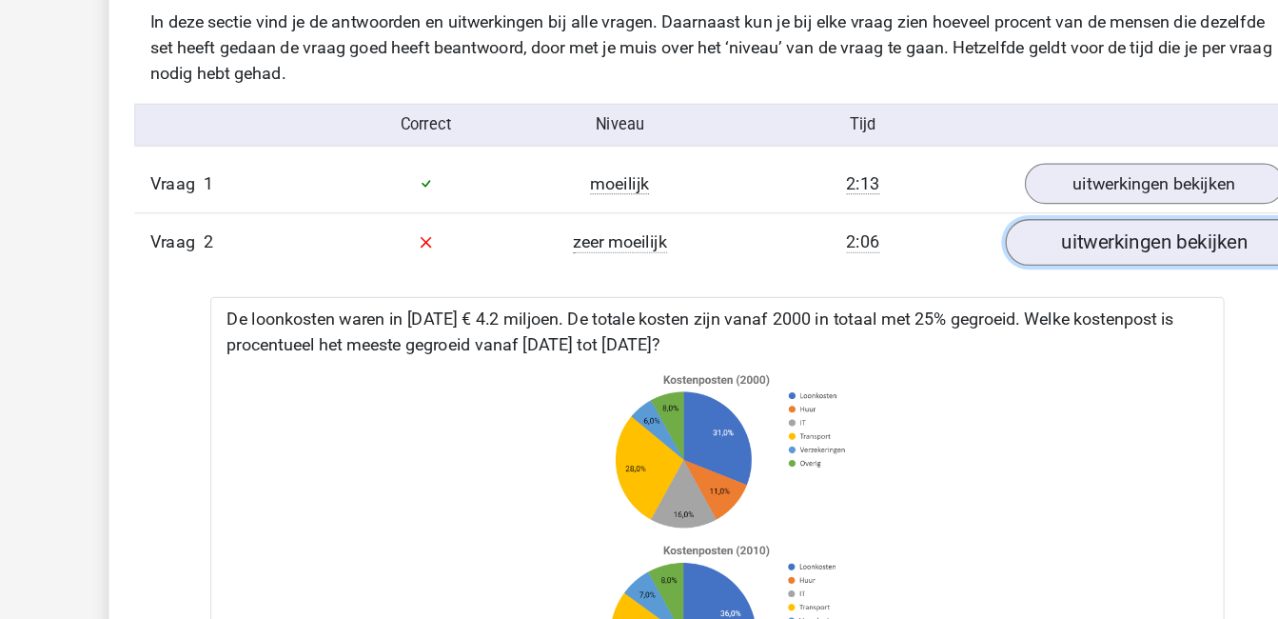
click at [947, 209] on link "uitwerkingen bekijken" at bounding box center [1029, 216] width 266 height 42
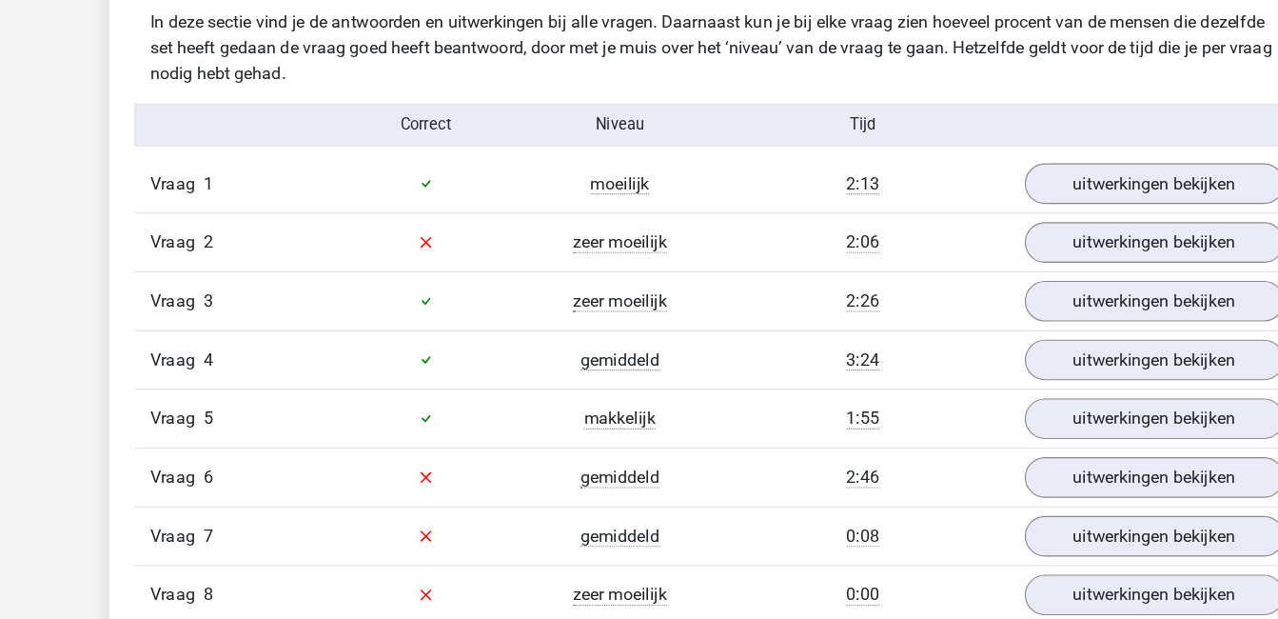
click at [955, 289] on div "Vraag 3 zeer moeilijk 2:26 uitwerkingen bekijken" at bounding box center [639, 268] width 1039 height 52
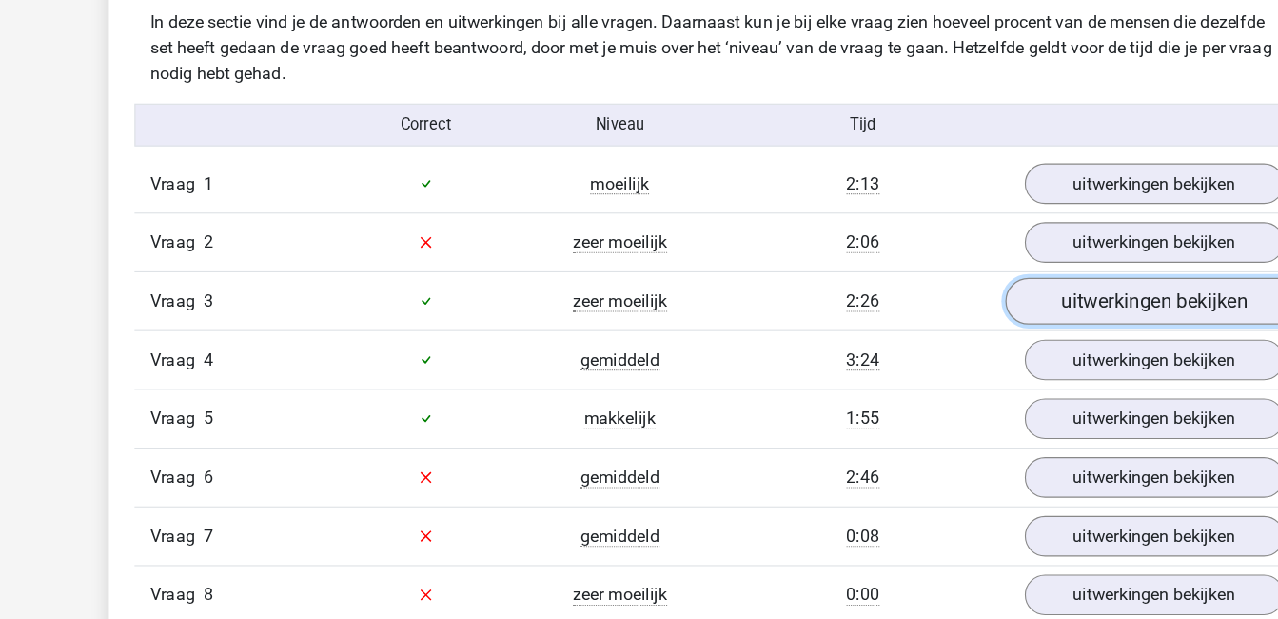
click at [953, 268] on link "uitwerkingen bekijken" at bounding box center [1029, 268] width 266 height 42
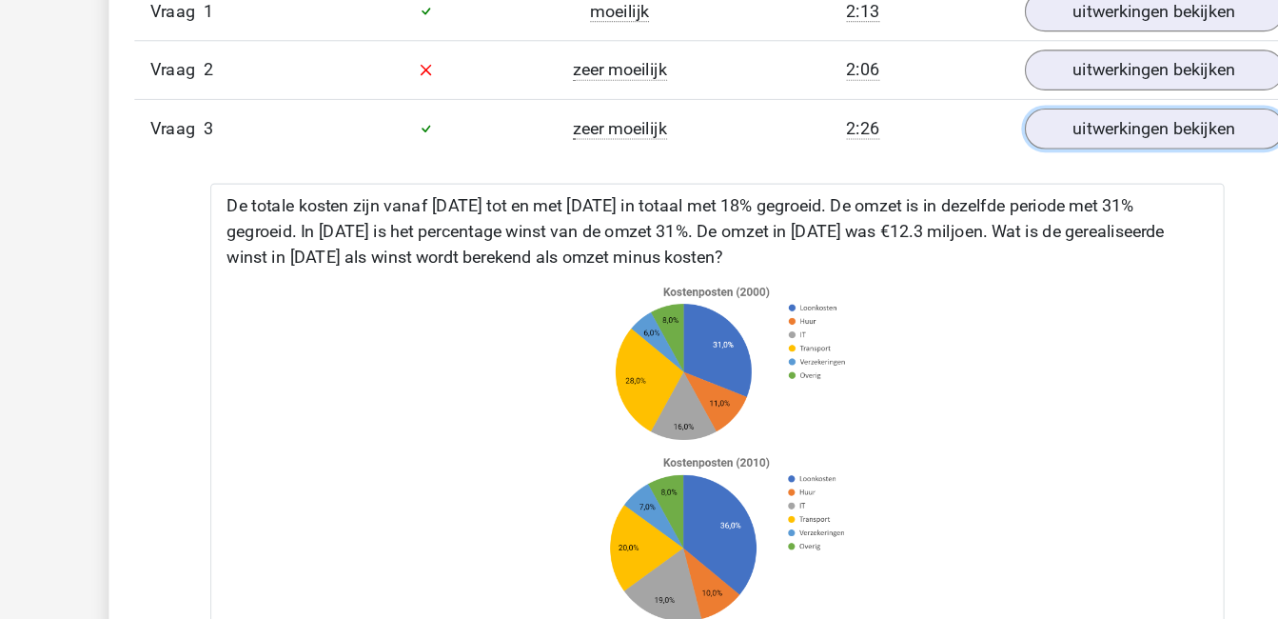
scroll to position [1276, 0]
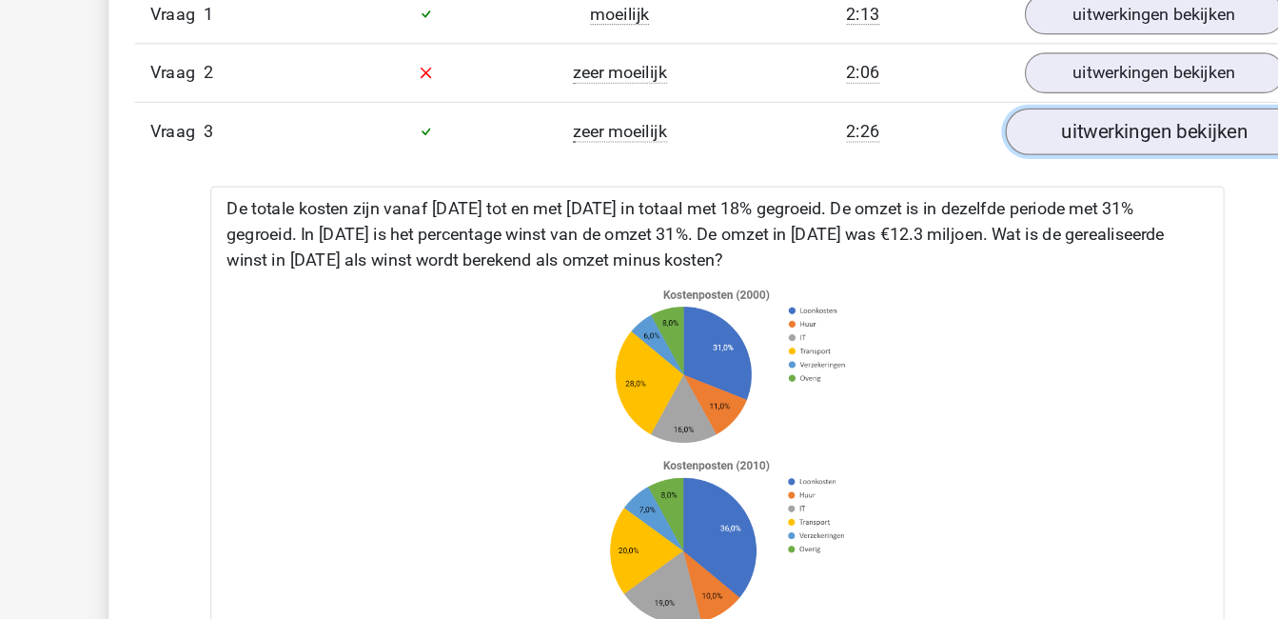
click at [1053, 114] on link "uitwerkingen bekijken" at bounding box center [1029, 117] width 266 height 42
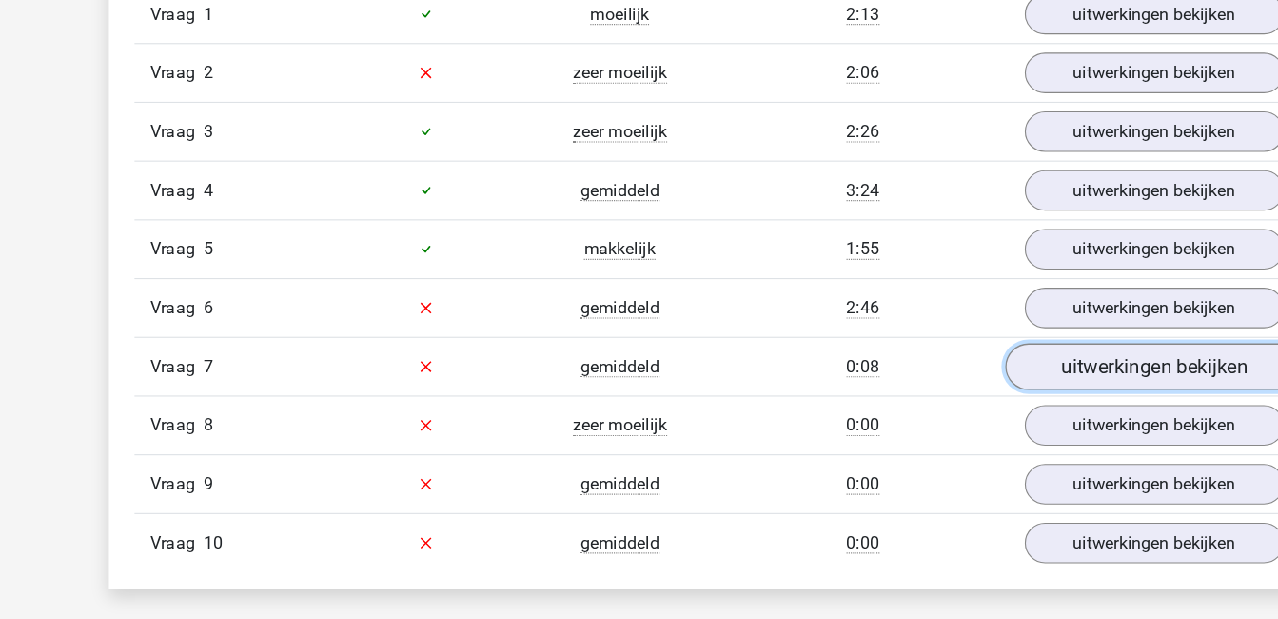
click at [969, 323] on link "uitwerkingen bekijken" at bounding box center [1029, 327] width 266 height 42
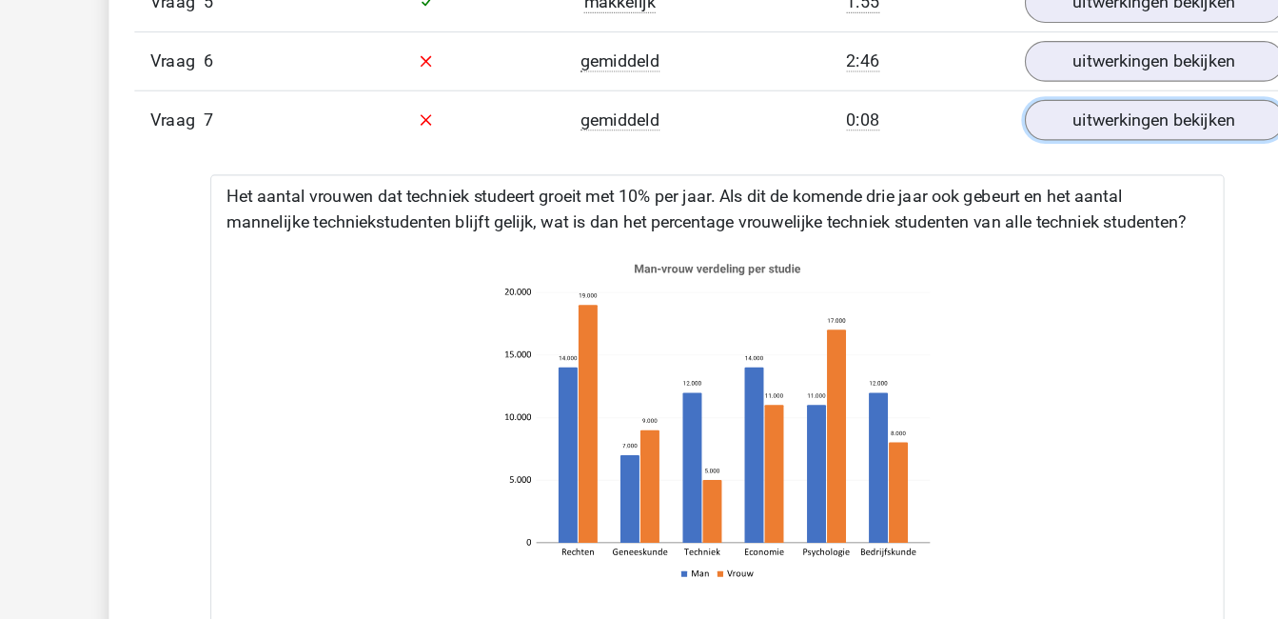
scroll to position [1495, 0]
click at [1046, 95] on link "uitwerkingen bekijken" at bounding box center [1029, 108] width 266 height 42
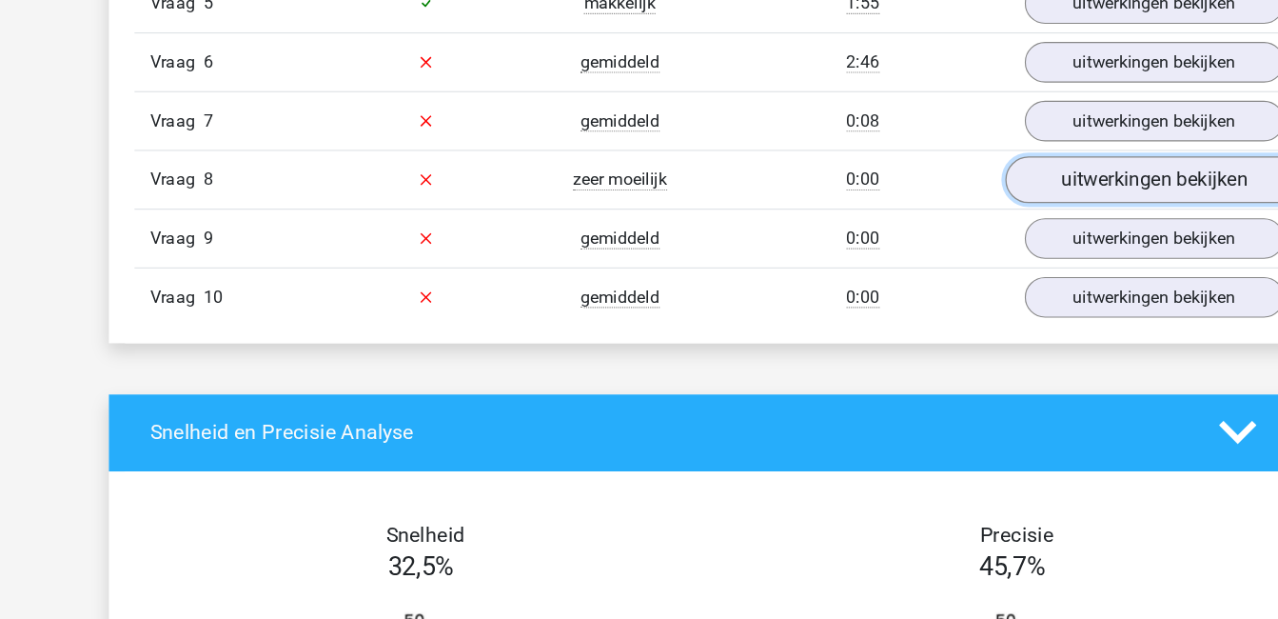
click at [1045, 160] on link "uitwerkingen bekijken" at bounding box center [1029, 160] width 266 height 42
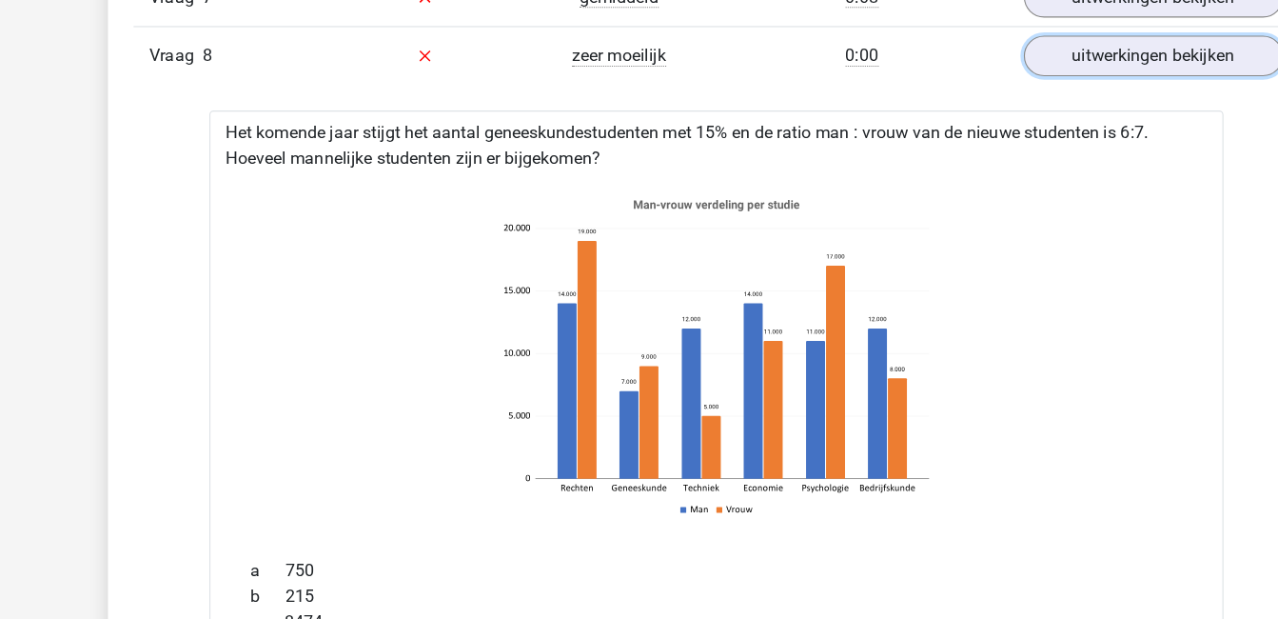
scroll to position [1595, 0]
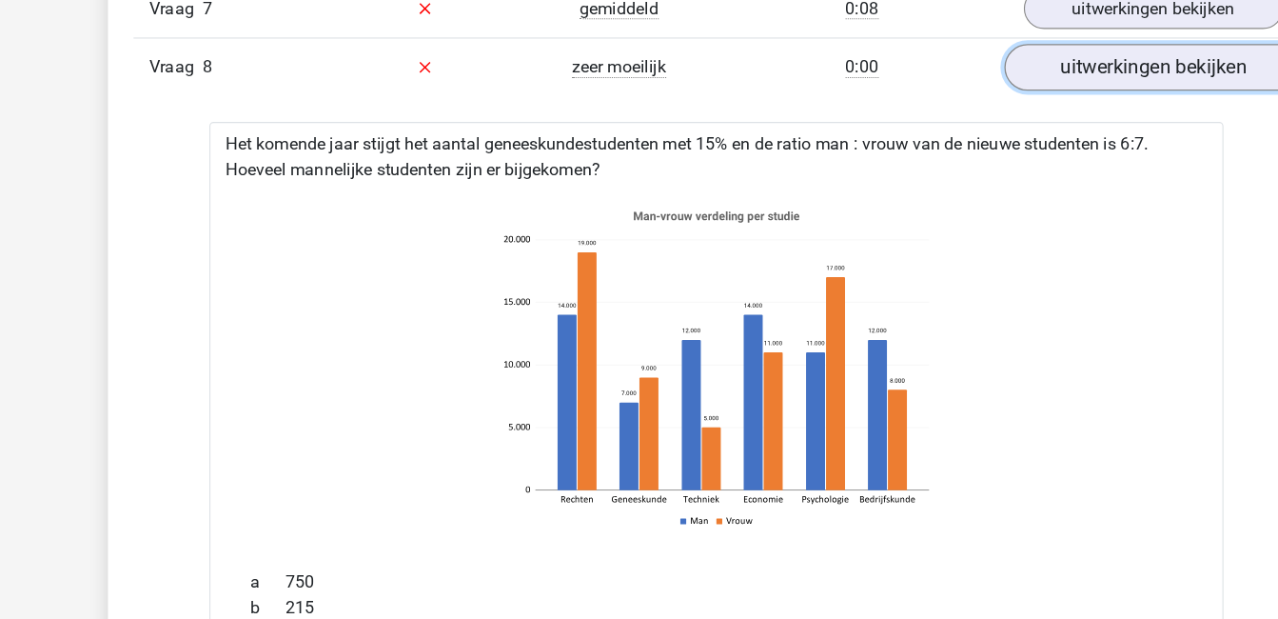
click at [1101, 47] on link "uitwerkingen bekijken" at bounding box center [1029, 60] width 266 height 42
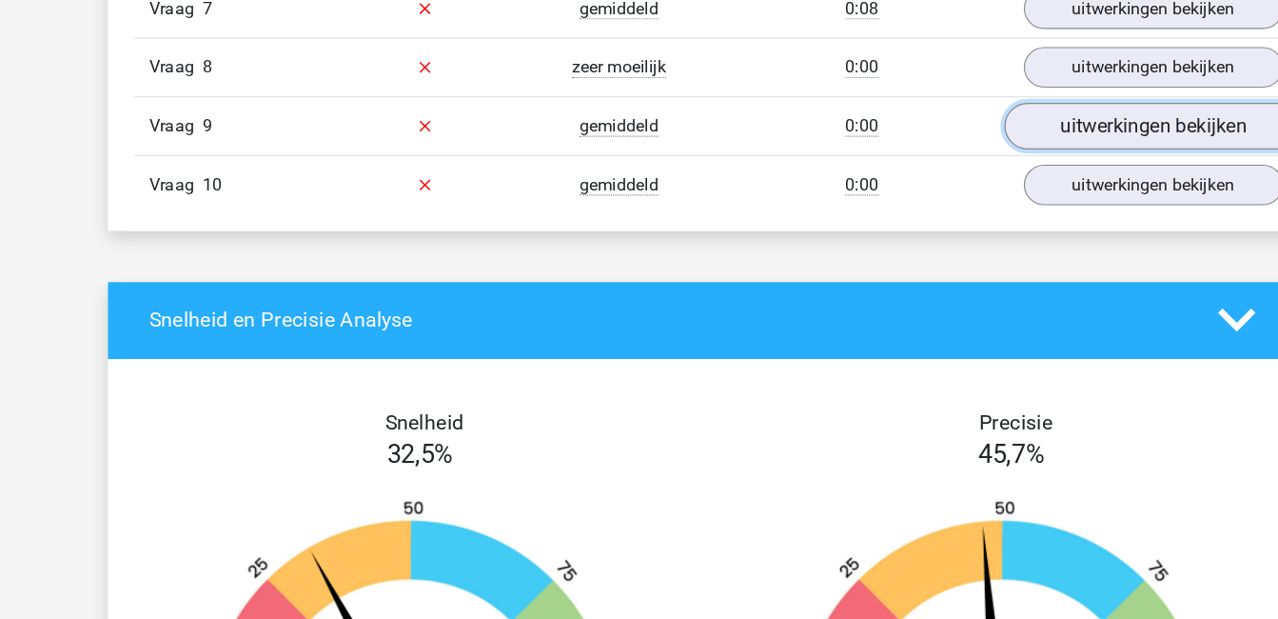
click at [1091, 112] on link "uitwerkingen bekijken" at bounding box center [1029, 112] width 266 height 42
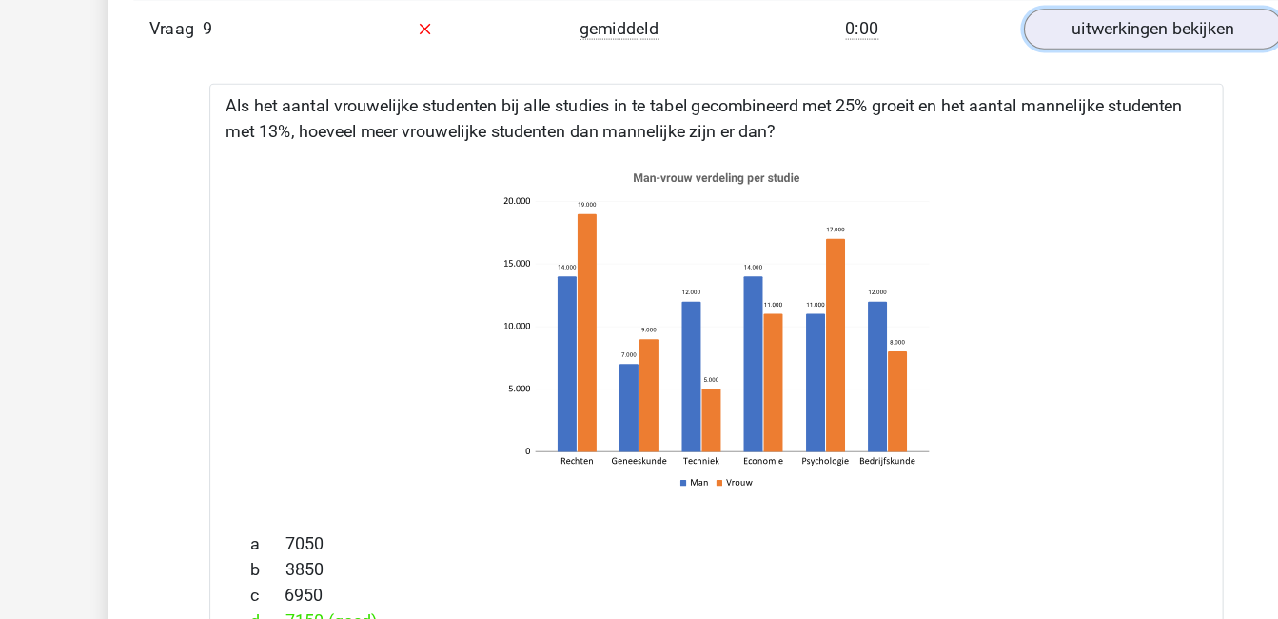
scroll to position [1676, 0]
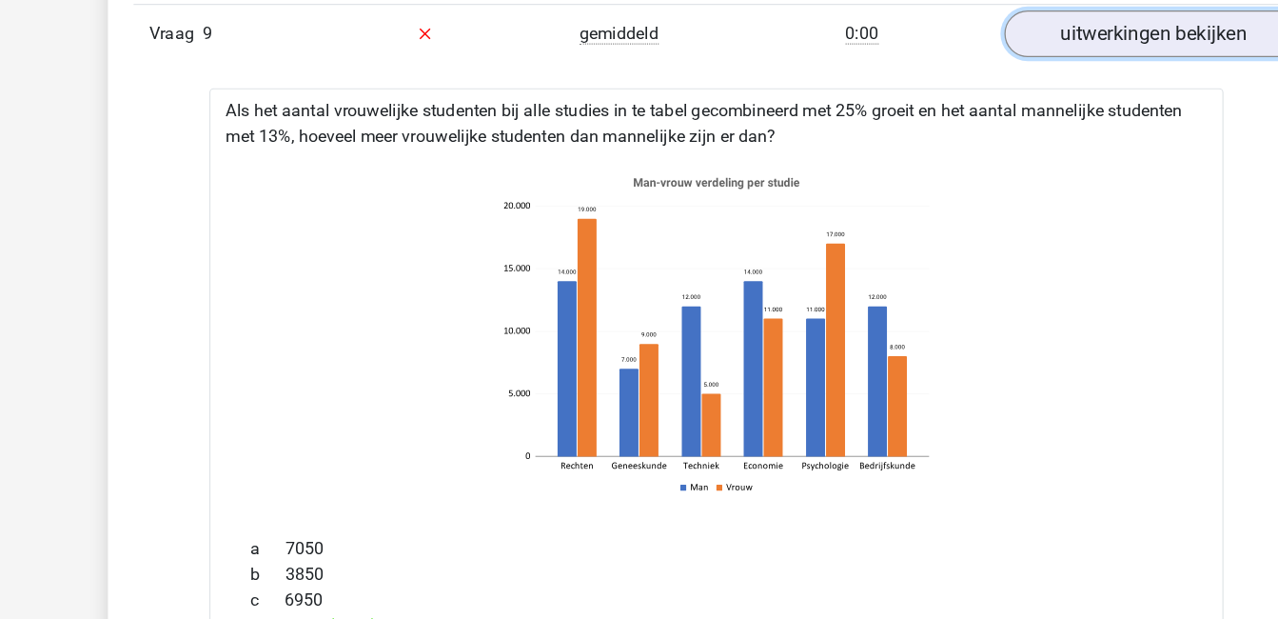
click at [1001, 31] on link "uitwerkingen bekijken" at bounding box center [1029, 31] width 266 height 42
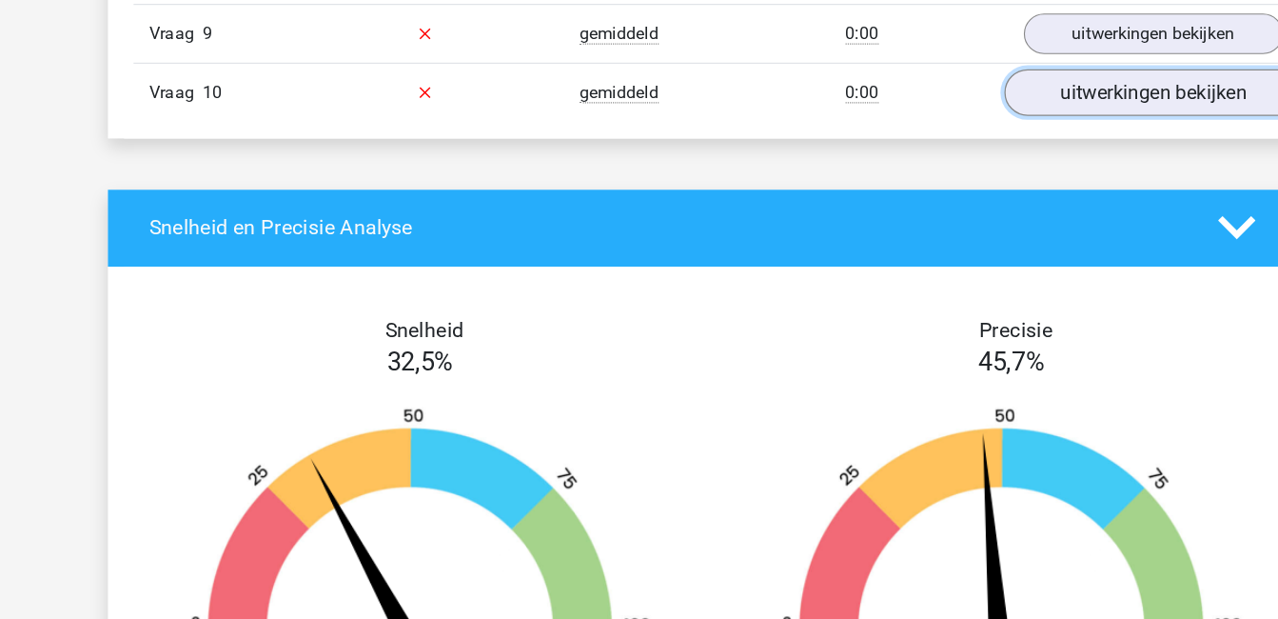
click at [1019, 87] on link "uitwerkingen bekijken" at bounding box center [1029, 84] width 266 height 42
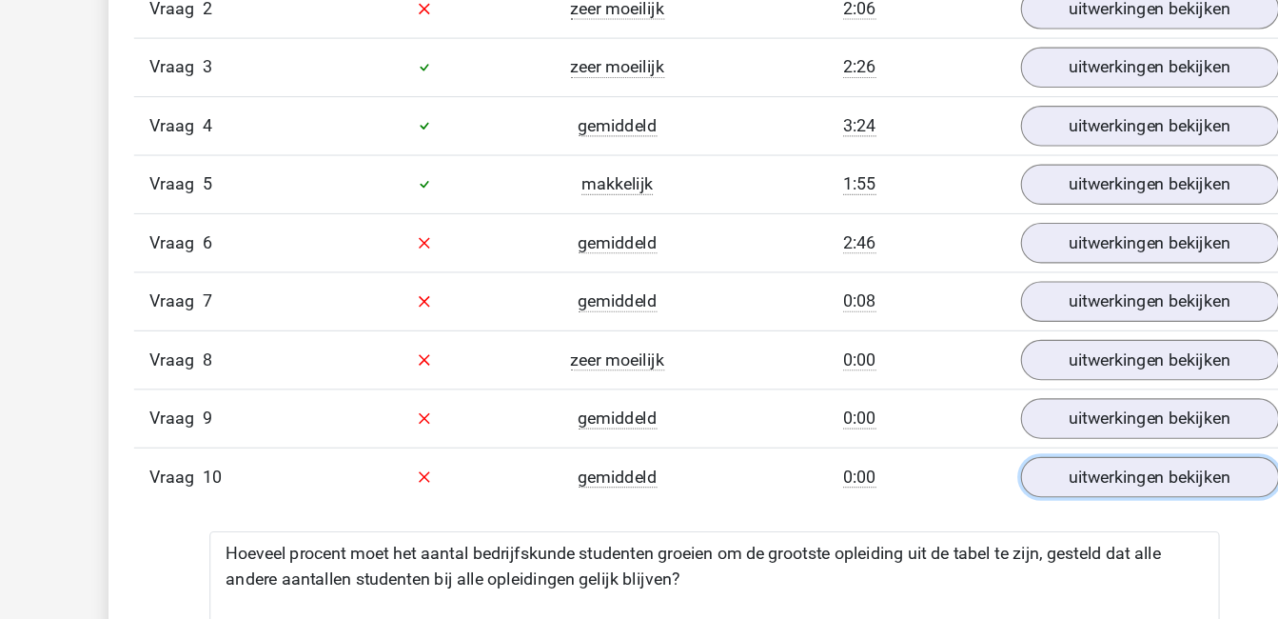
scroll to position [1270, 0]
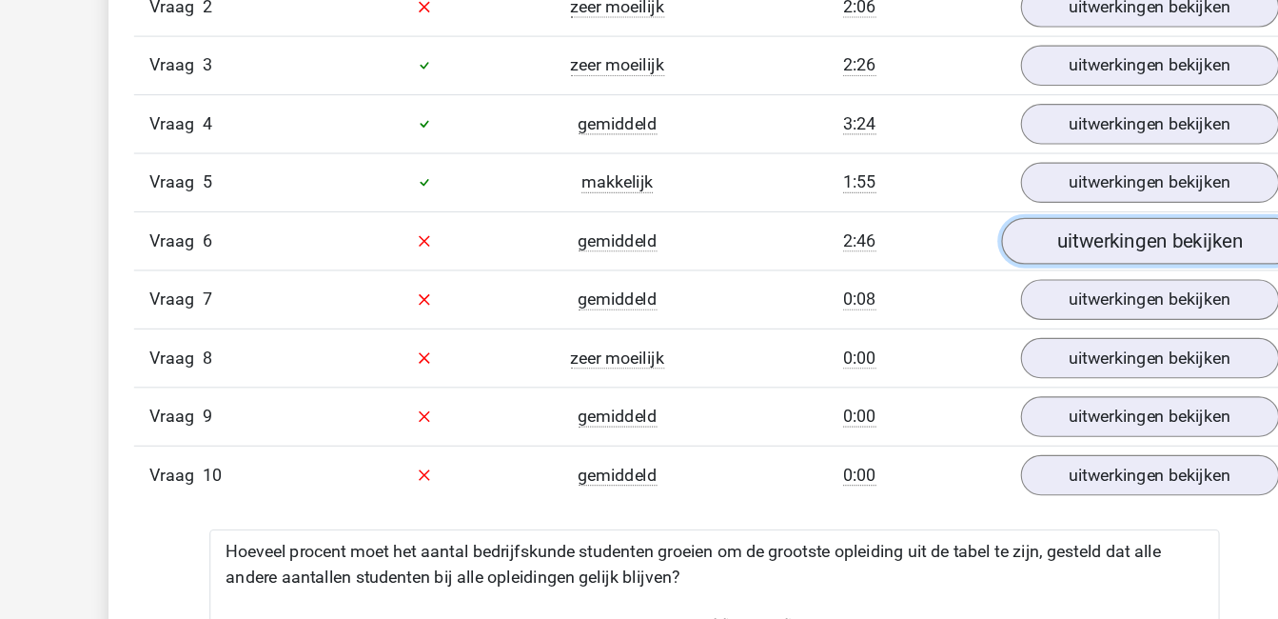
click at [988, 274] on link "uitwerkingen bekijken" at bounding box center [1029, 281] width 266 height 42
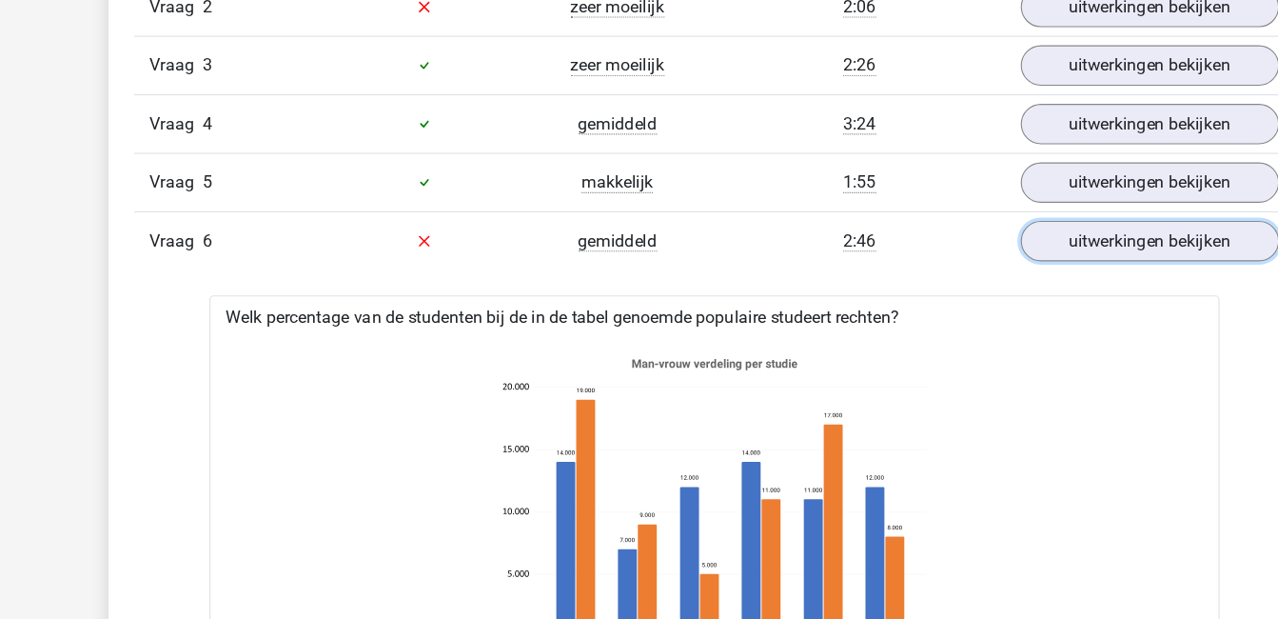
scroll to position [1334, 0]
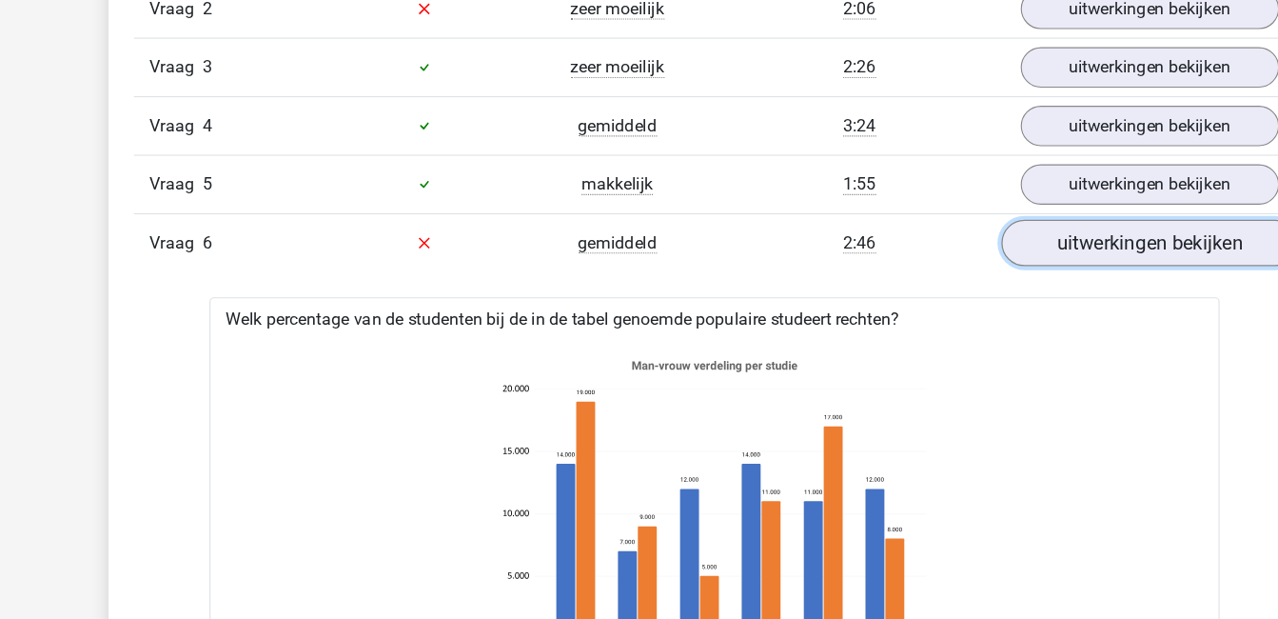
click at [1029, 227] on link "uitwerkingen bekijken" at bounding box center [1029, 217] width 266 height 42
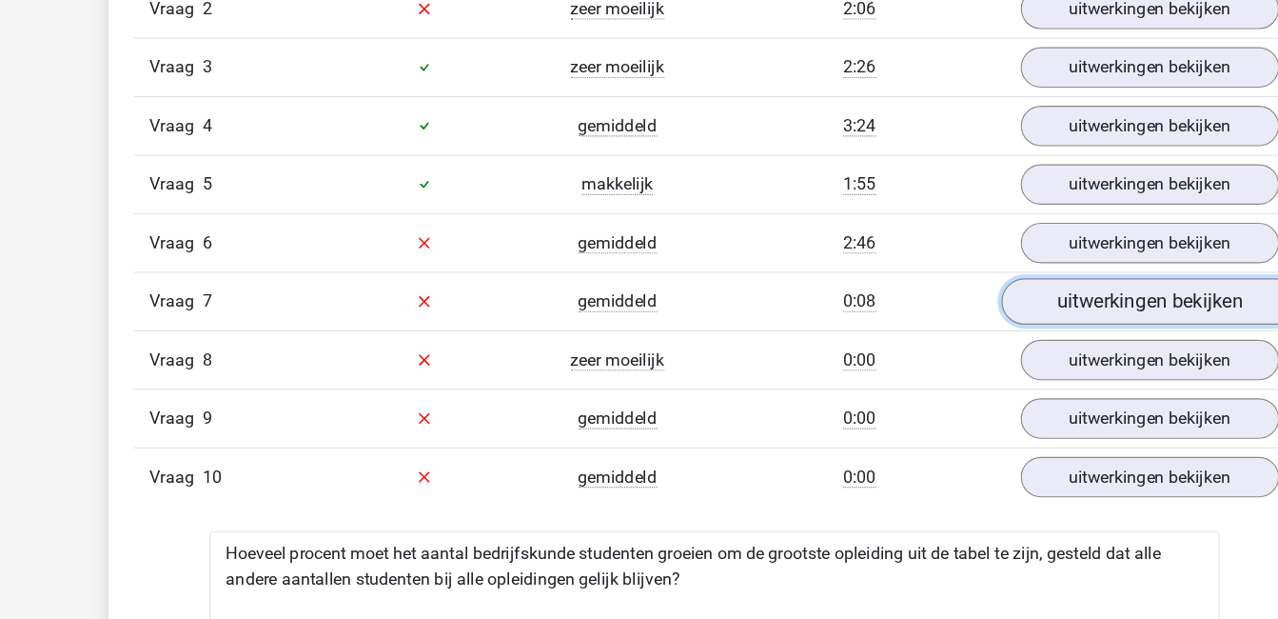
click at [1049, 267] on link "uitwerkingen bekijken" at bounding box center [1029, 269] width 266 height 42
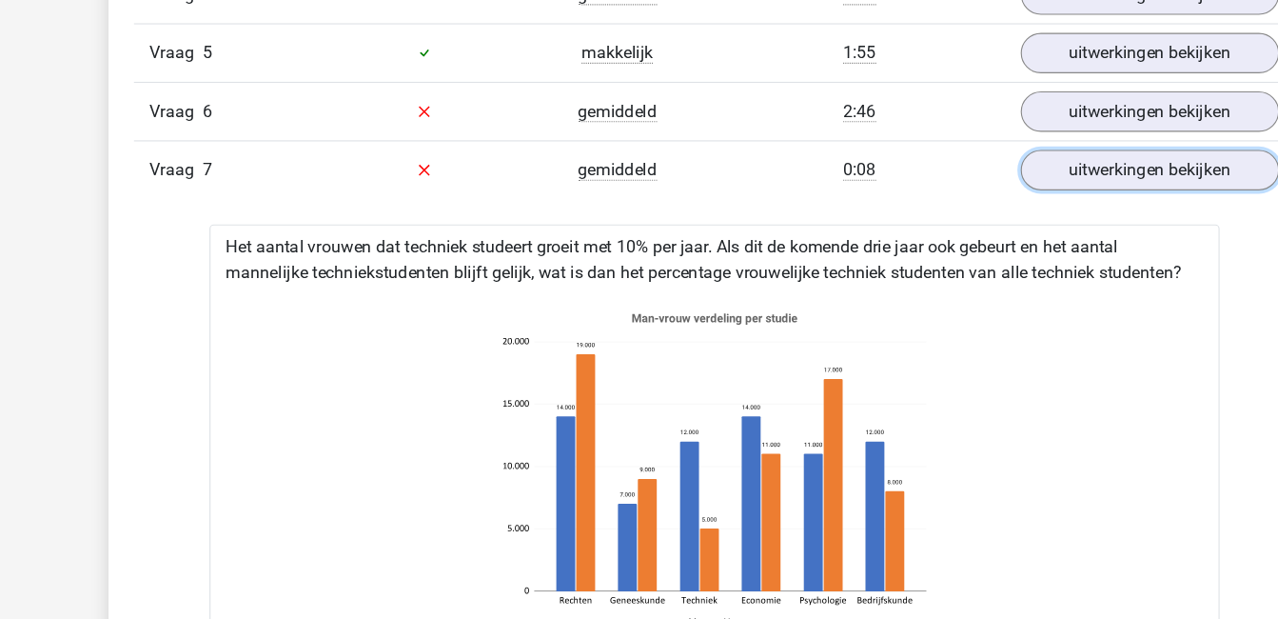
scroll to position [1448, 0]
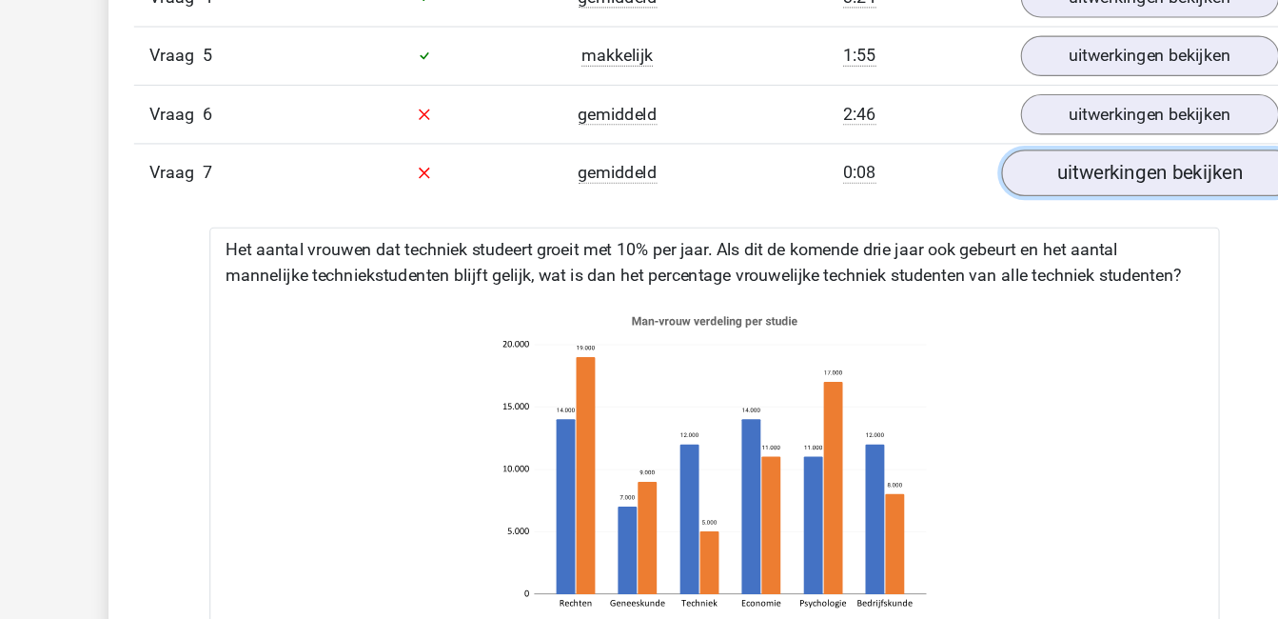
click at [1038, 152] on link "uitwerkingen bekijken" at bounding box center [1029, 155] width 266 height 42
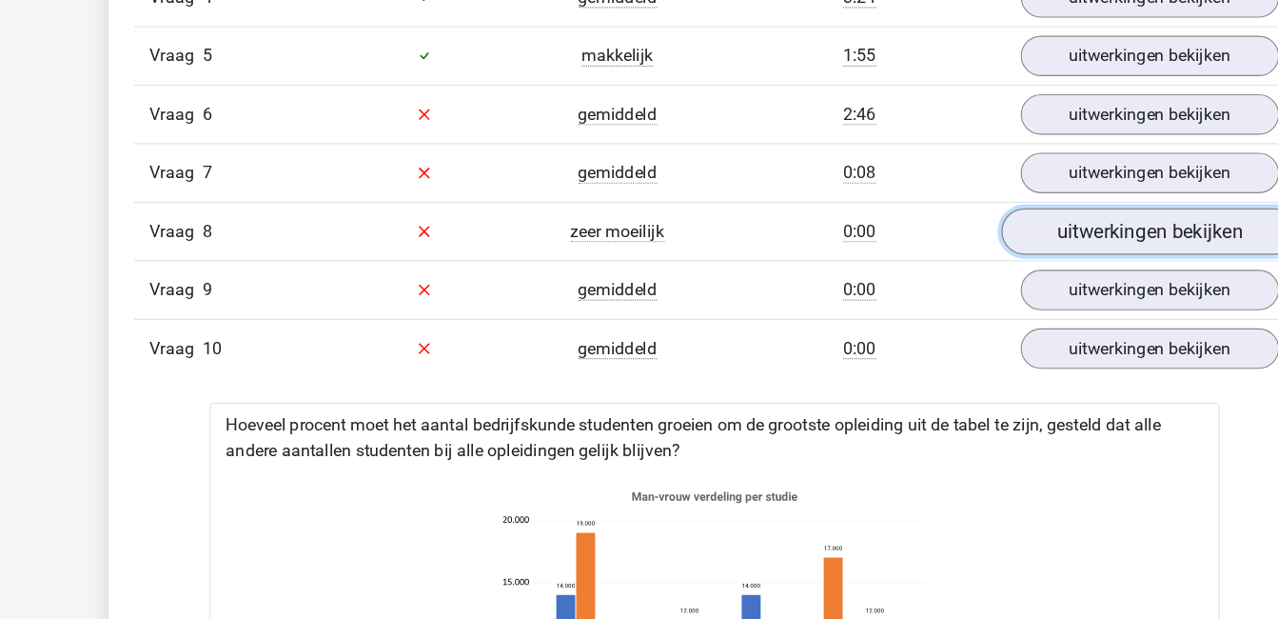
click at [1020, 208] on link "uitwerkingen bekijken" at bounding box center [1029, 208] width 266 height 42
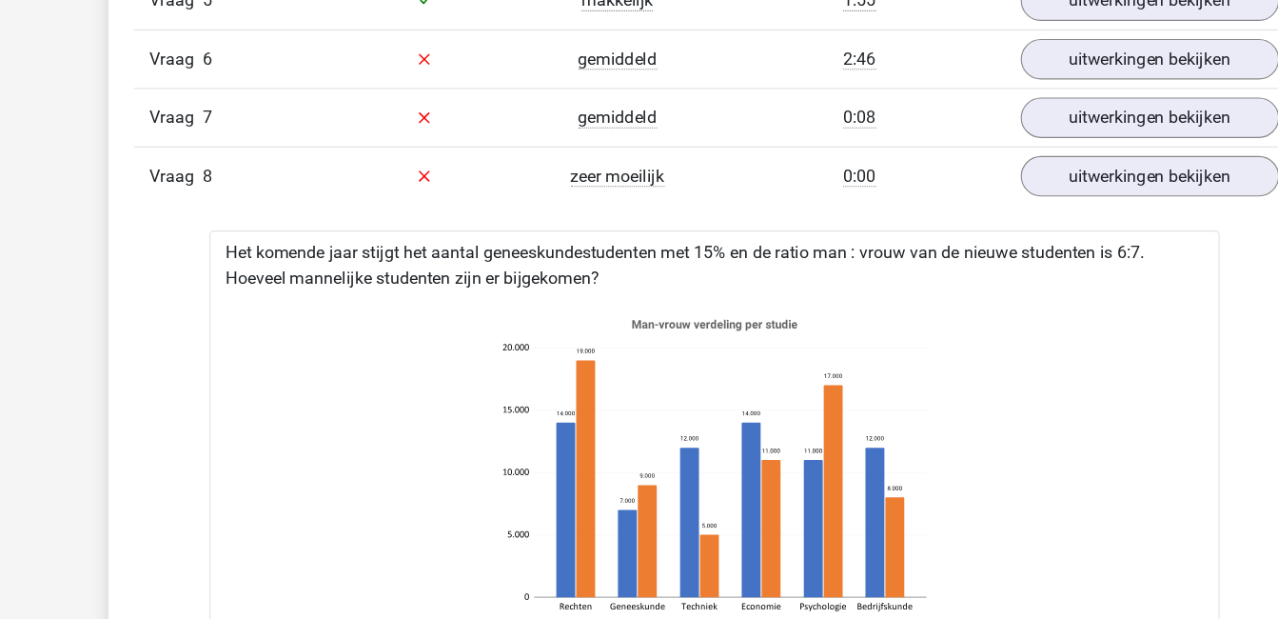
click at [979, 408] on icon at bounding box center [639, 475] width 843 height 314
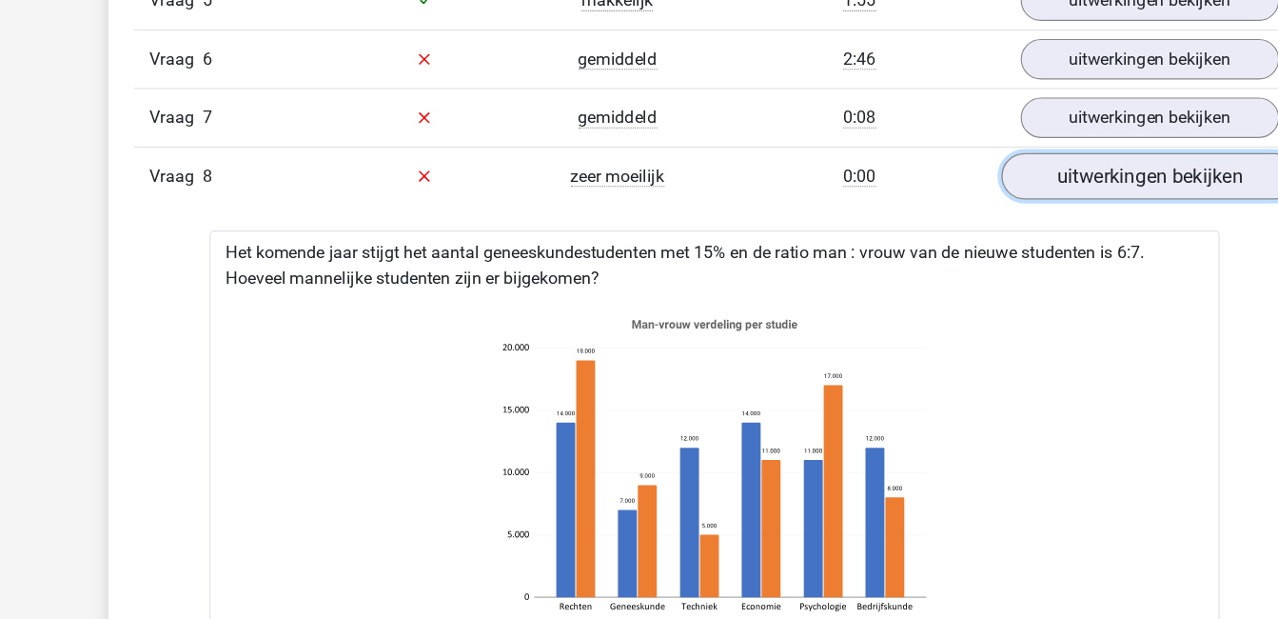
click at [1030, 210] on link "uitwerkingen bekijken" at bounding box center [1029, 208] width 266 height 42
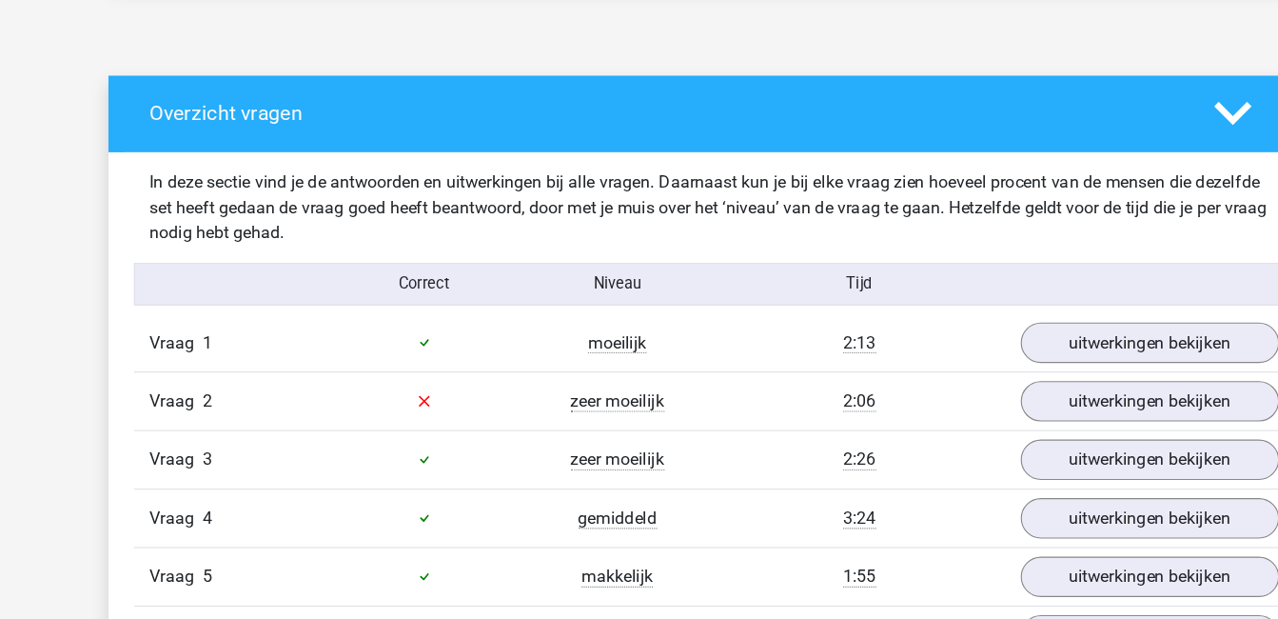
scroll to position [978, 0]
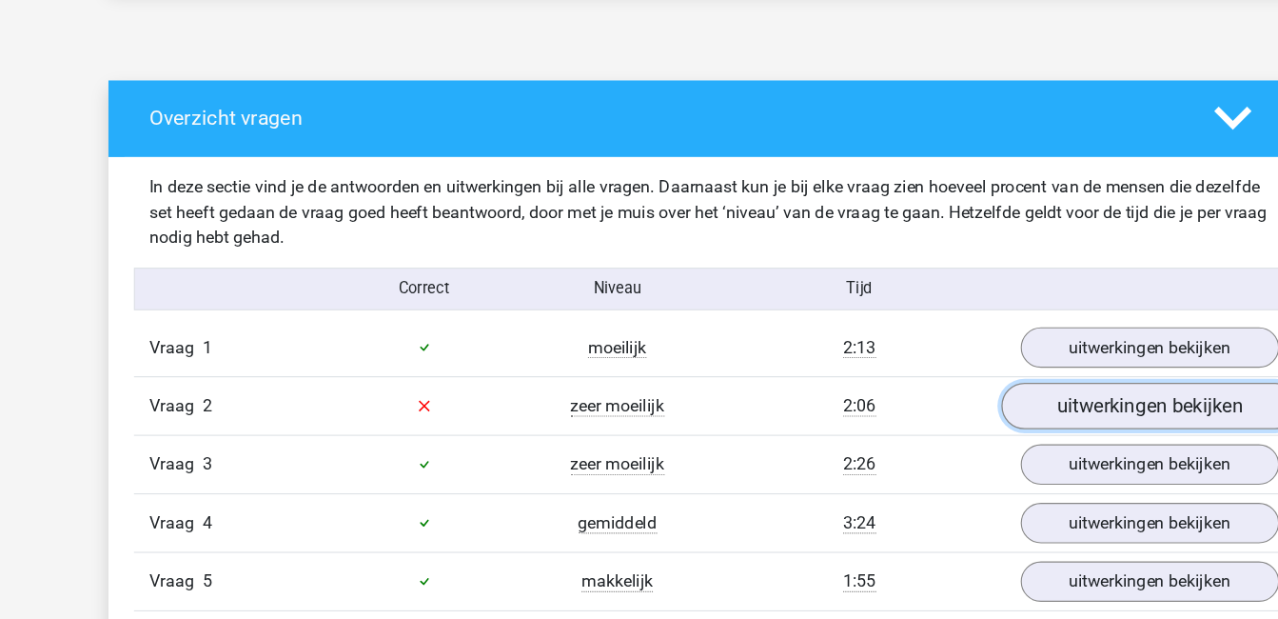
click at [1021, 364] on link "uitwerkingen bekijken" at bounding box center [1029, 364] width 266 height 42
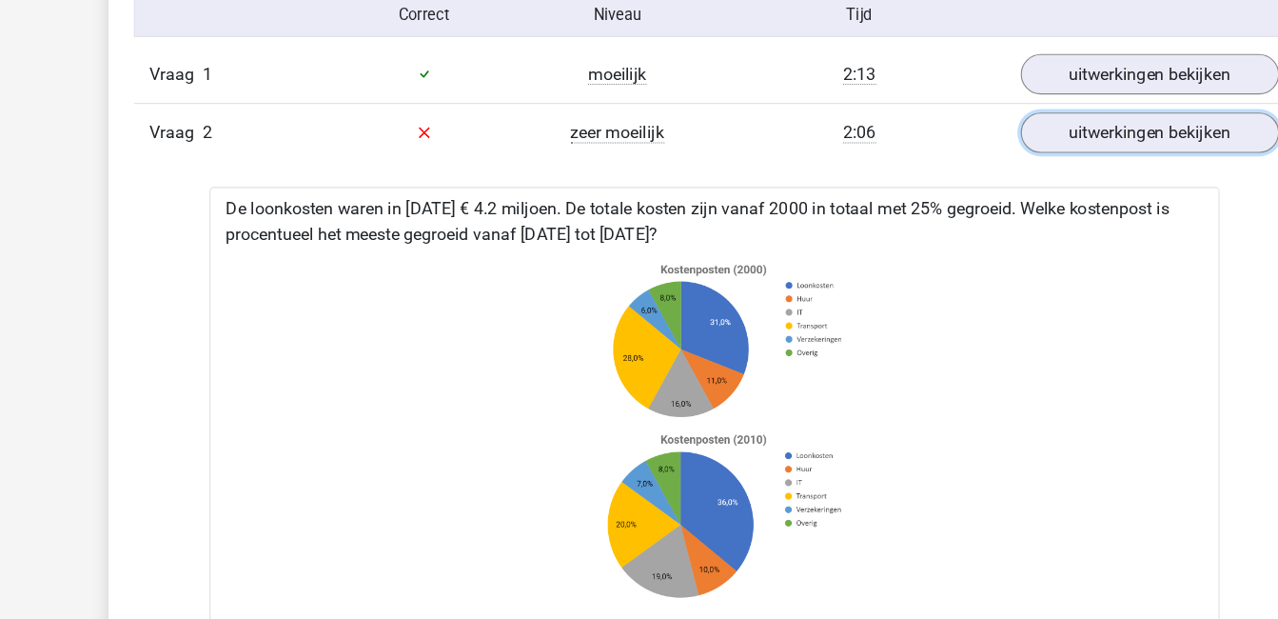
scroll to position [1219, 0]
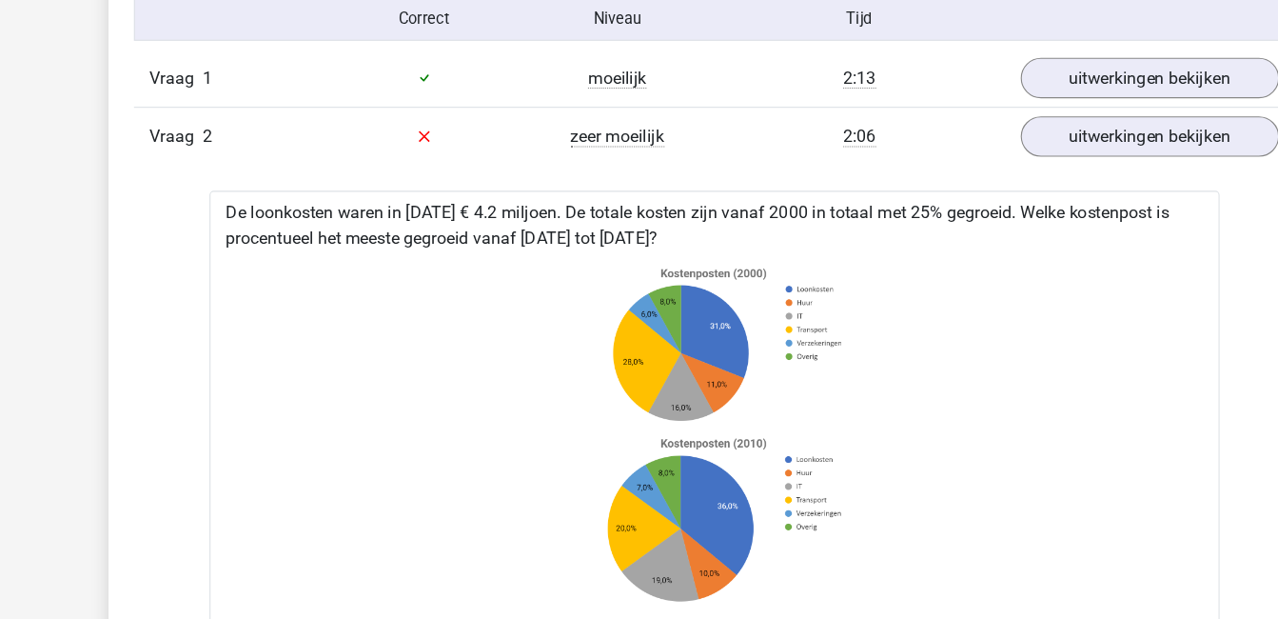
click at [1000, 493] on icon at bounding box center [639, 389] width 843 height 314
